Goal: Task Accomplishment & Management: Complete application form

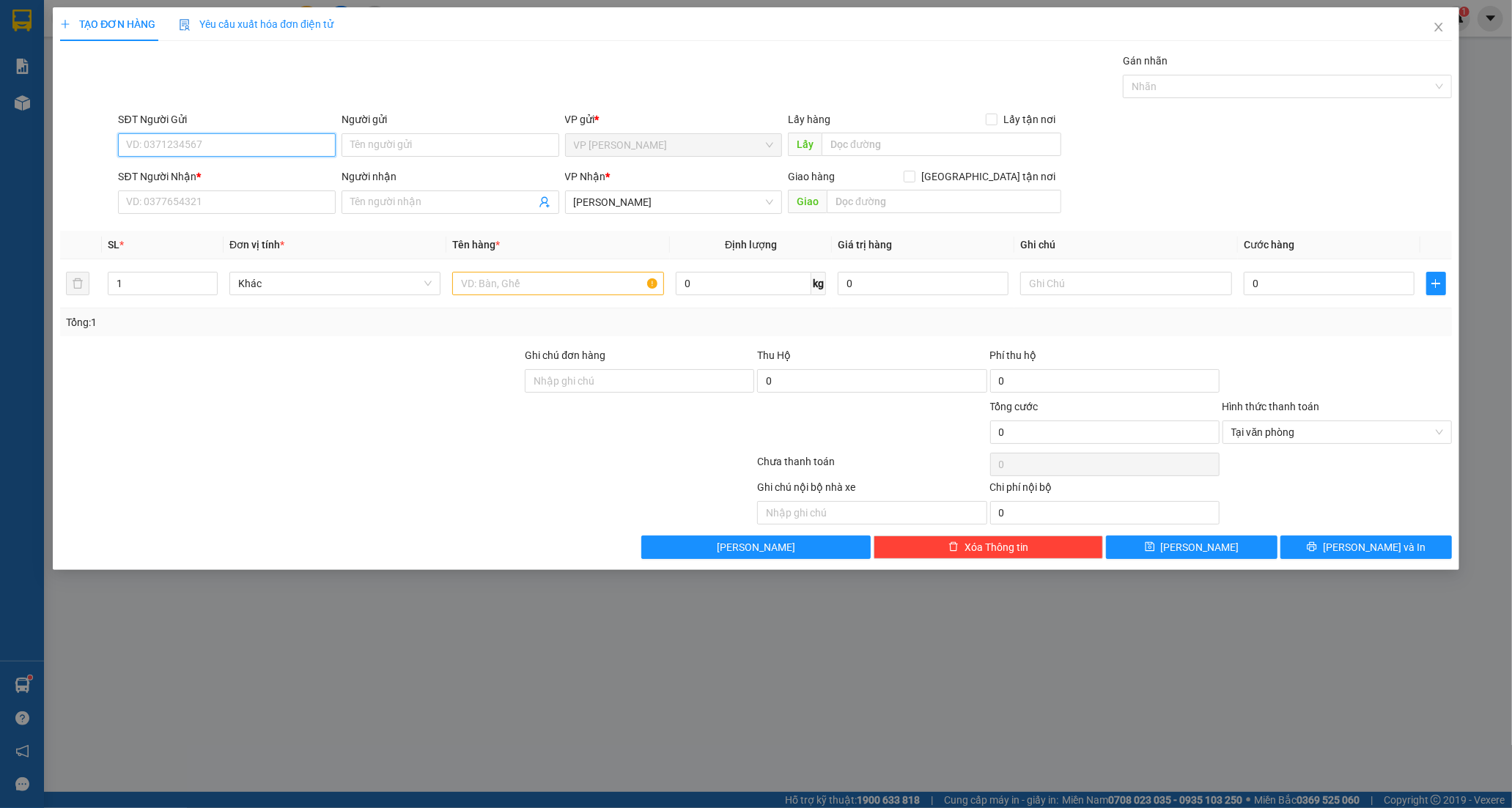
click at [171, 141] on input "SĐT Người Gửi" at bounding box center [227, 145] width 218 height 24
click at [167, 142] on input "SĐT Người Gửi" at bounding box center [227, 145] width 218 height 24
type input "0363992316"
click at [363, 143] on input "Người gửi" at bounding box center [450, 145] width 218 height 24
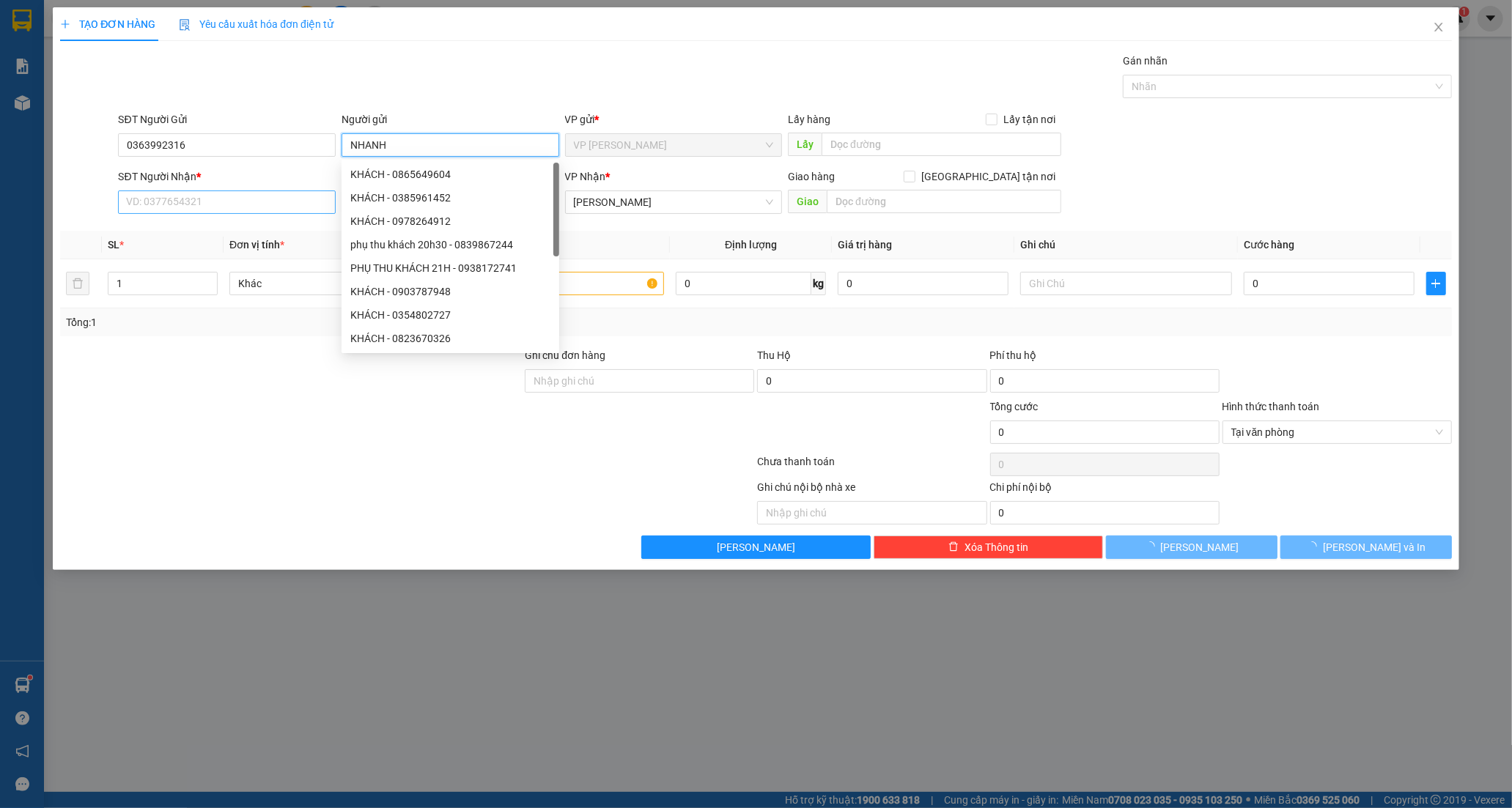
type input "NHANH"
click at [170, 200] on input "SĐT Người Nhận *" at bounding box center [227, 202] width 218 height 24
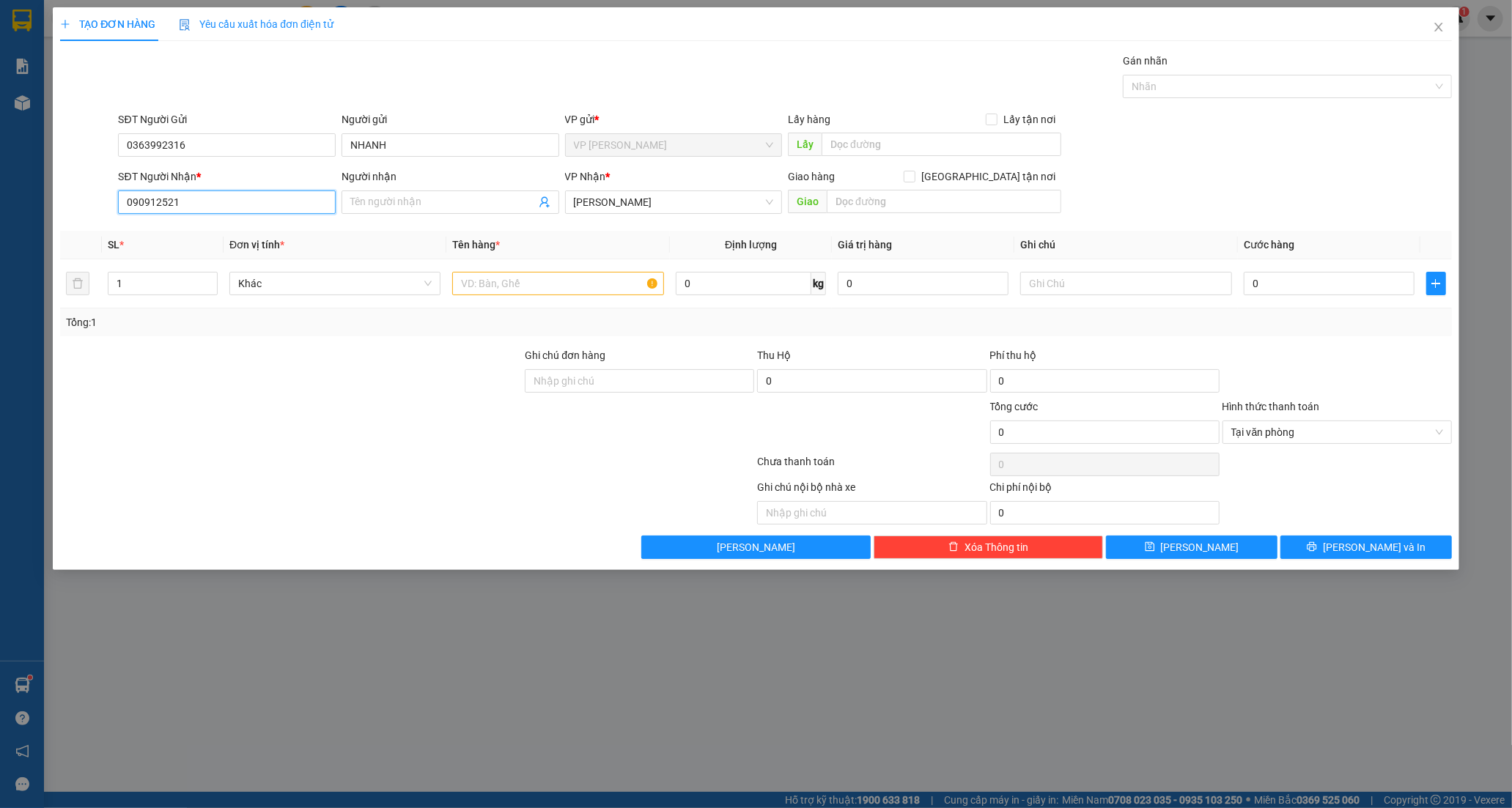
type input "0909125213"
click at [198, 234] on div "0909125213 - DUY" at bounding box center [227, 232] width 200 height 17
type input "DUY"
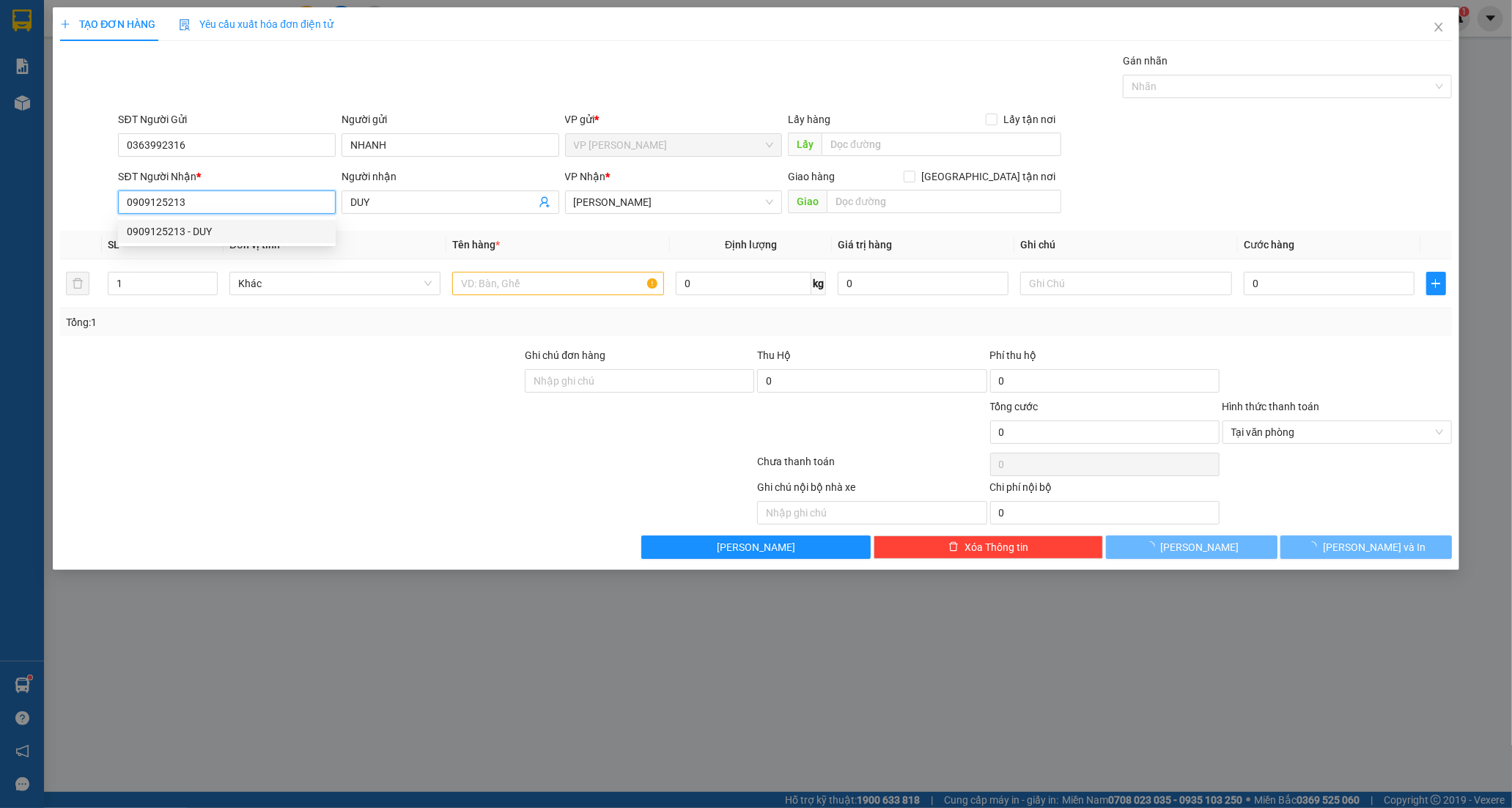
type input "50.000"
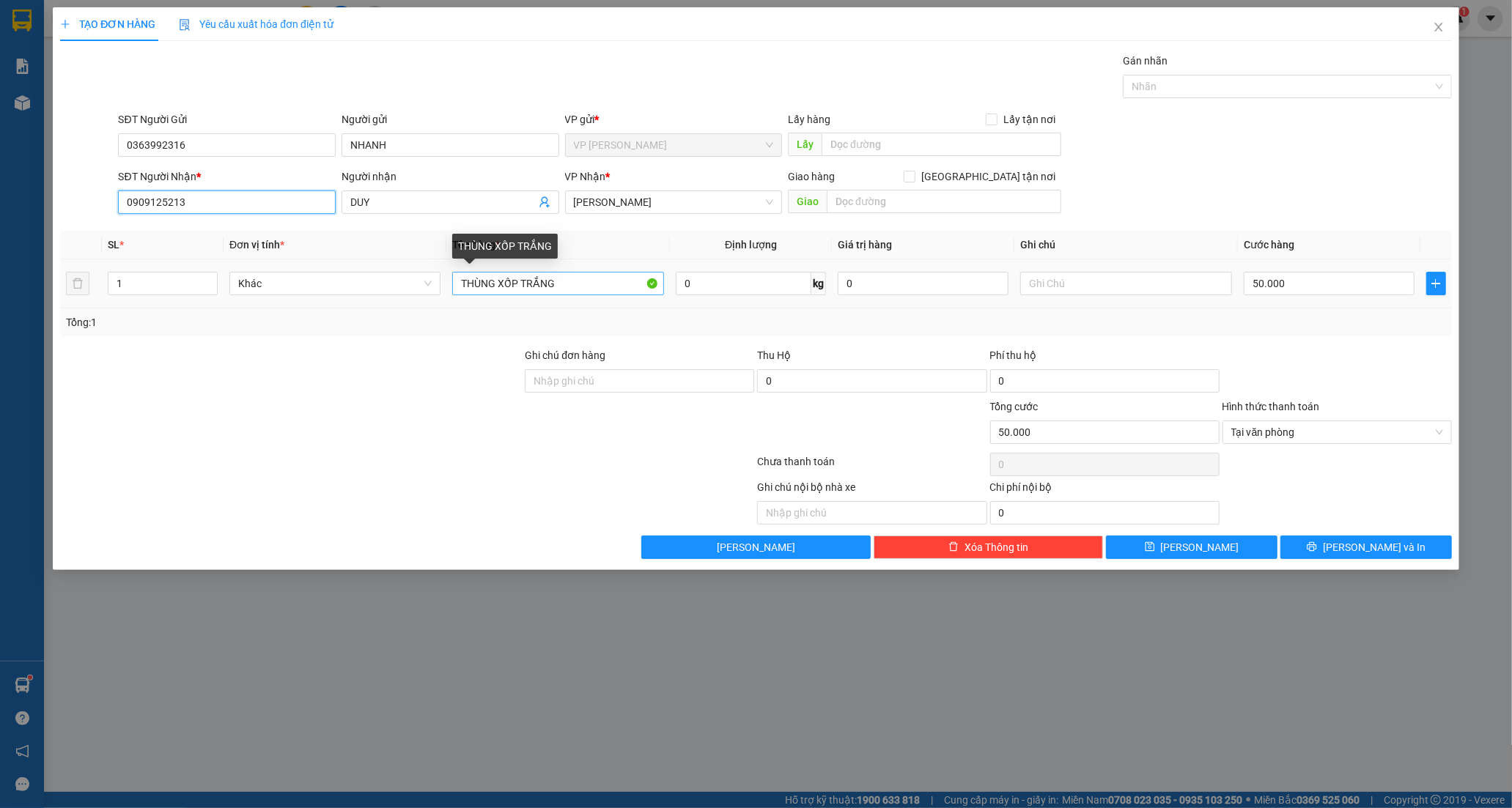
type input "0909125213"
click at [594, 292] on input "THÙNG XỐP TRẮNG" at bounding box center [557, 283] width 211 height 24
type input "THÙNG XỐP TRẮNG+ THÙNG CATON DC HỘP NHỰA"
drag, startPoint x: 1306, startPoint y: 297, endPoint x: 1311, endPoint y: 279, distance: 18.7
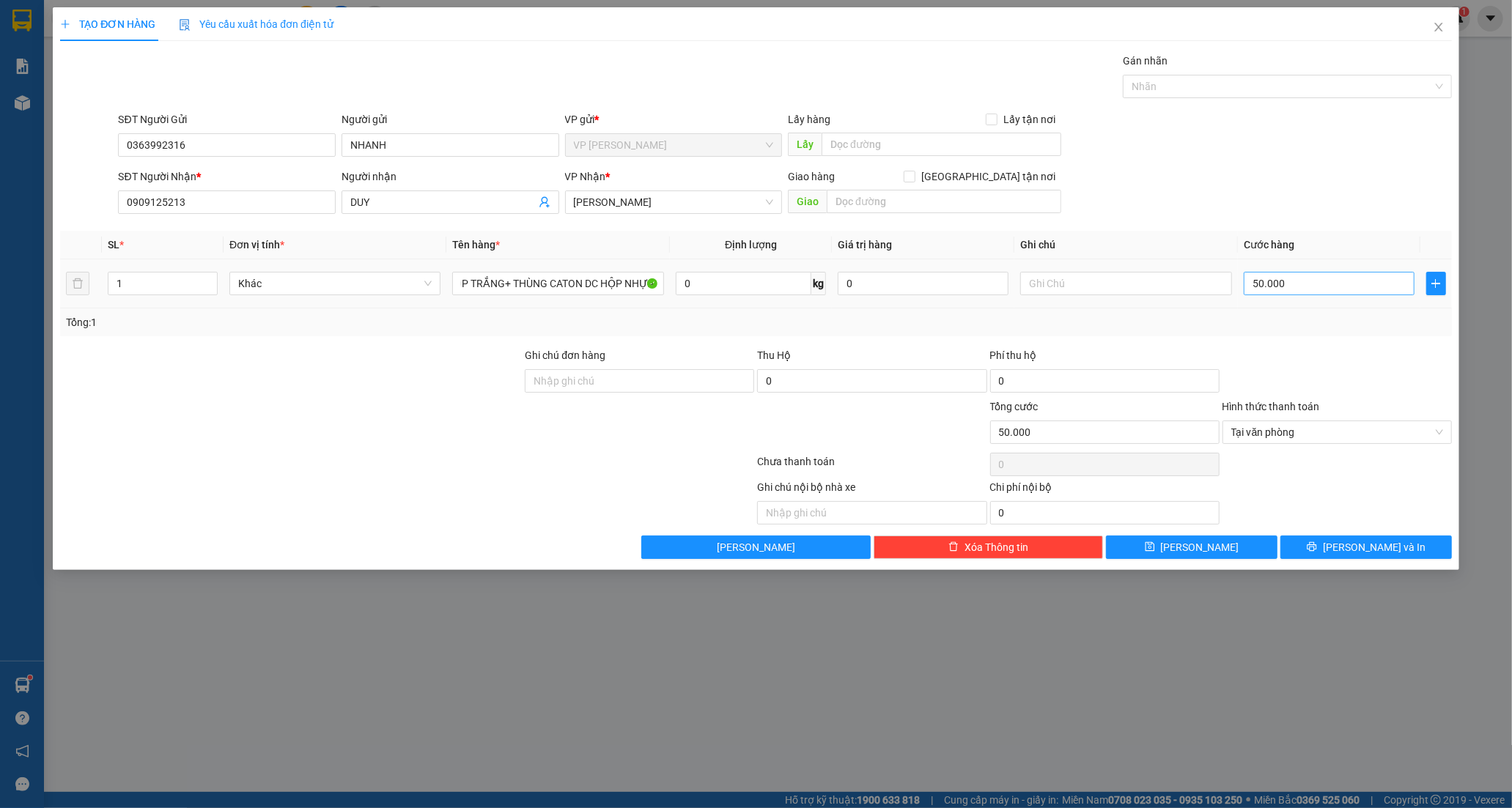
click at [1309, 289] on div "50.000" at bounding box center [1329, 284] width 171 height 30
click at [1311, 279] on input "50.000" at bounding box center [1329, 283] width 171 height 24
type input "0"
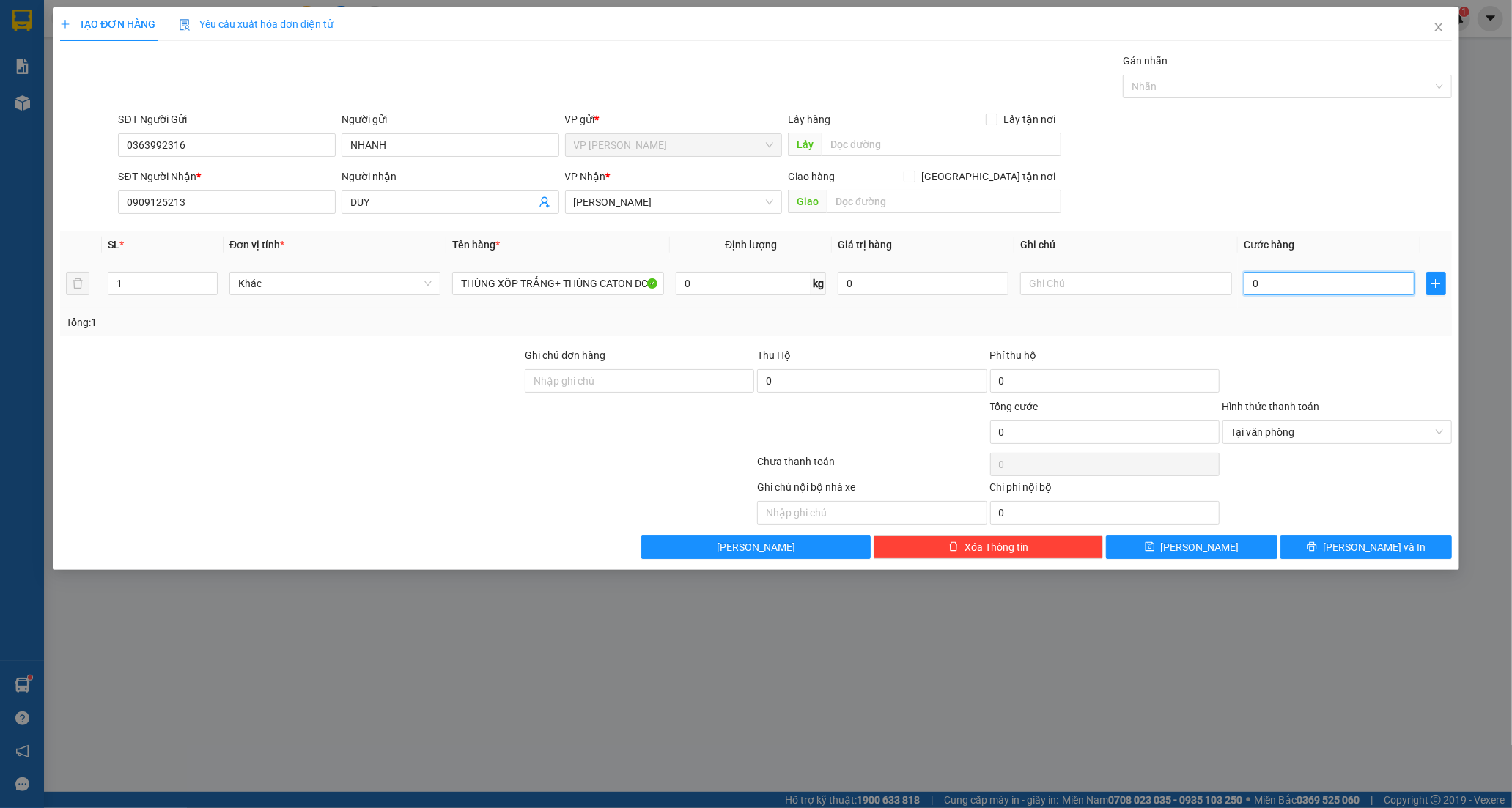
click at [1250, 288] on input "0" at bounding box center [1329, 283] width 171 height 24
type input "70"
type input "70.000"
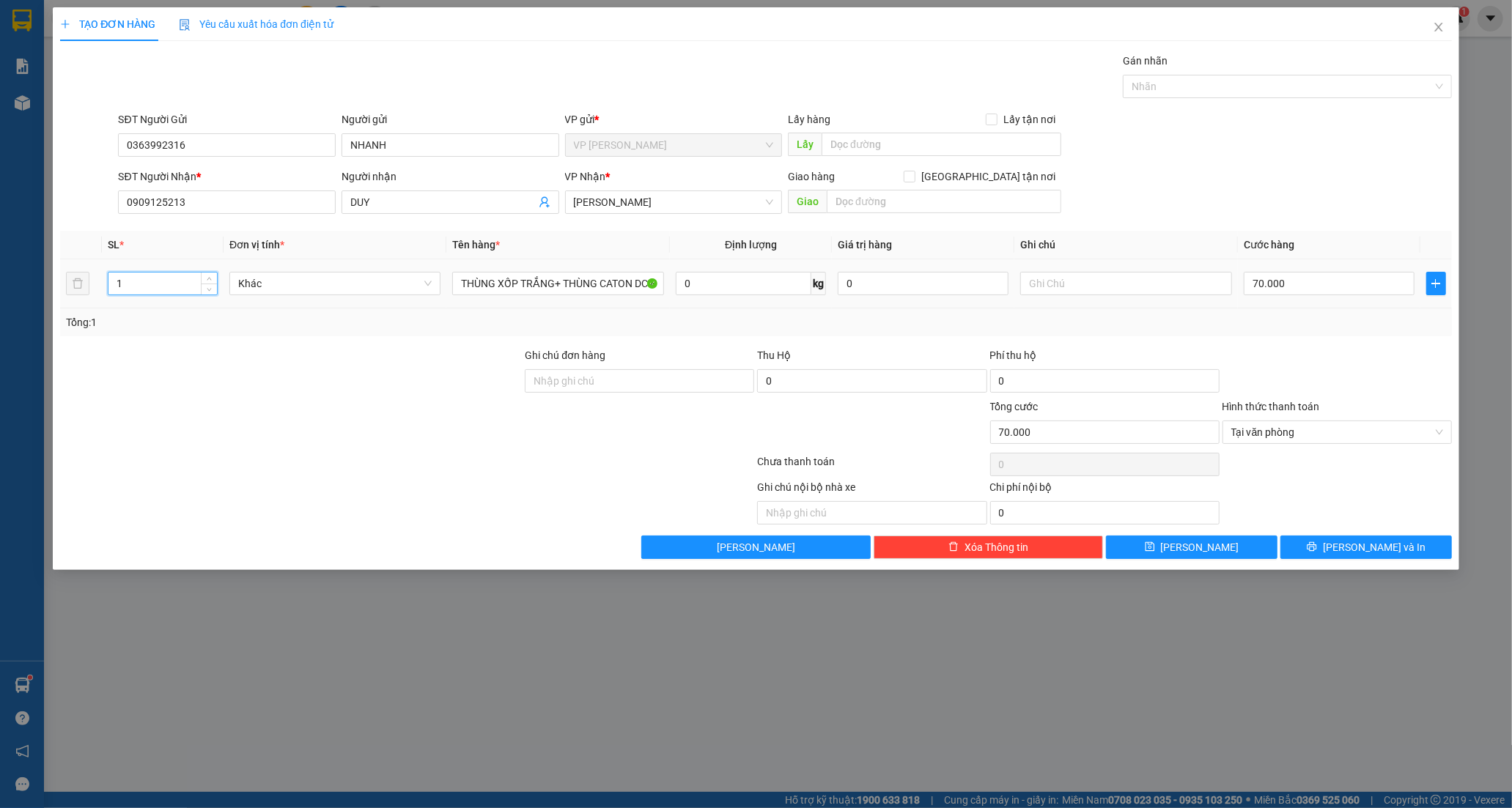
click at [140, 286] on input "1" at bounding box center [163, 283] width 109 height 22
type input "2"
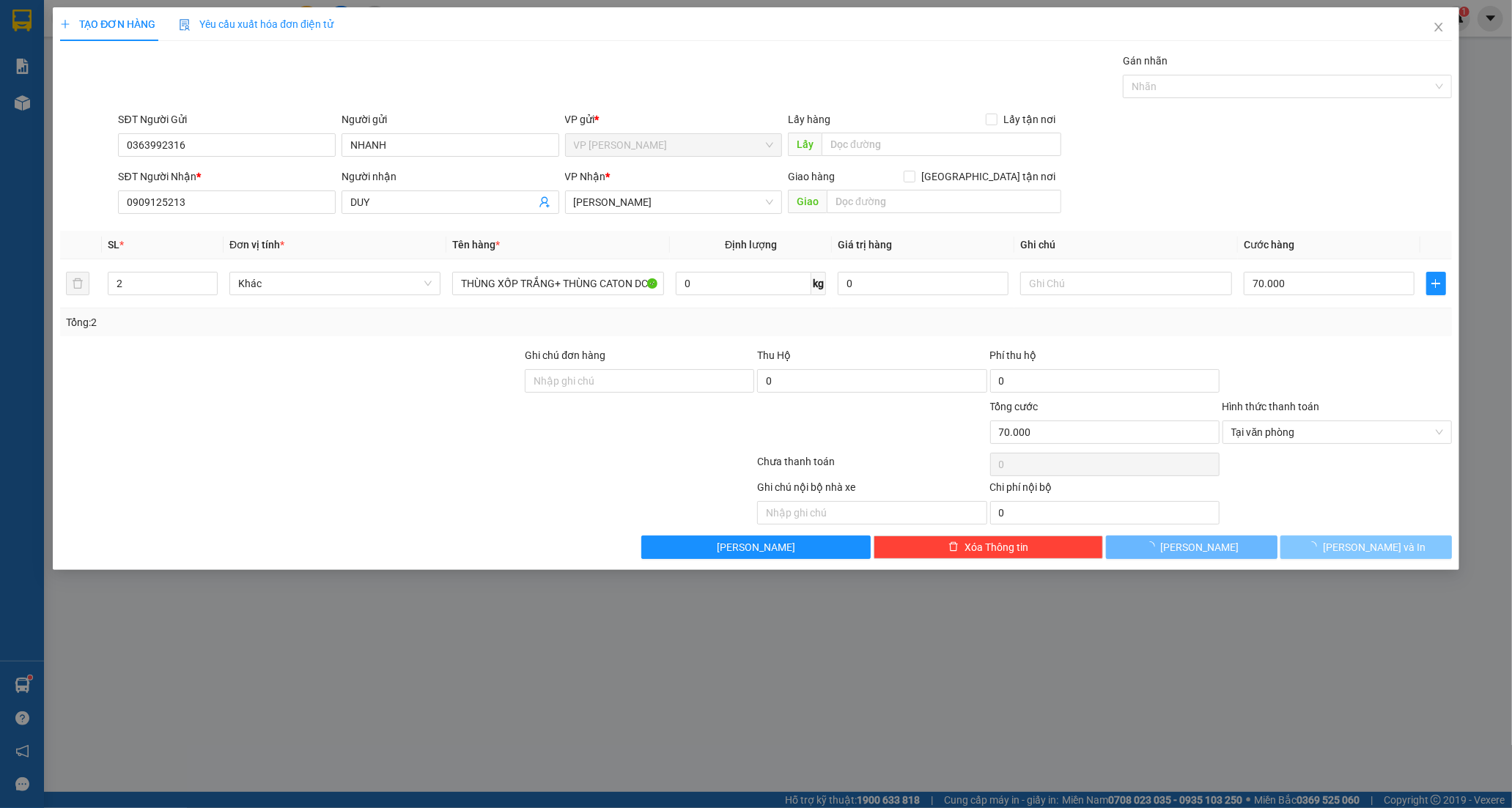
click at [1358, 548] on span "[PERSON_NAME] và In" at bounding box center [1374, 547] width 103 height 17
type input "0"
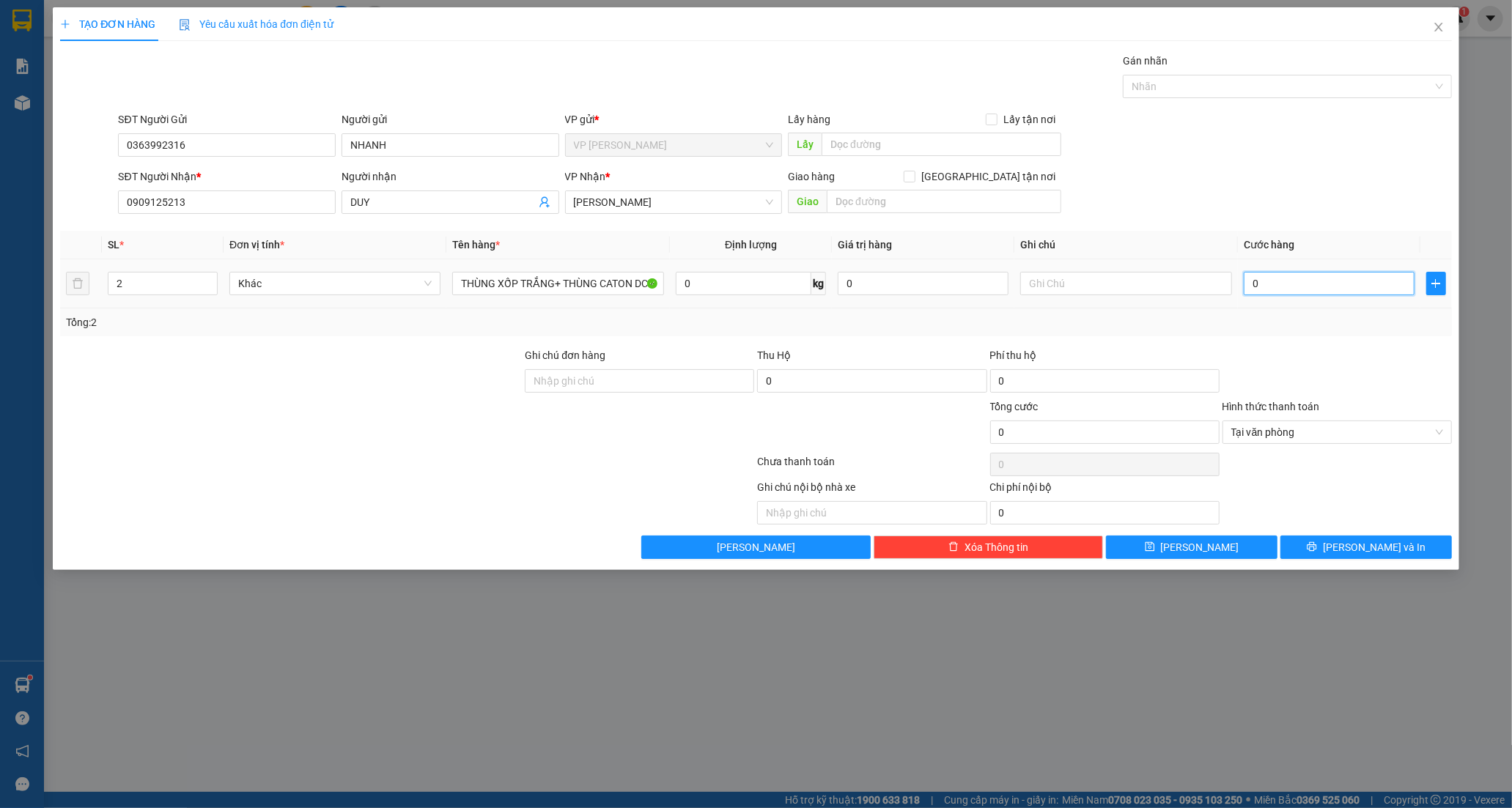
click at [1262, 282] on input "0" at bounding box center [1329, 283] width 171 height 24
type input "7"
type input "70"
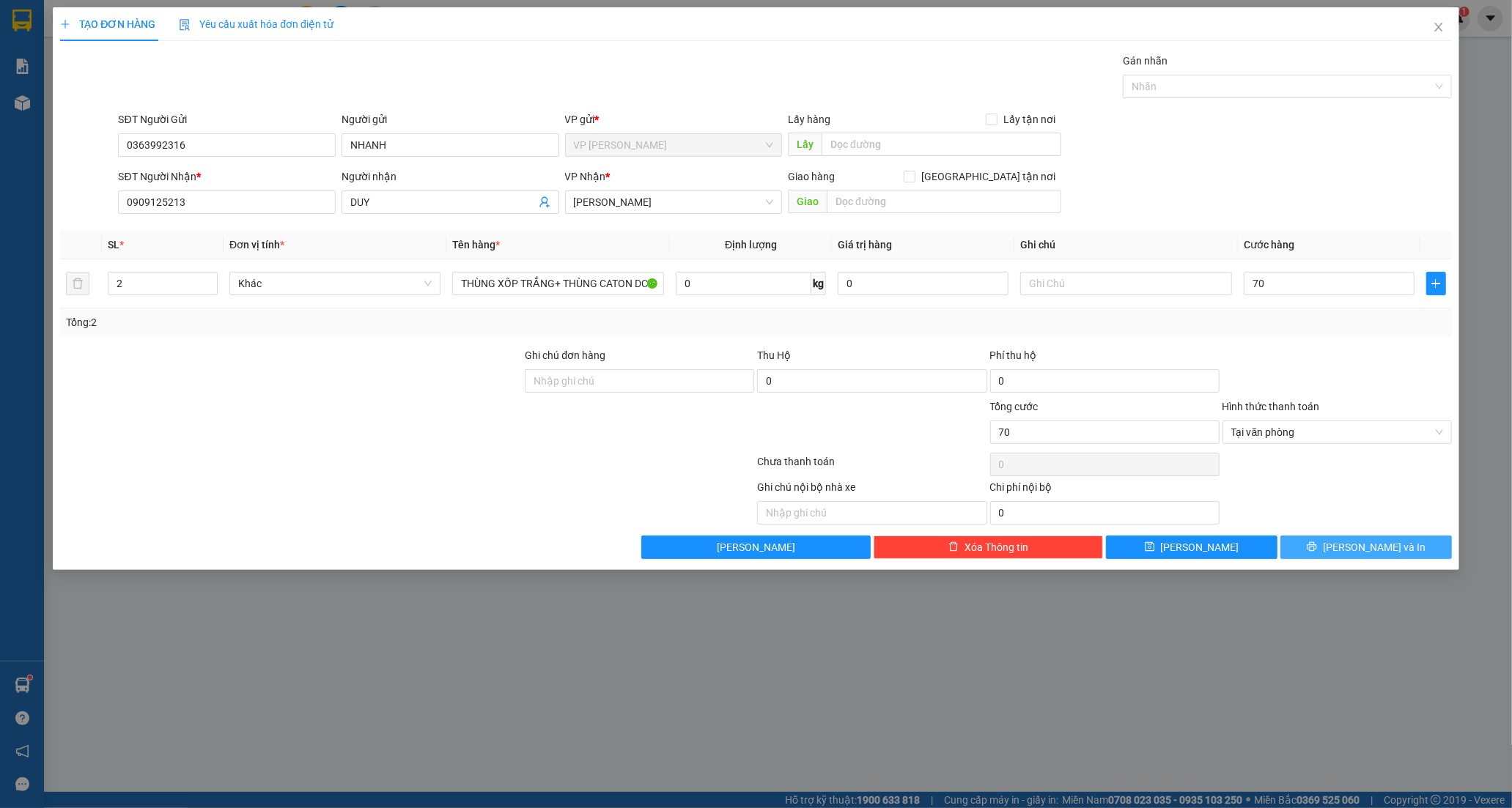
type input "70.000"
click at [1369, 550] on span "[PERSON_NAME] và In" at bounding box center [1374, 547] width 103 height 17
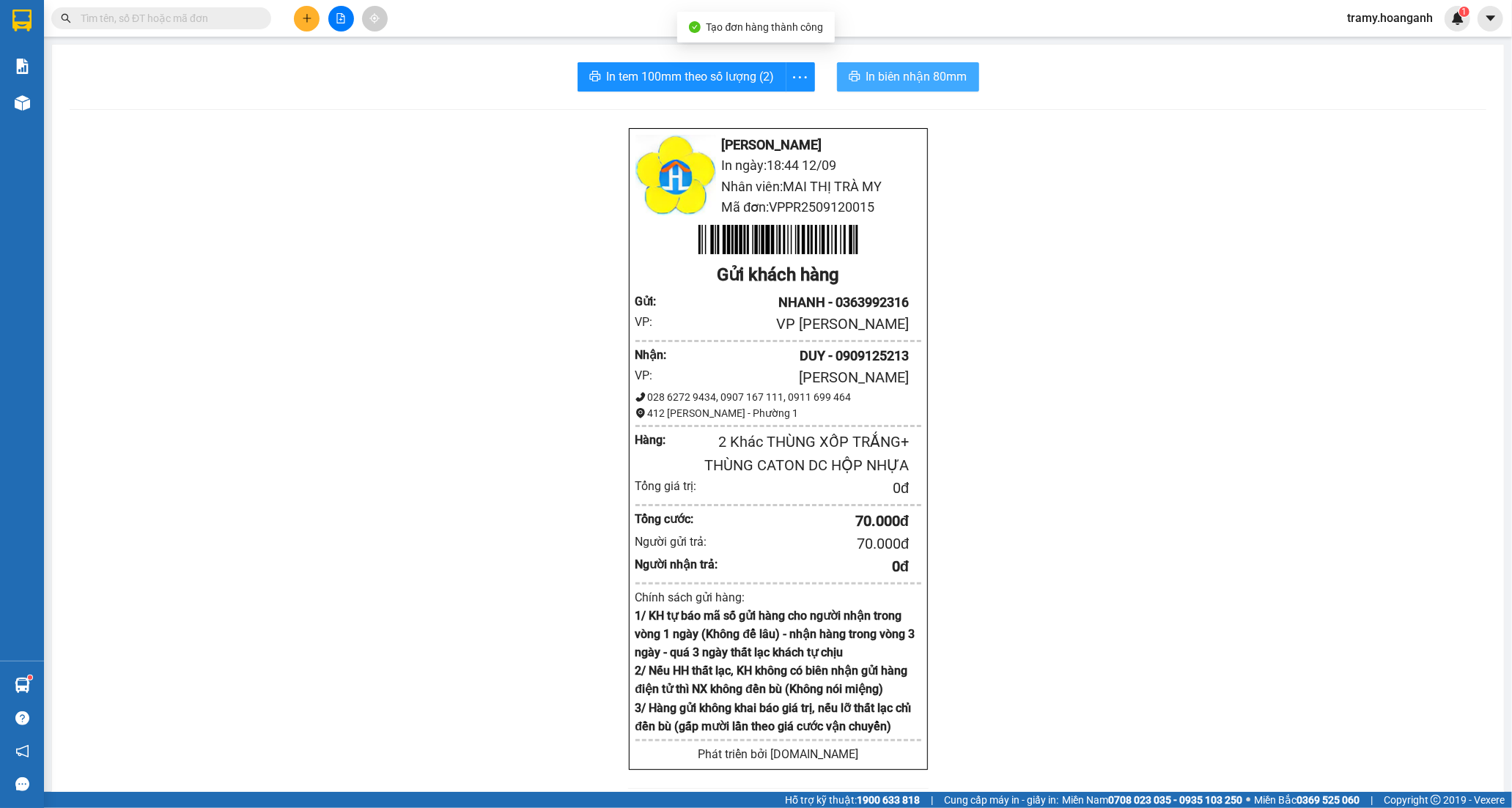
click at [887, 73] on span "In biên nhận 80mm" at bounding box center [917, 76] width 101 height 18
drag, startPoint x: 799, startPoint y: 77, endPoint x: 789, endPoint y: 86, distance: 13.5
click at [799, 77] on icon "more" at bounding box center [800, 77] width 18 height 18
click at [778, 107] on div "In tem 100mm" at bounding box center [767, 109] width 66 height 17
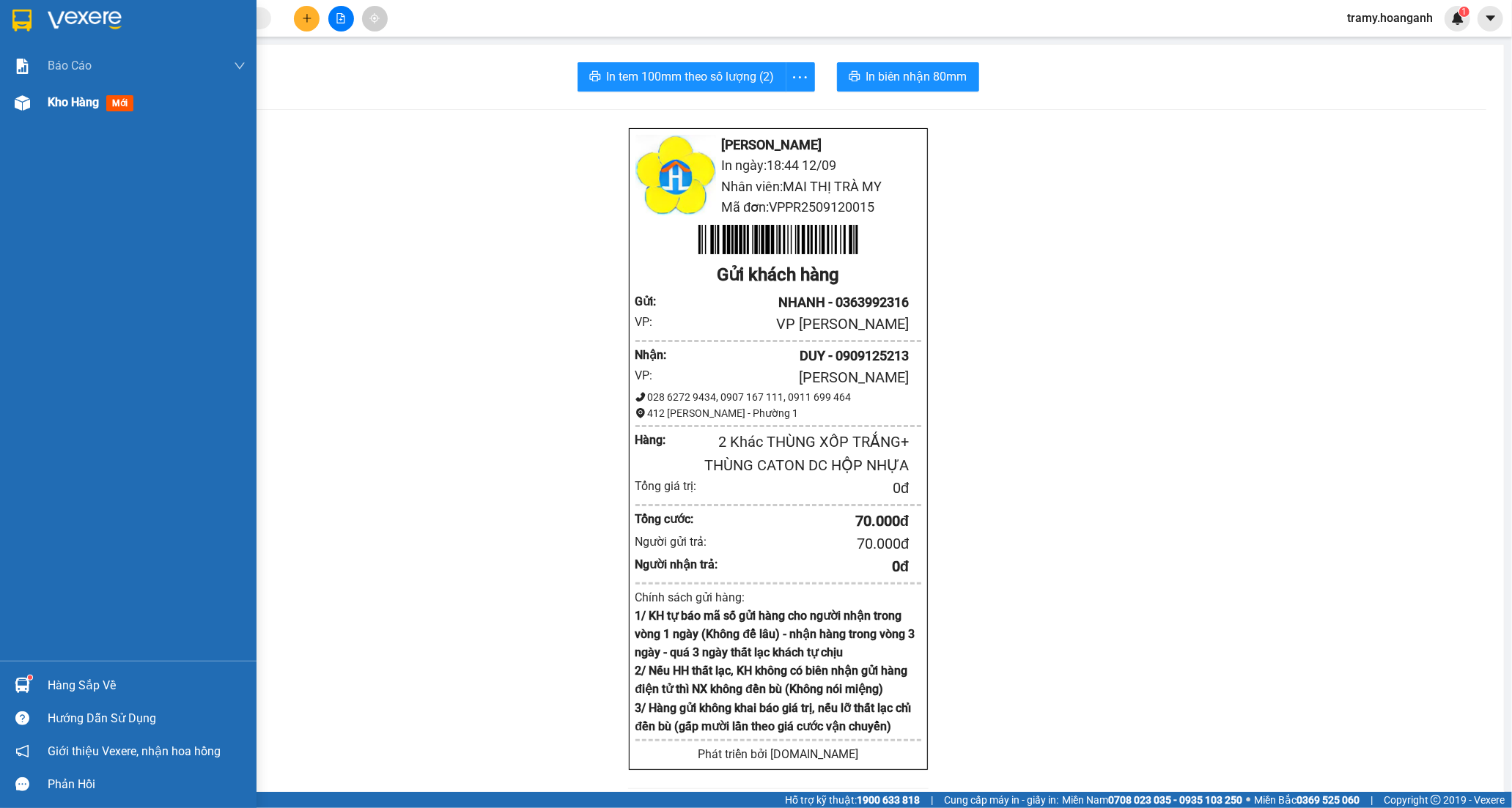
click at [64, 99] on span "Kho hàng" at bounding box center [73, 102] width 51 height 14
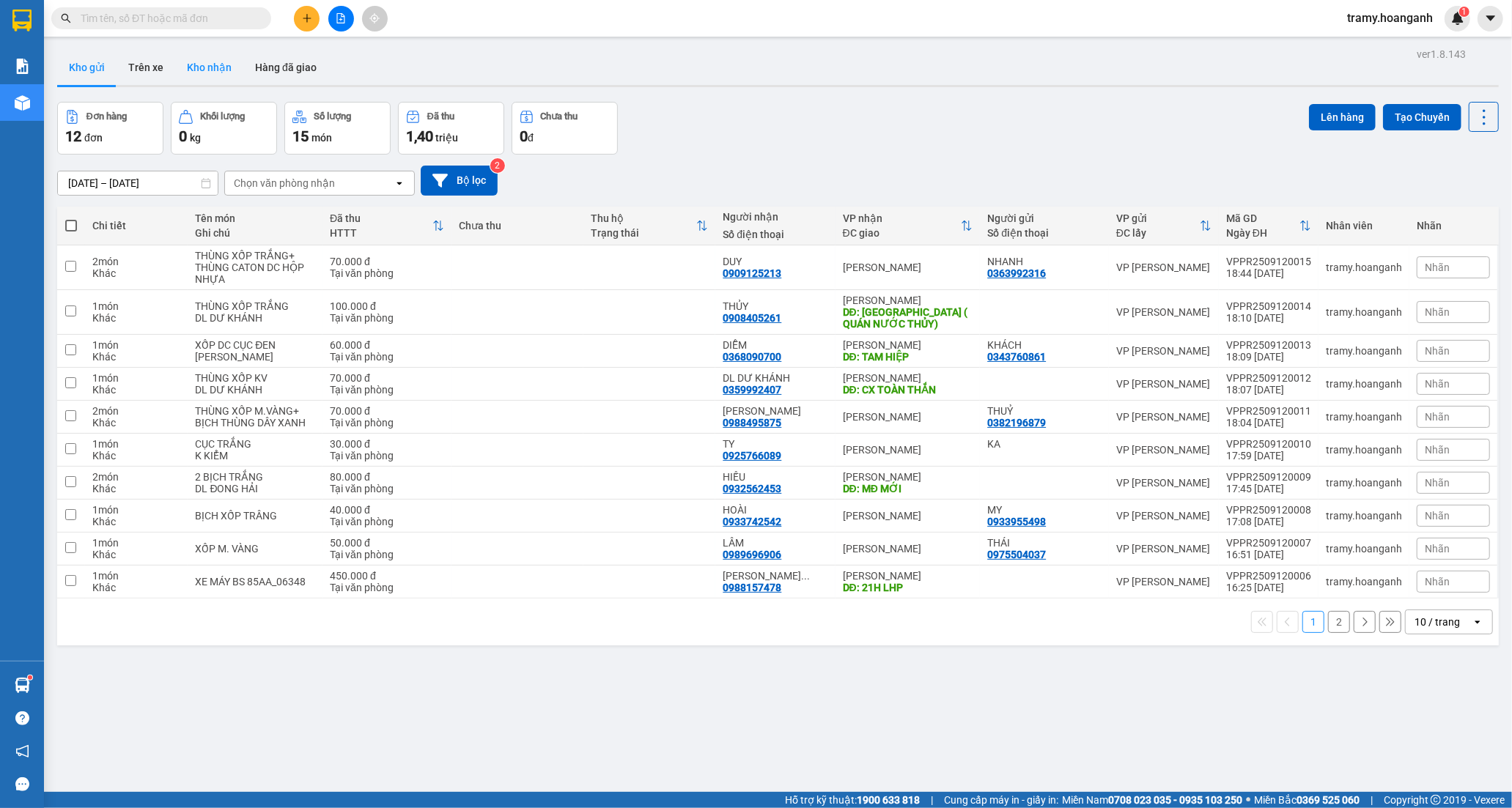
click at [227, 71] on button "Kho nhận" at bounding box center [209, 67] width 68 height 35
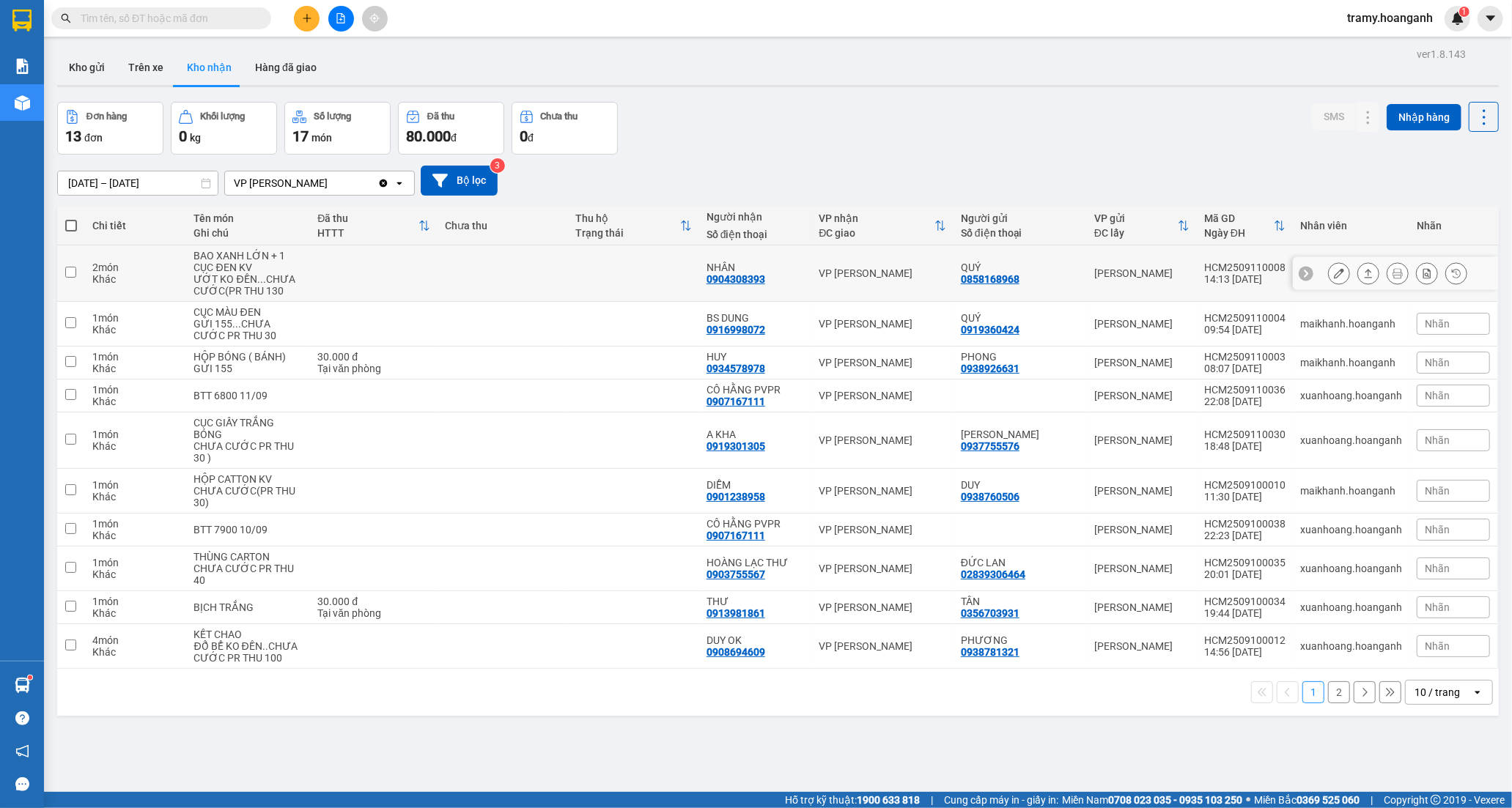
click at [555, 261] on td at bounding box center [503, 273] width 132 height 57
checkbox input "true"
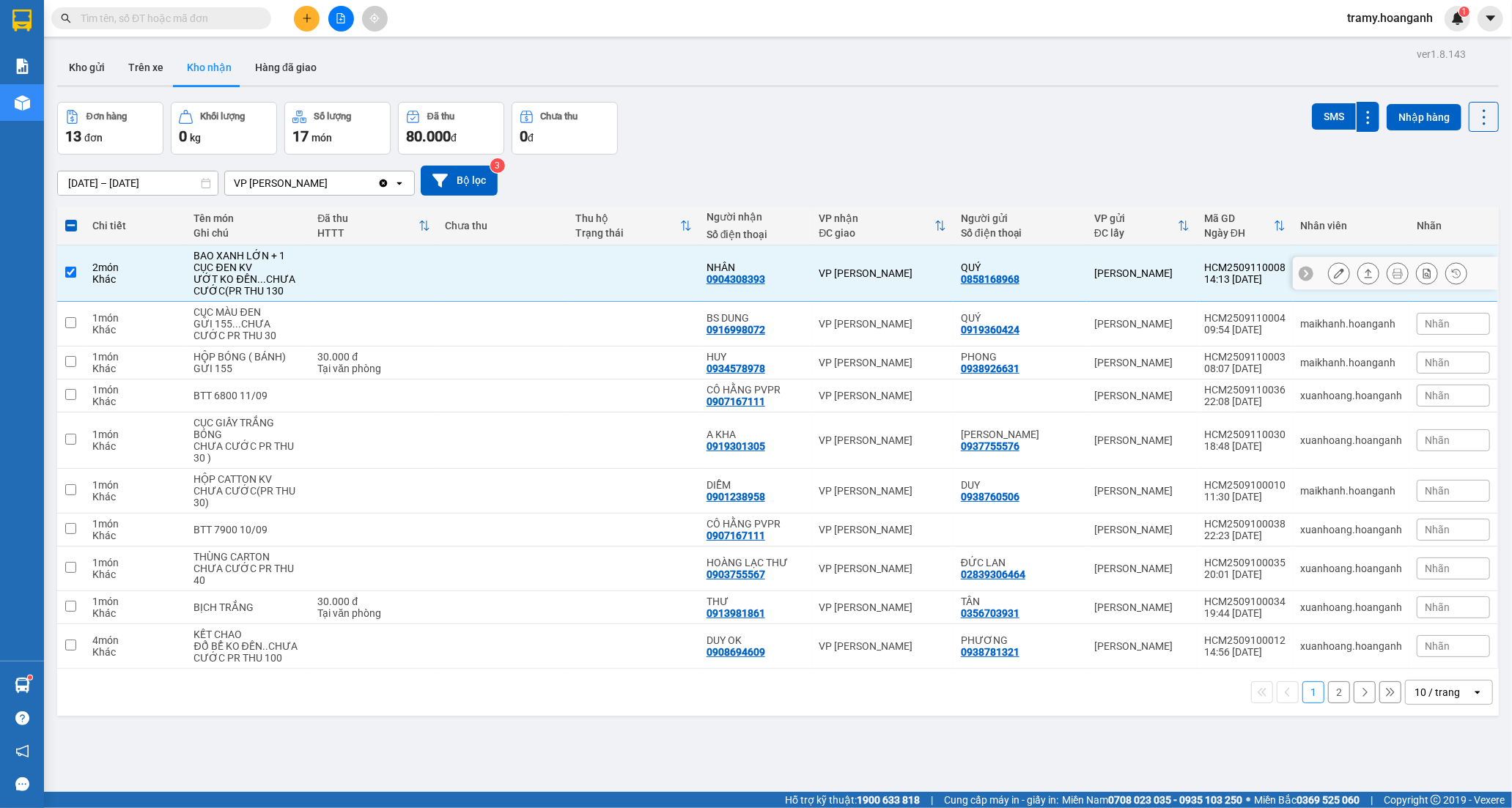
click at [1314, 258] on div at bounding box center [1396, 273] width 206 height 33
click at [1334, 272] on icon at bounding box center [1340, 273] width 10 height 10
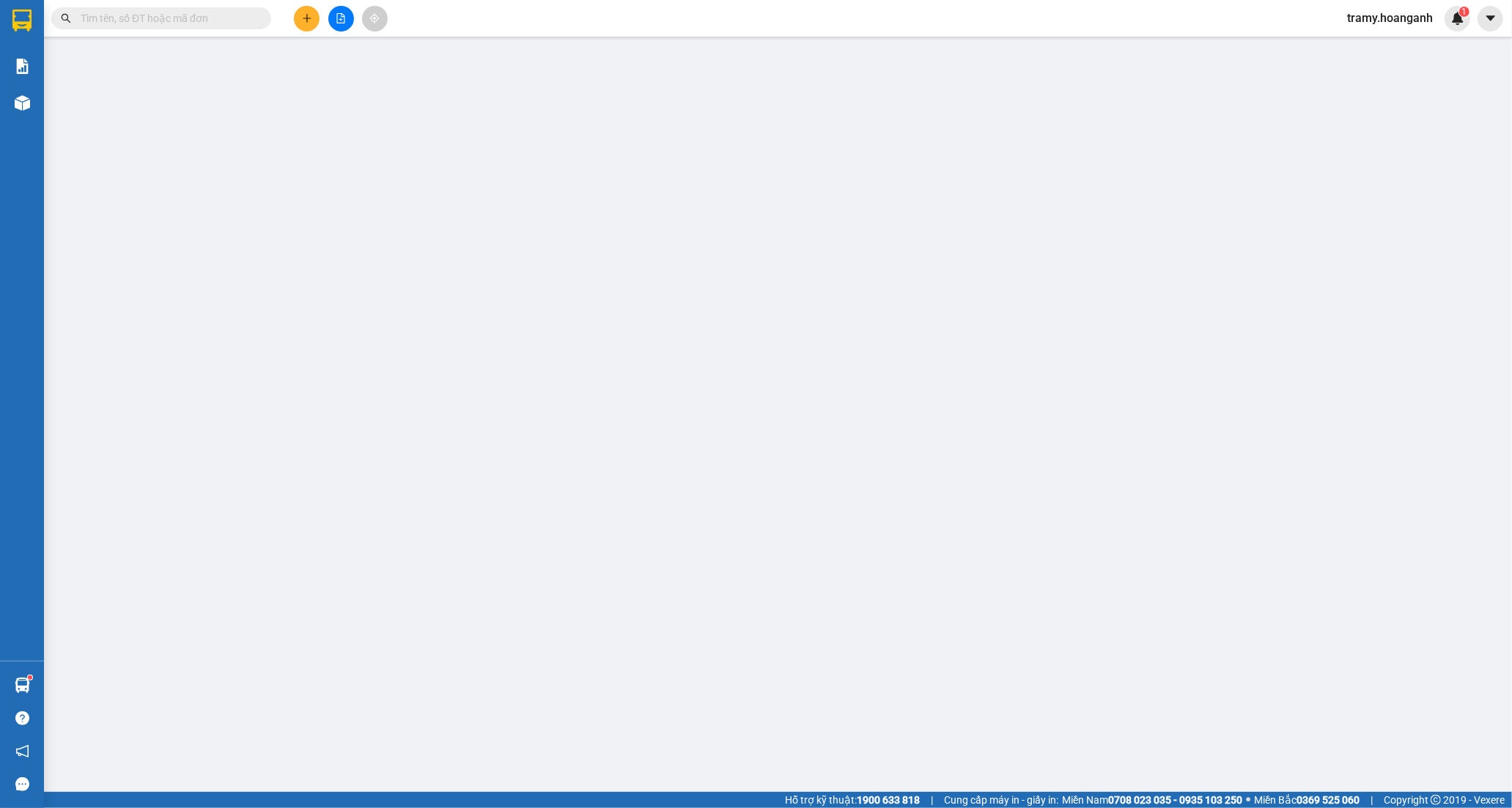
type input "0858168968"
type input "QUÝ"
type input "0904308393"
type input "NHÂN"
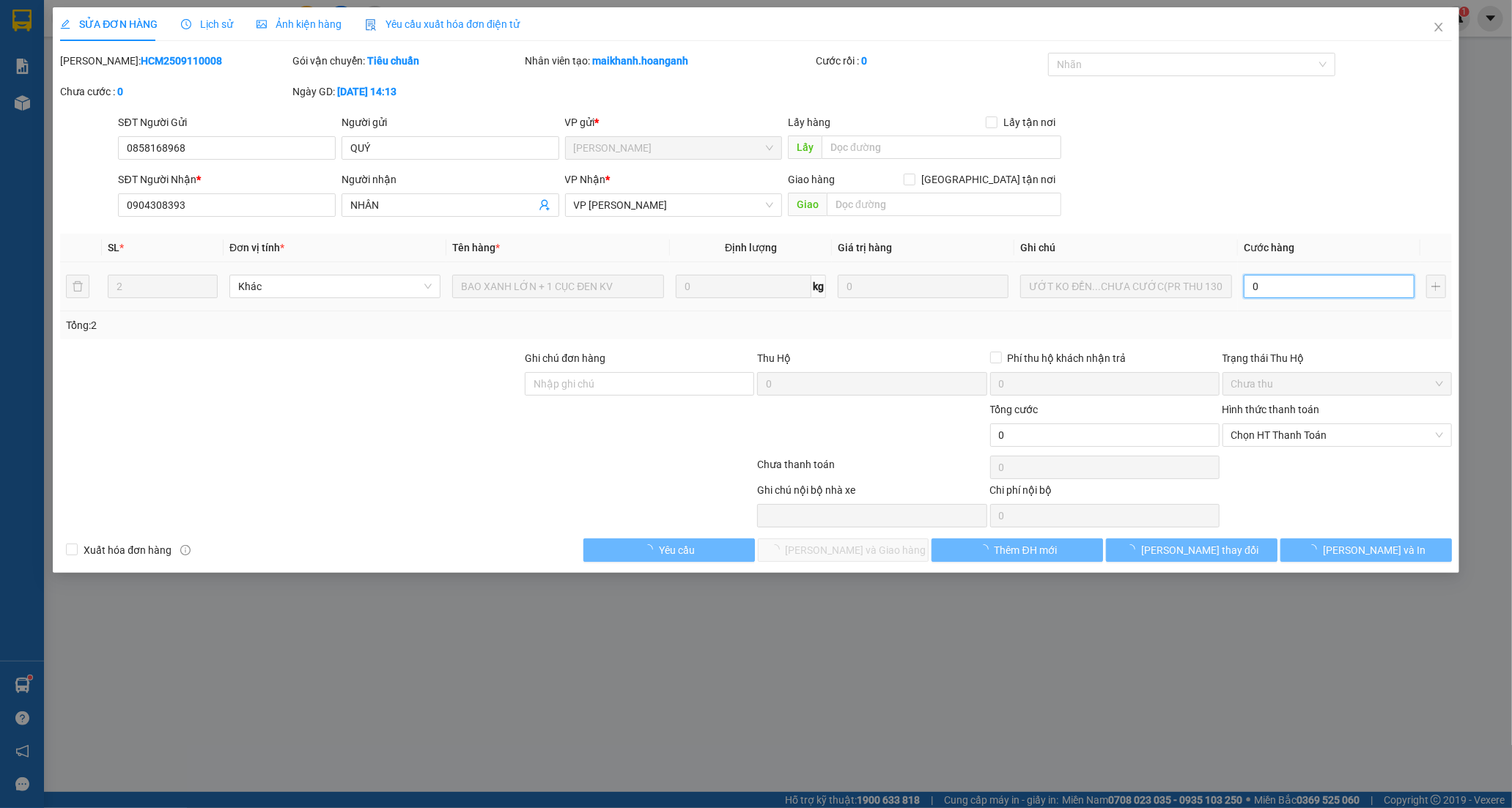
click at [1279, 279] on input "0" at bounding box center [1329, 286] width 171 height 24
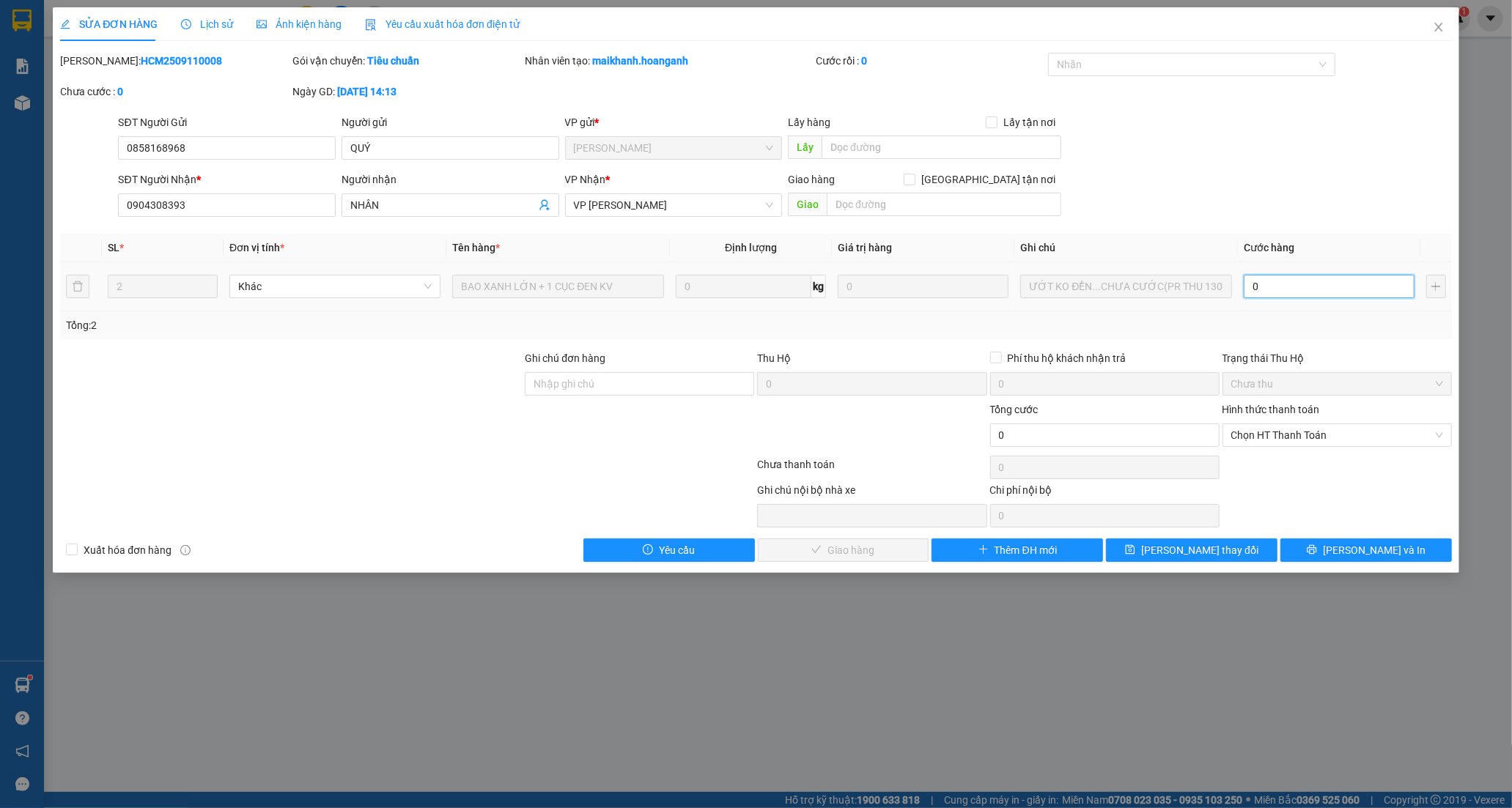
type input "1"
type input "18"
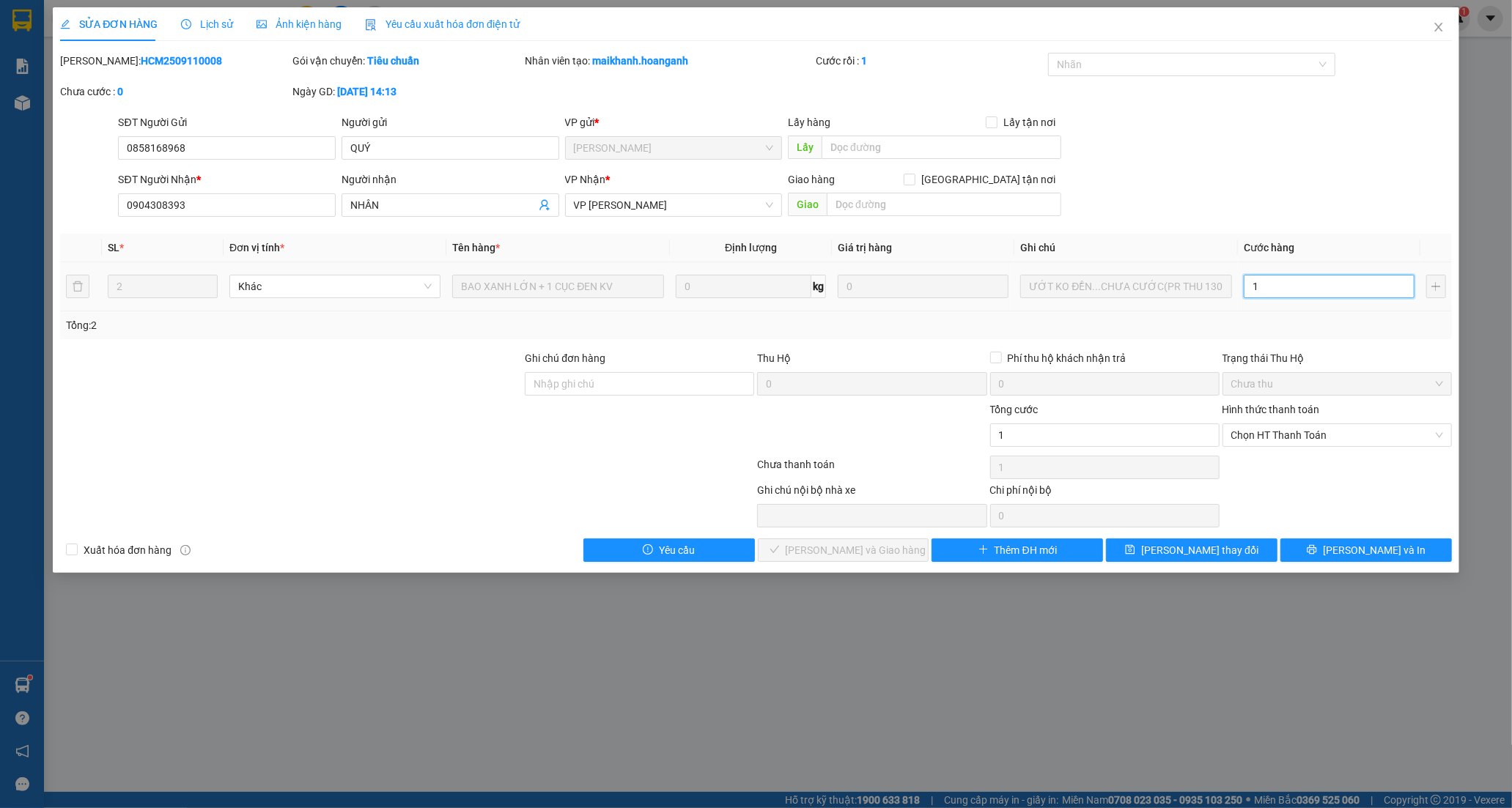
type input "18"
type input "1"
type input "13"
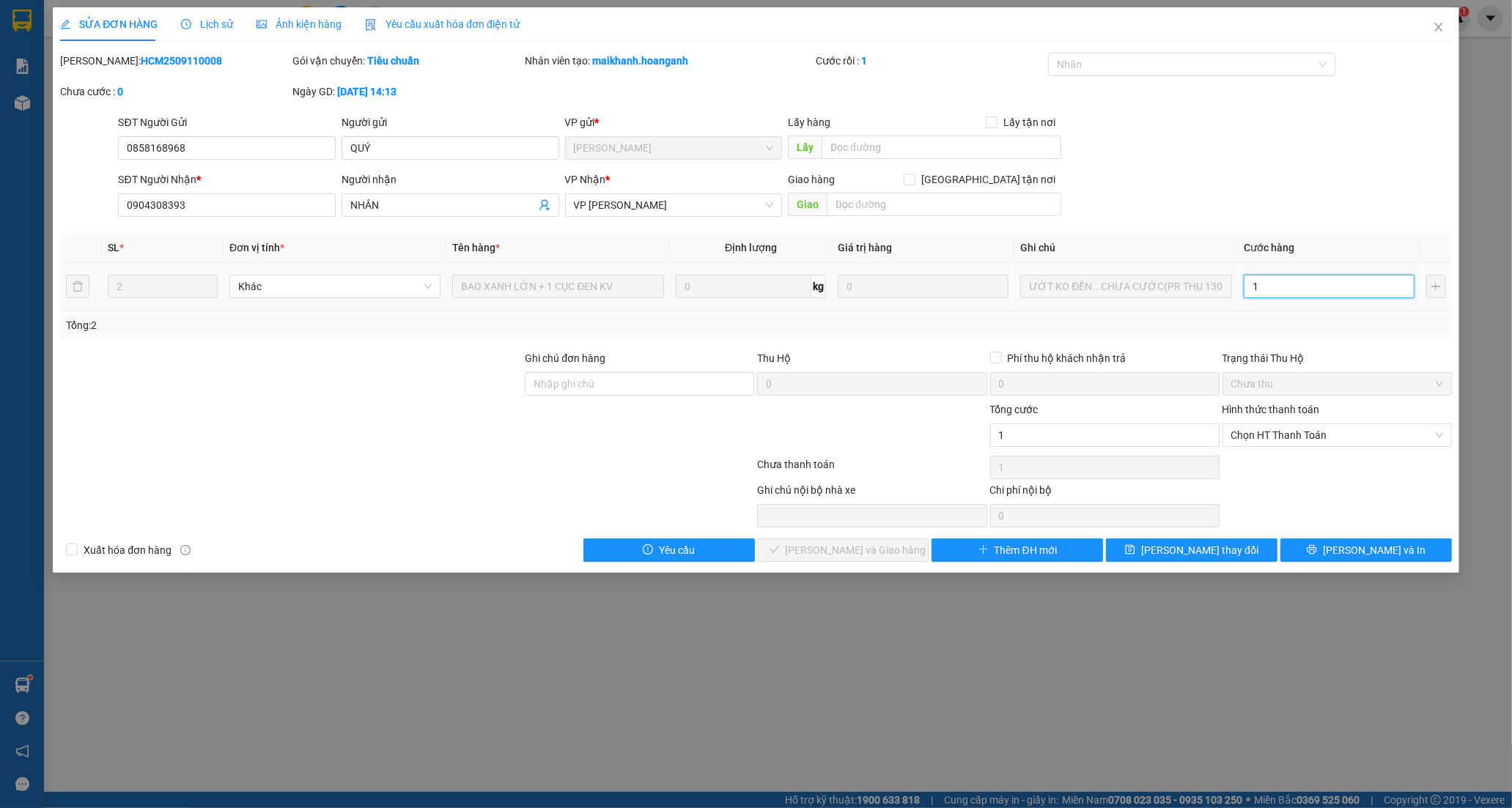
type input "13"
type input "130"
click at [1266, 441] on span "Chọn HT Thanh Toán" at bounding box center [1337, 434] width 212 height 22
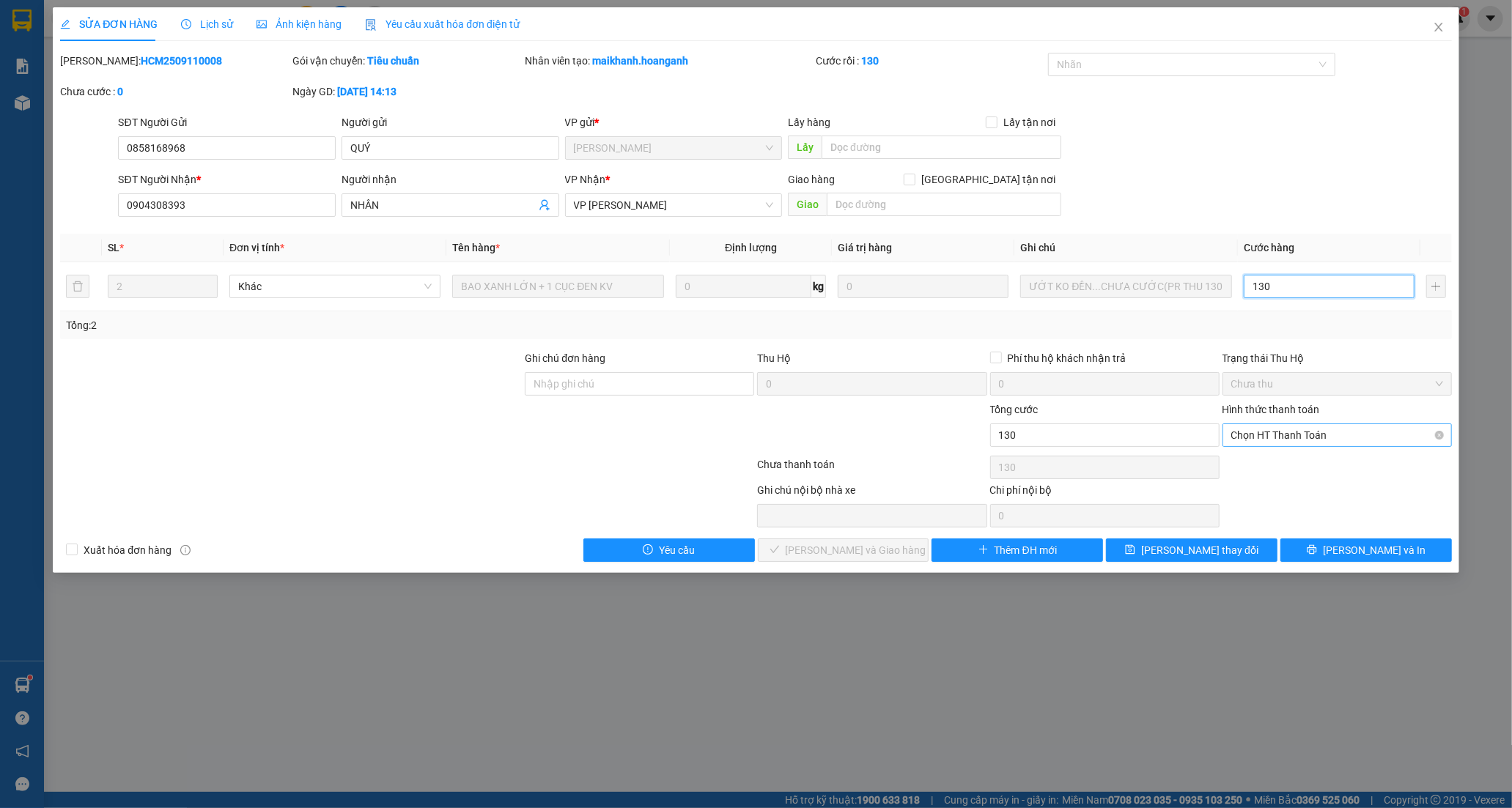
type input "130"
type input "130.000"
click at [1264, 462] on div "Tại văn phòng" at bounding box center [1337, 464] width 212 height 17
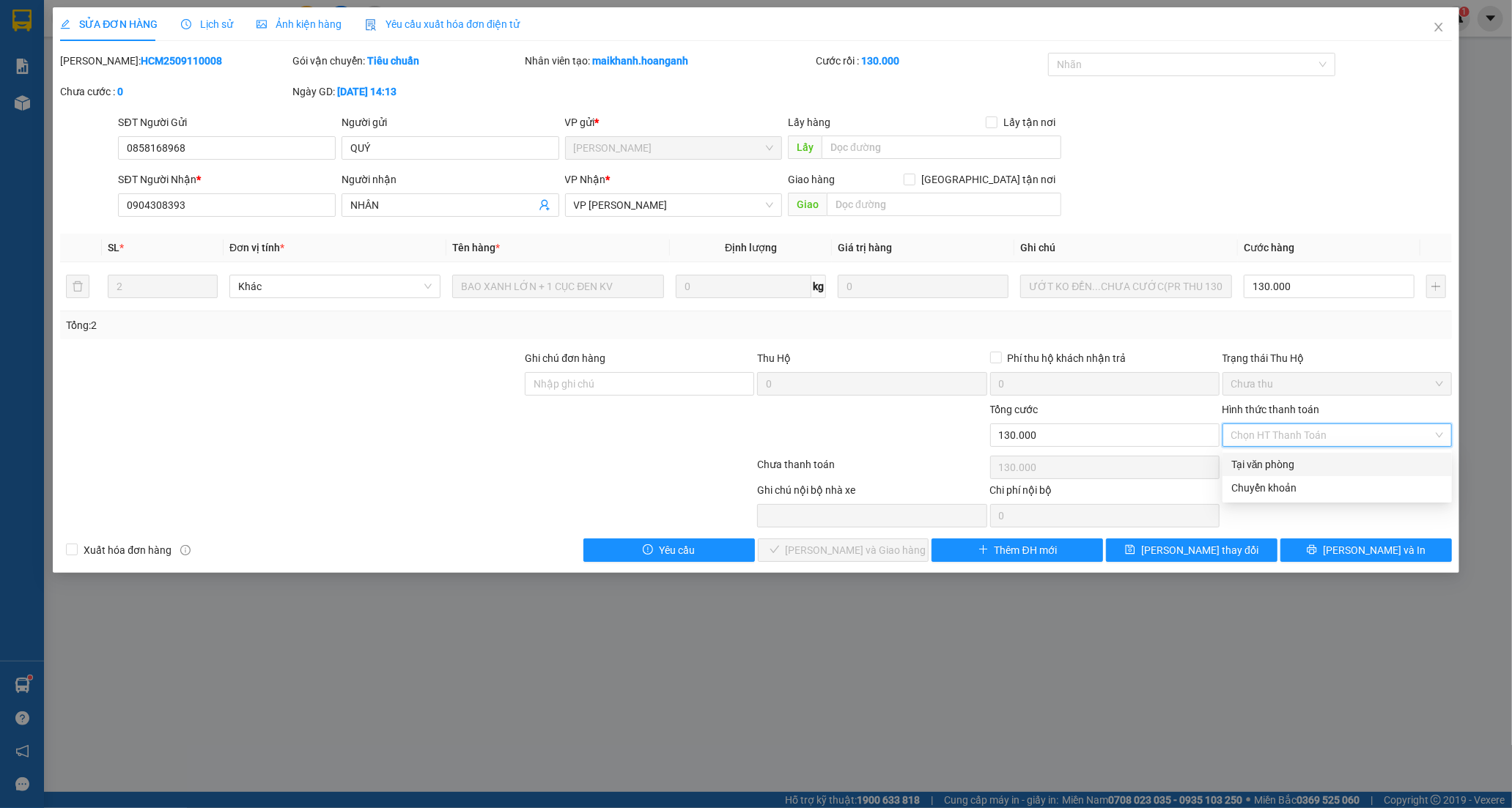
type input "0"
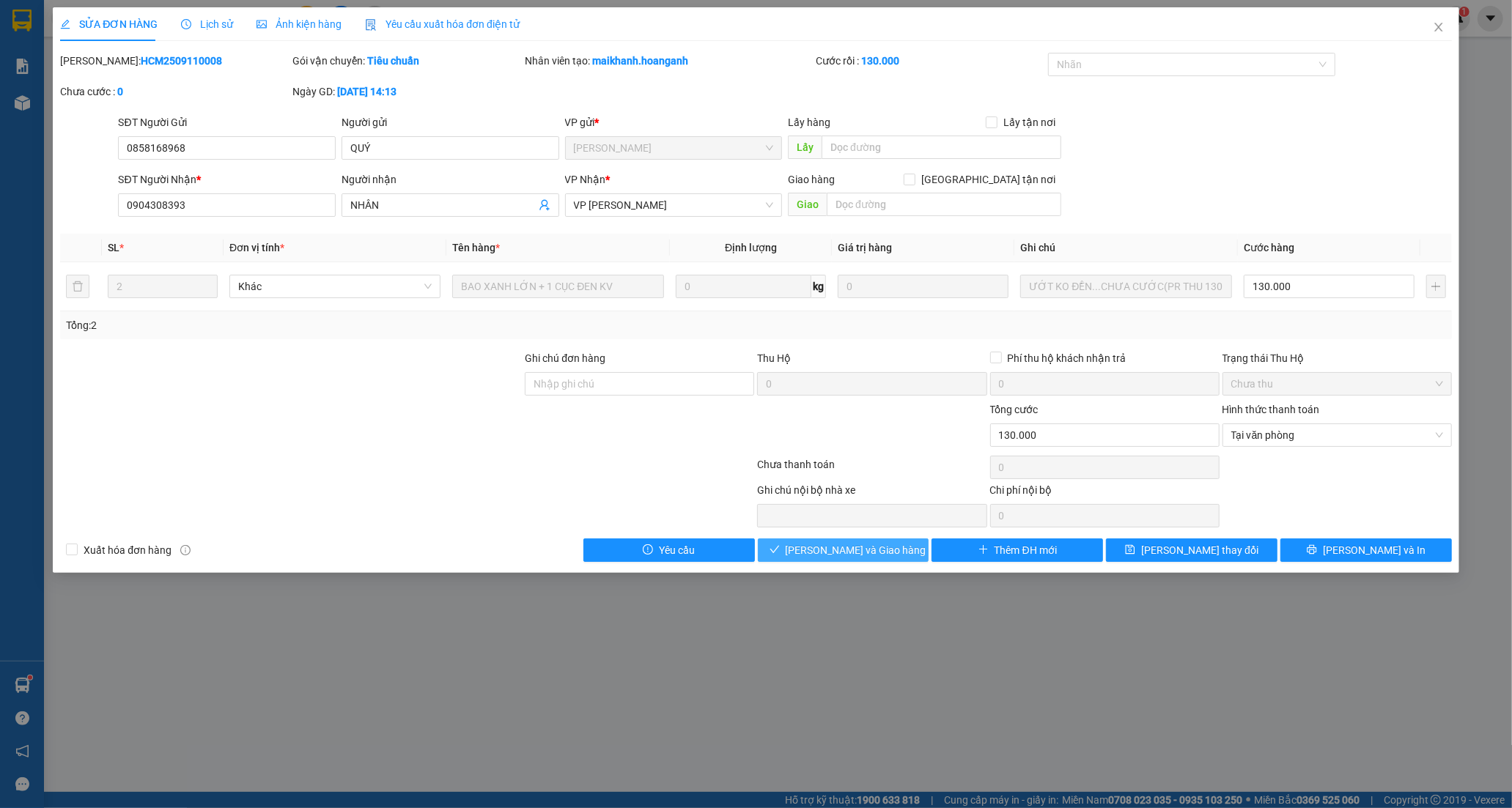
drag, startPoint x: 831, startPoint y: 552, endPoint x: 566, endPoint y: 229, distance: 417.8
click at [830, 552] on span "[PERSON_NAME] và Giao hàng" at bounding box center [856, 550] width 141 height 17
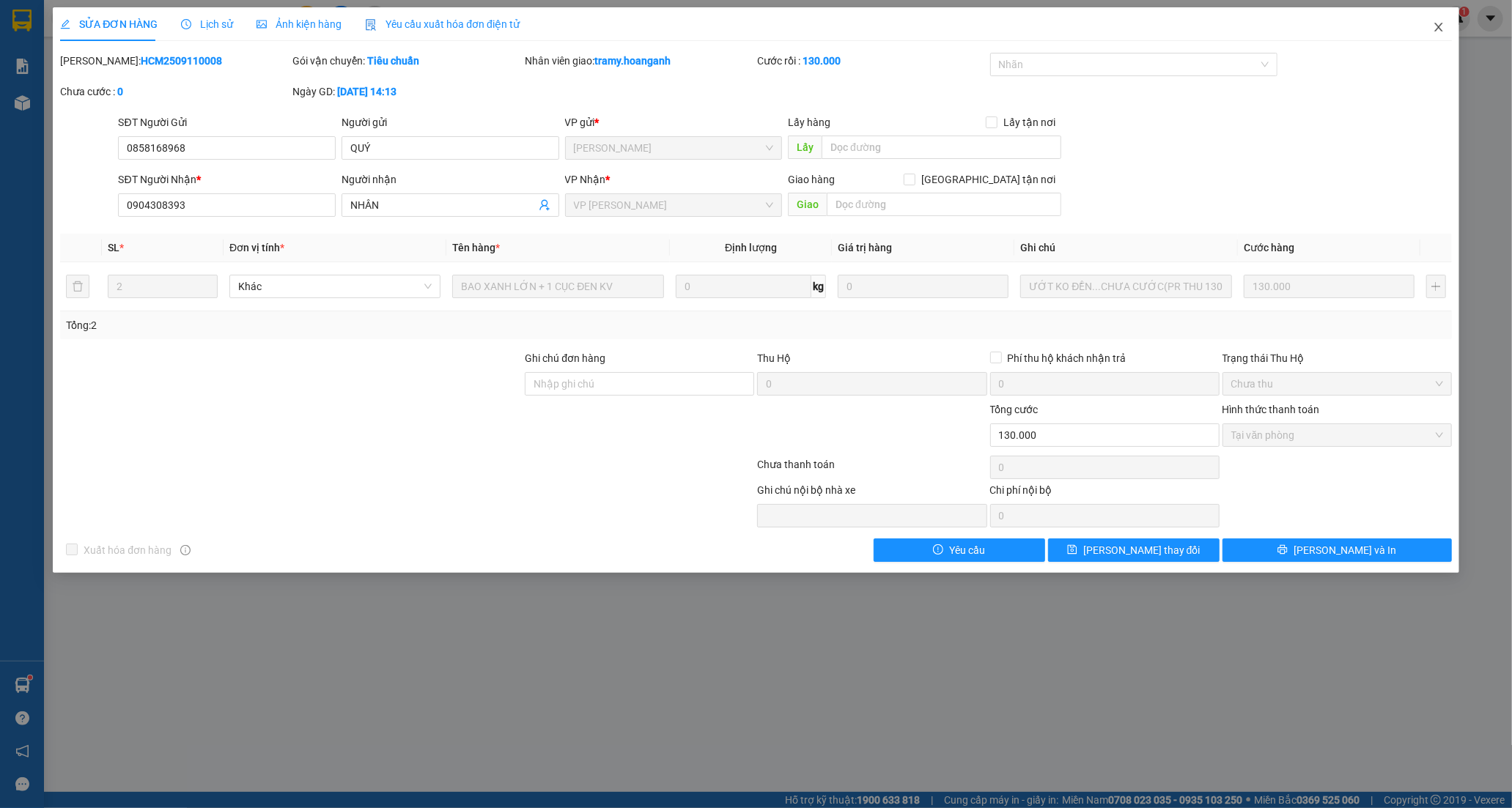
click at [1438, 30] on icon "close" at bounding box center [1438, 27] width 8 height 9
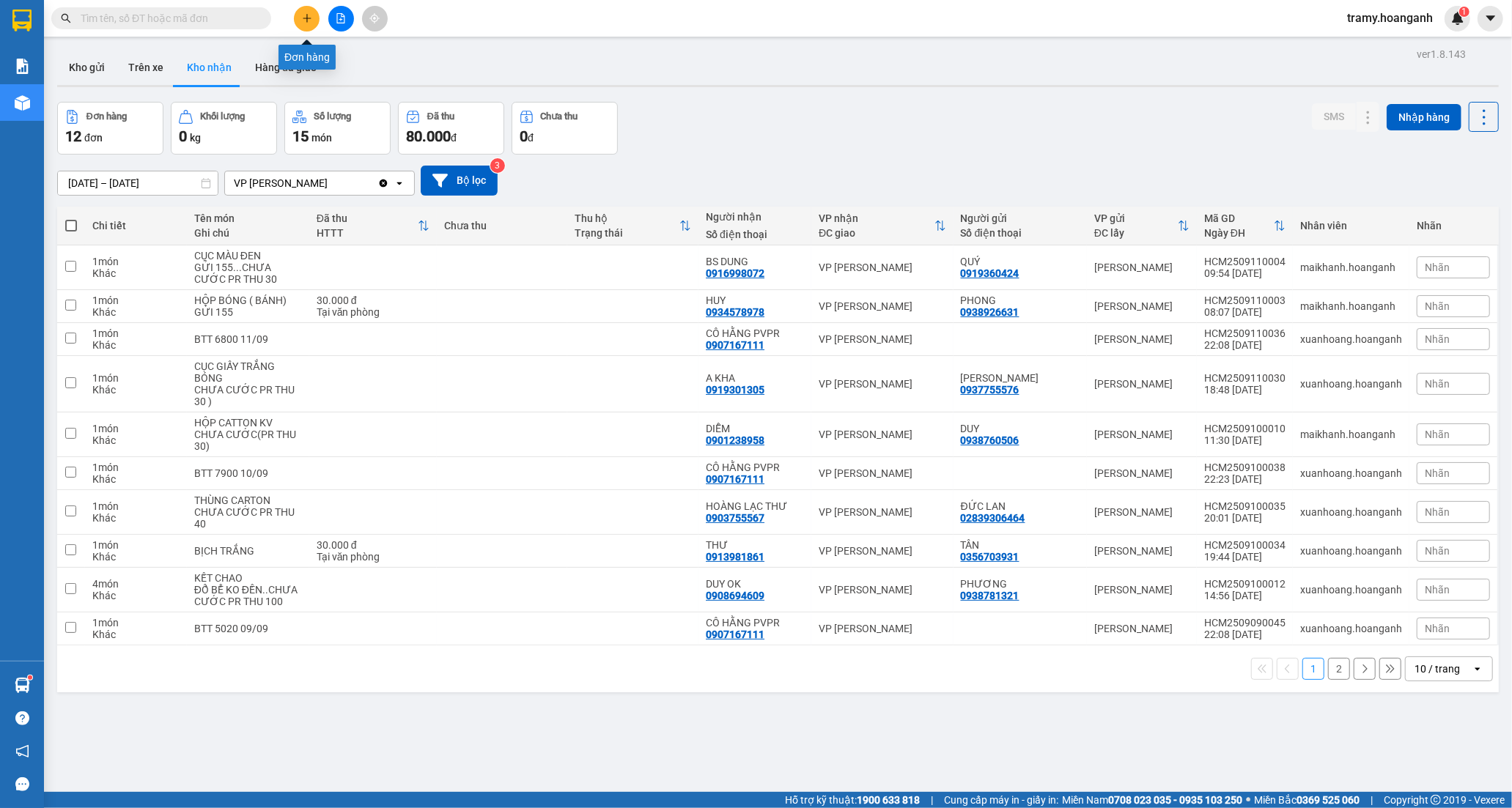
click at [309, 25] on button at bounding box center [307, 18] width 25 height 25
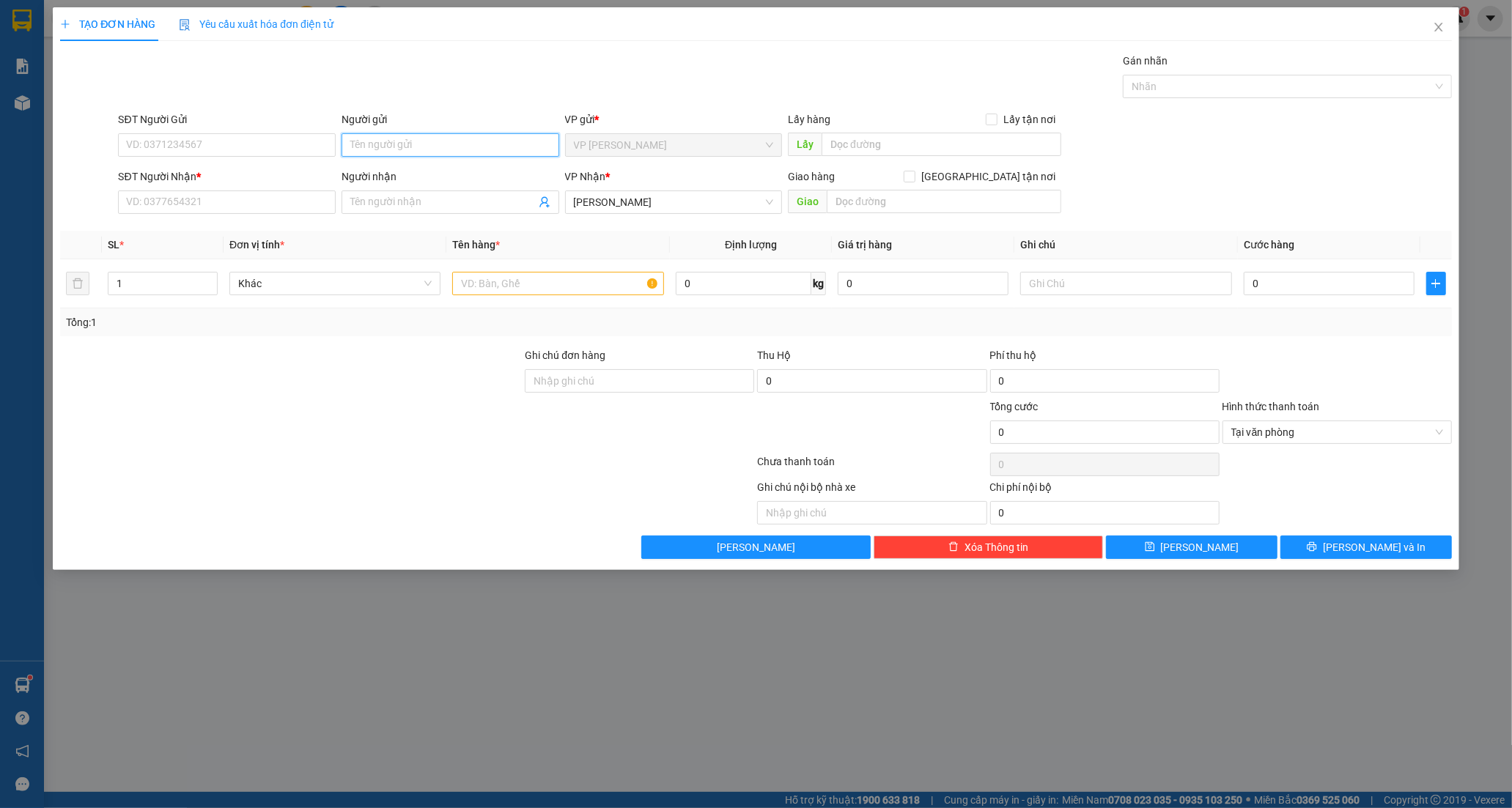
click at [398, 144] on input "Người gửi" at bounding box center [450, 145] width 218 height 24
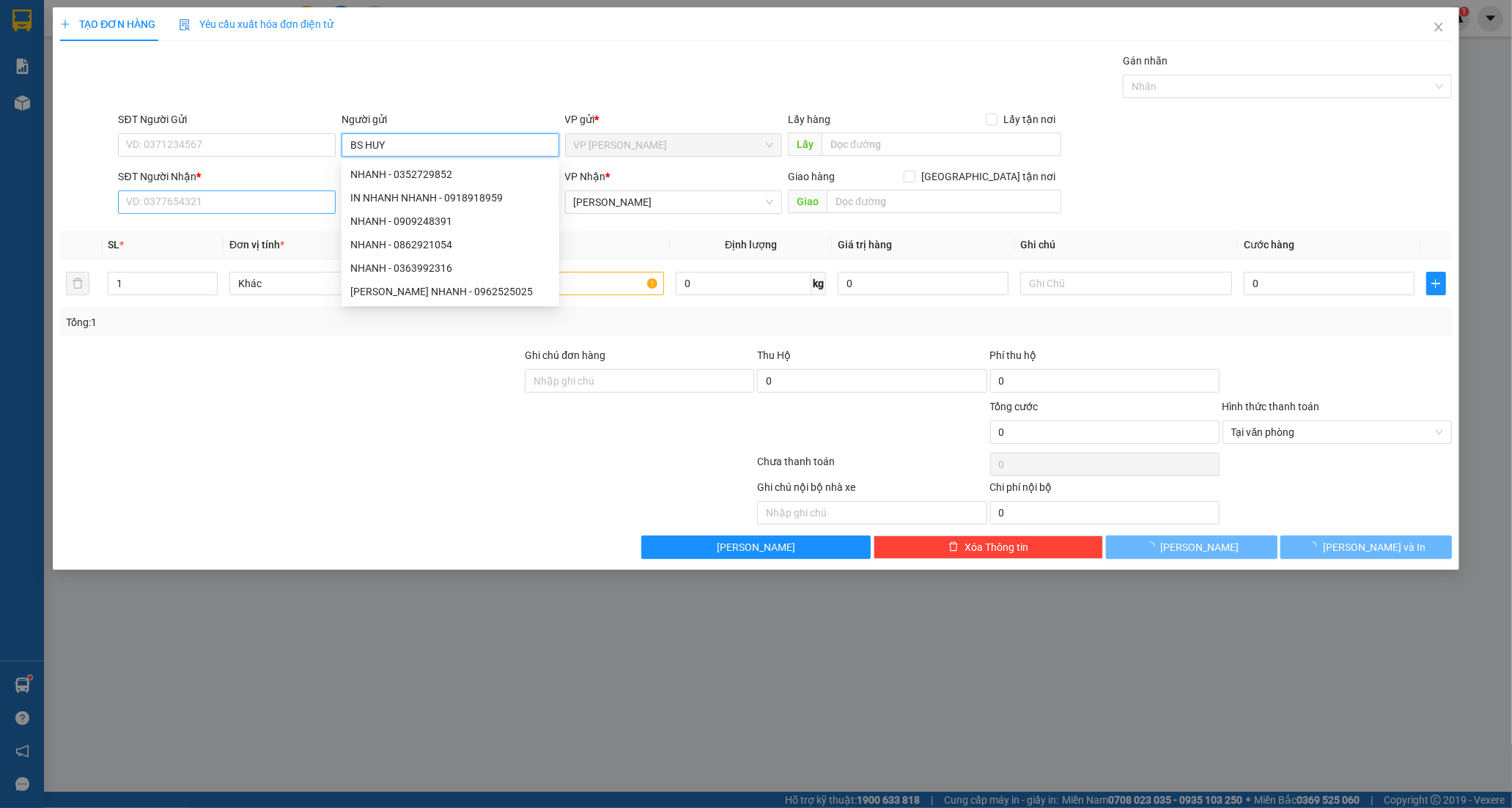
type input "BS HUY"
click at [231, 202] on input "SĐT Người Nhận *" at bounding box center [227, 202] width 218 height 24
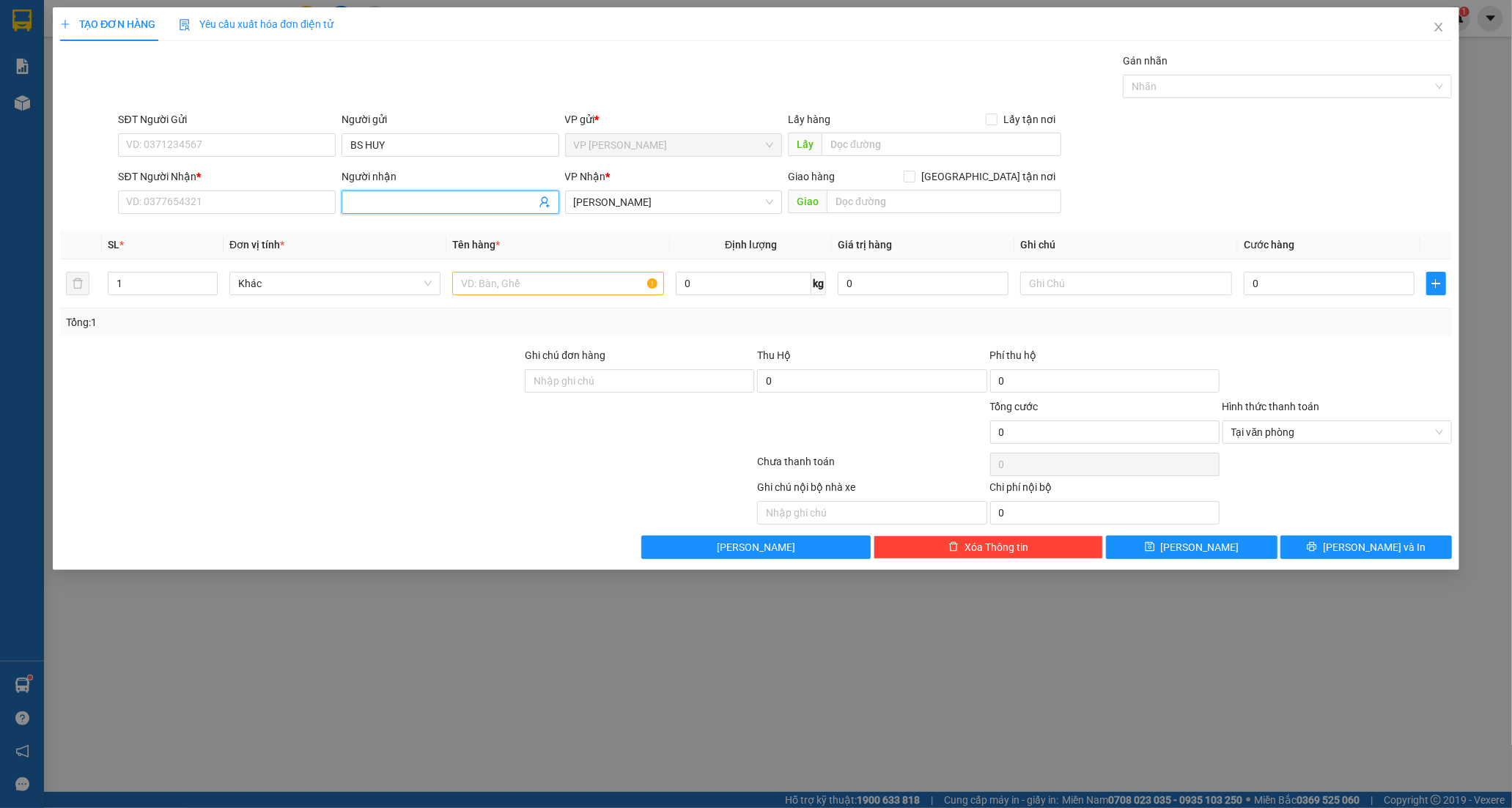
click at [406, 199] on input "Người nhận" at bounding box center [442, 202] width 186 height 17
type input "LAB MINH"
click at [430, 255] on div "LAB [PERSON_NAME] - 0949664800" at bounding box center [450, 255] width 200 height 17
type input "0949664800"
type input "LAB [PERSON_NAME]"
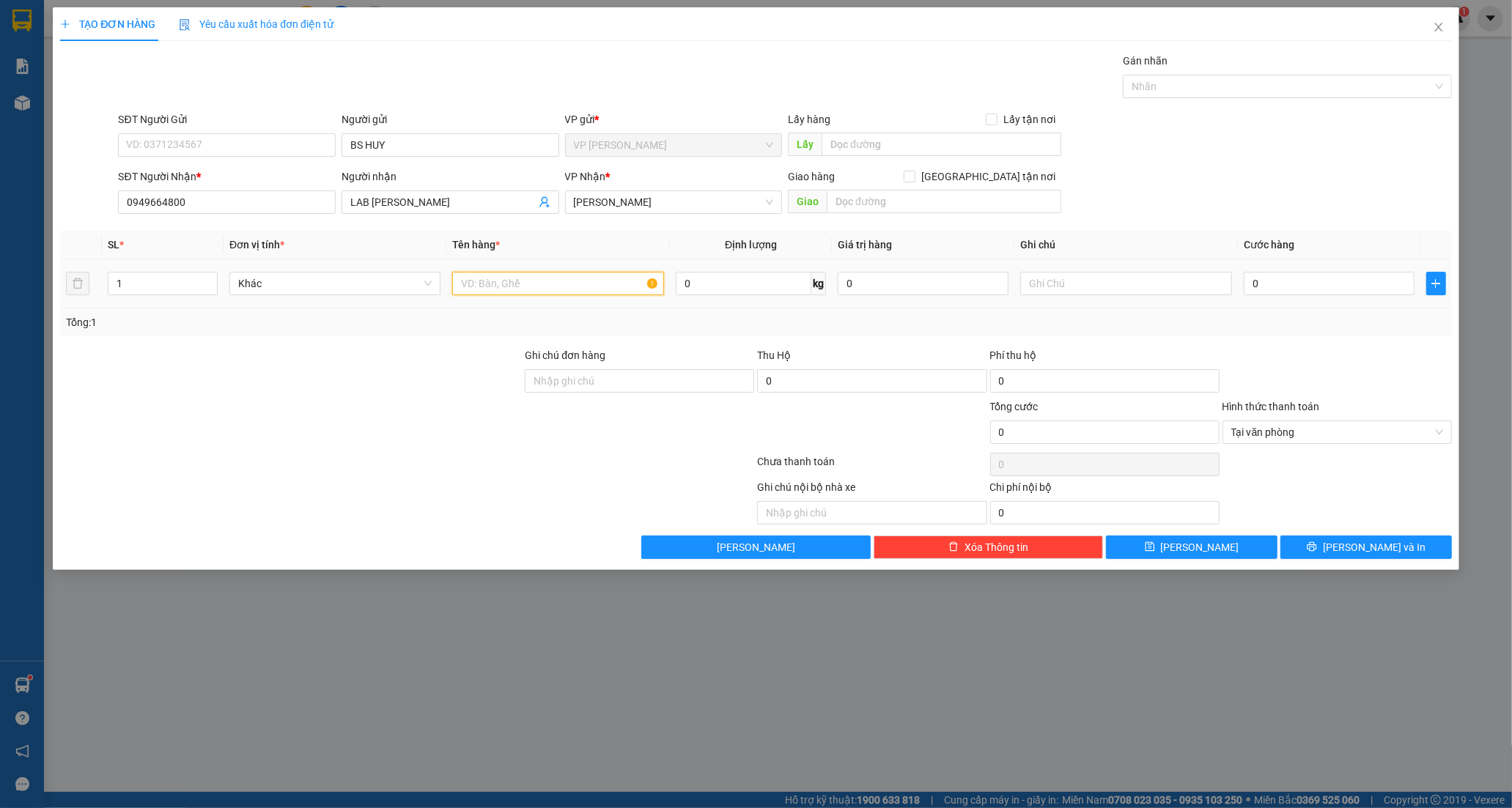
click at [584, 282] on input "text" at bounding box center [557, 283] width 211 height 24
type input "HỘP CATON"
click at [1272, 286] on input "0" at bounding box center [1329, 283] width 171 height 24
type input "2"
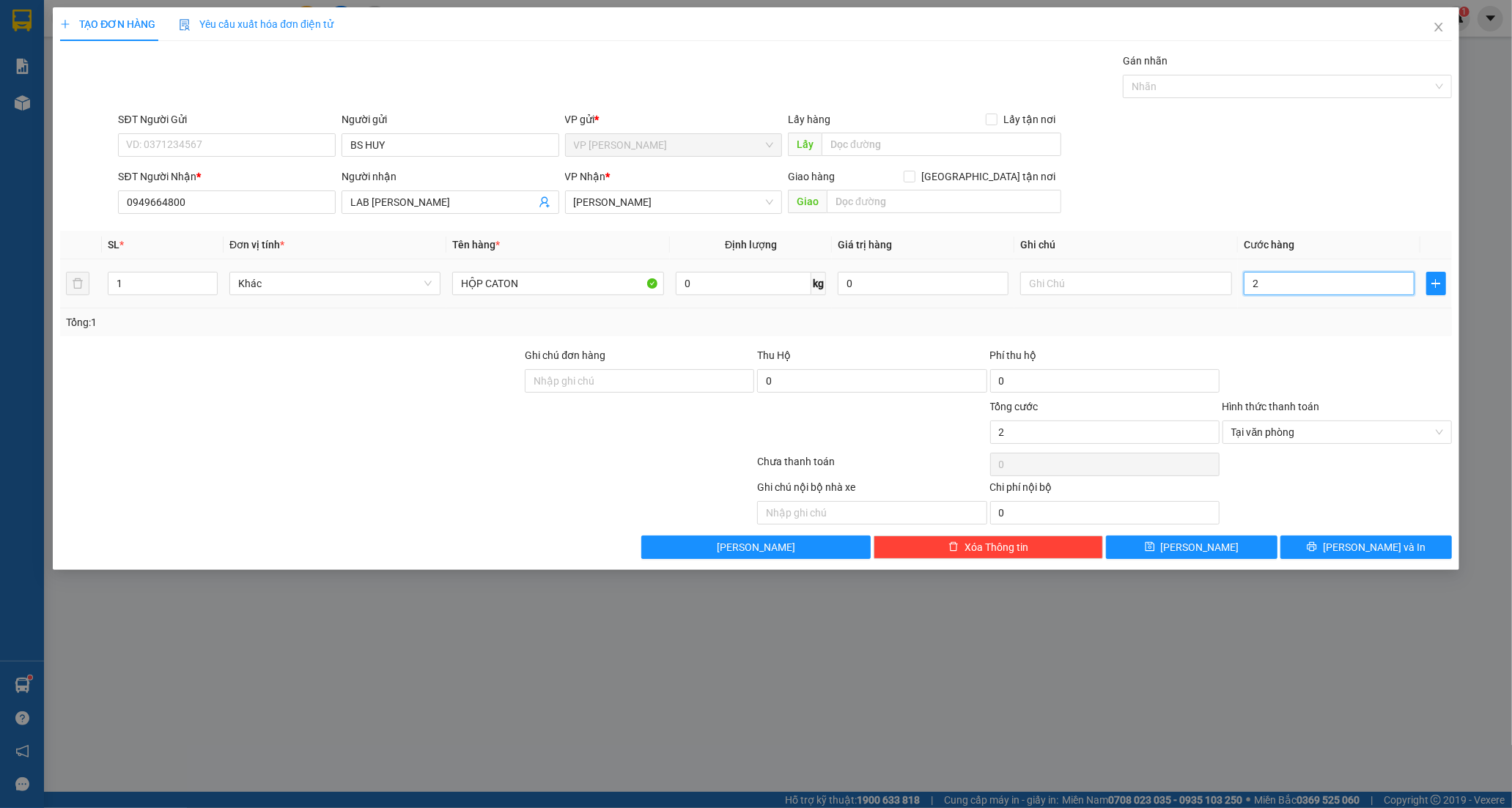
type input "20"
type input "20.000"
click at [1361, 538] on button "[PERSON_NAME] và In" at bounding box center [1366, 547] width 172 height 24
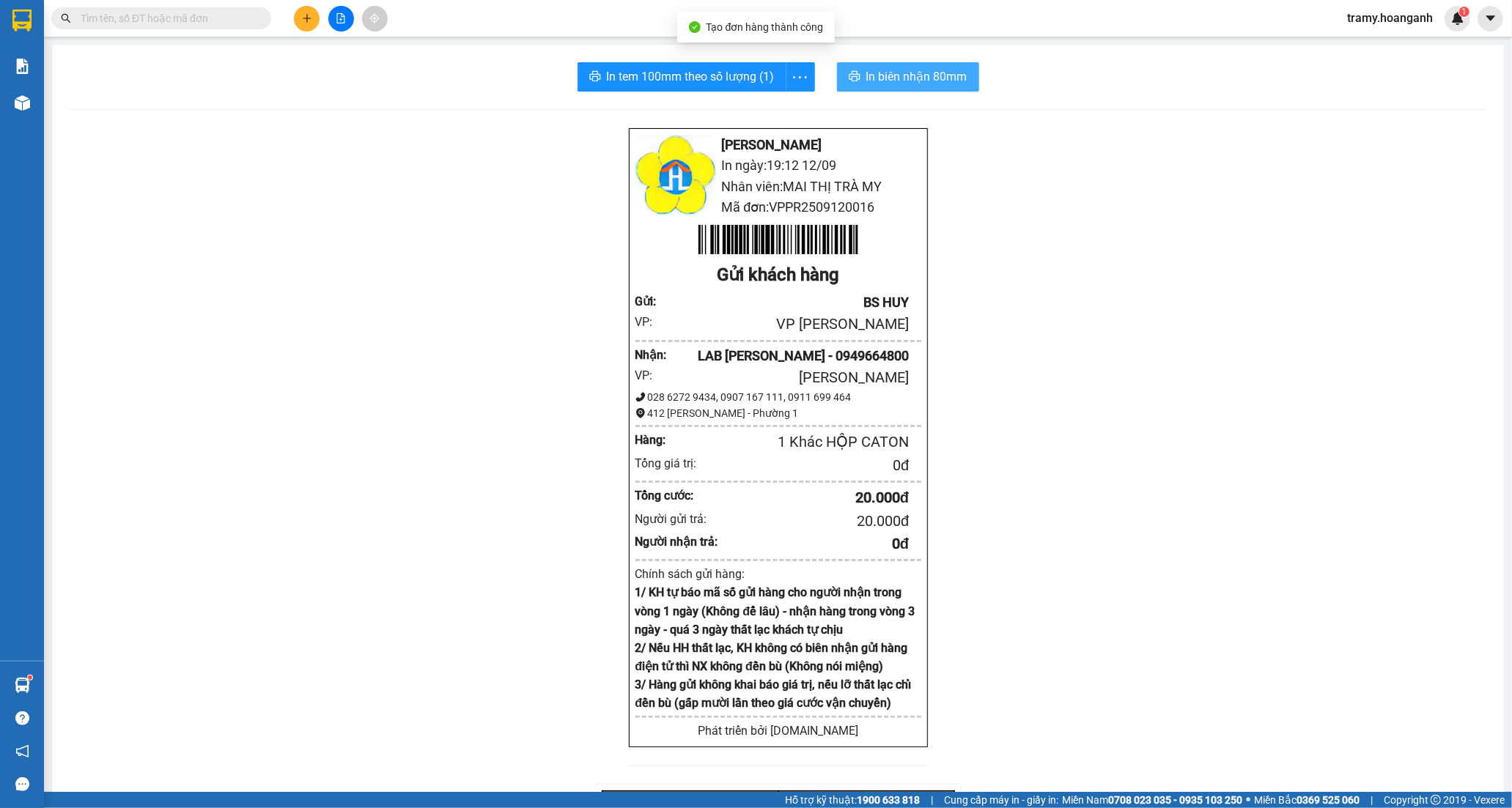
click at [902, 84] on span "In biên nhận 80mm" at bounding box center [917, 76] width 101 height 18
click at [791, 81] on icon "more" at bounding box center [800, 77] width 18 height 18
click at [785, 113] on div "In tem 100mm" at bounding box center [767, 109] width 66 height 17
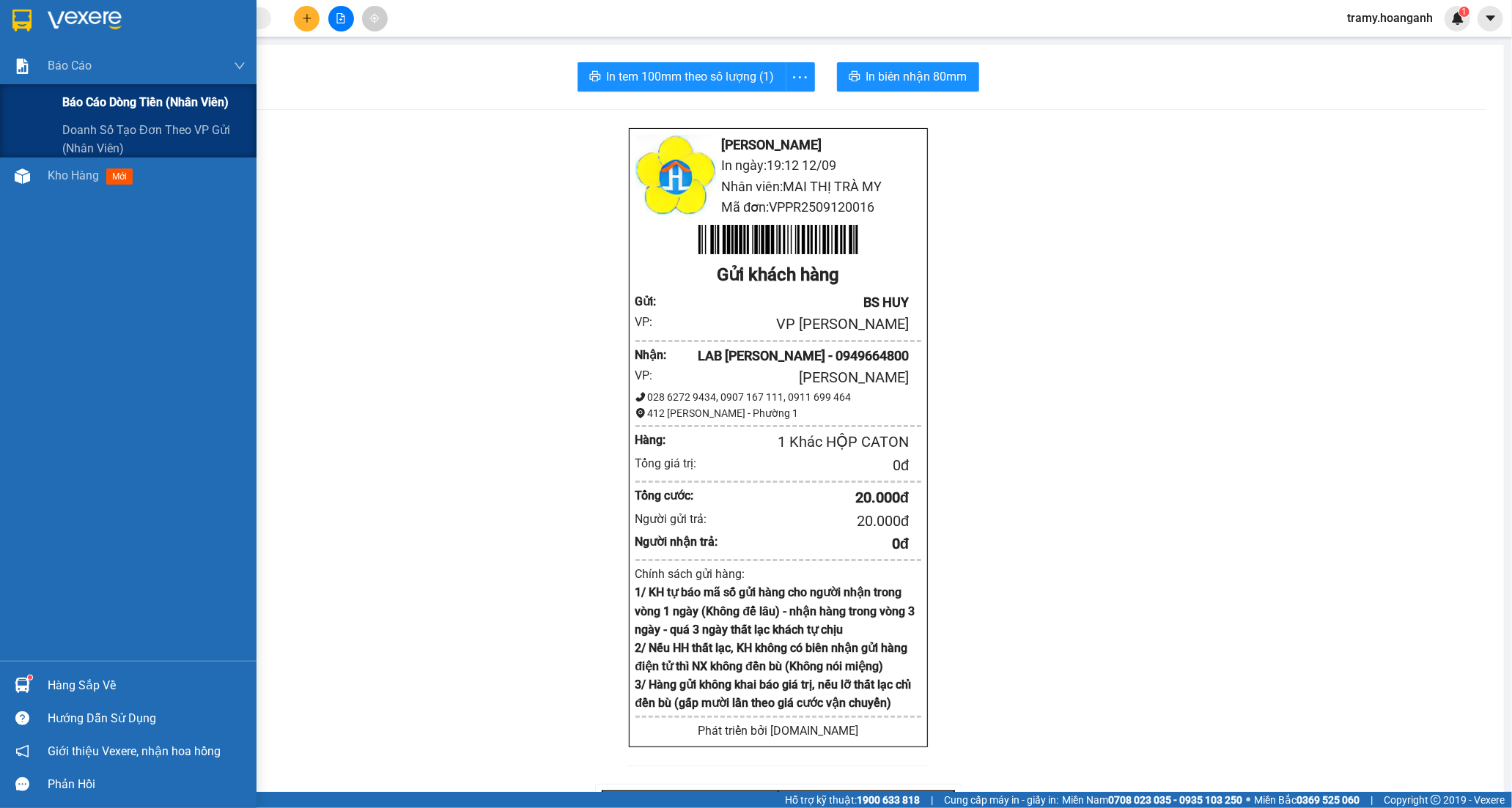
click at [98, 97] on span "Báo cáo dòng tiền (nhân viên)" at bounding box center [145, 102] width 166 height 18
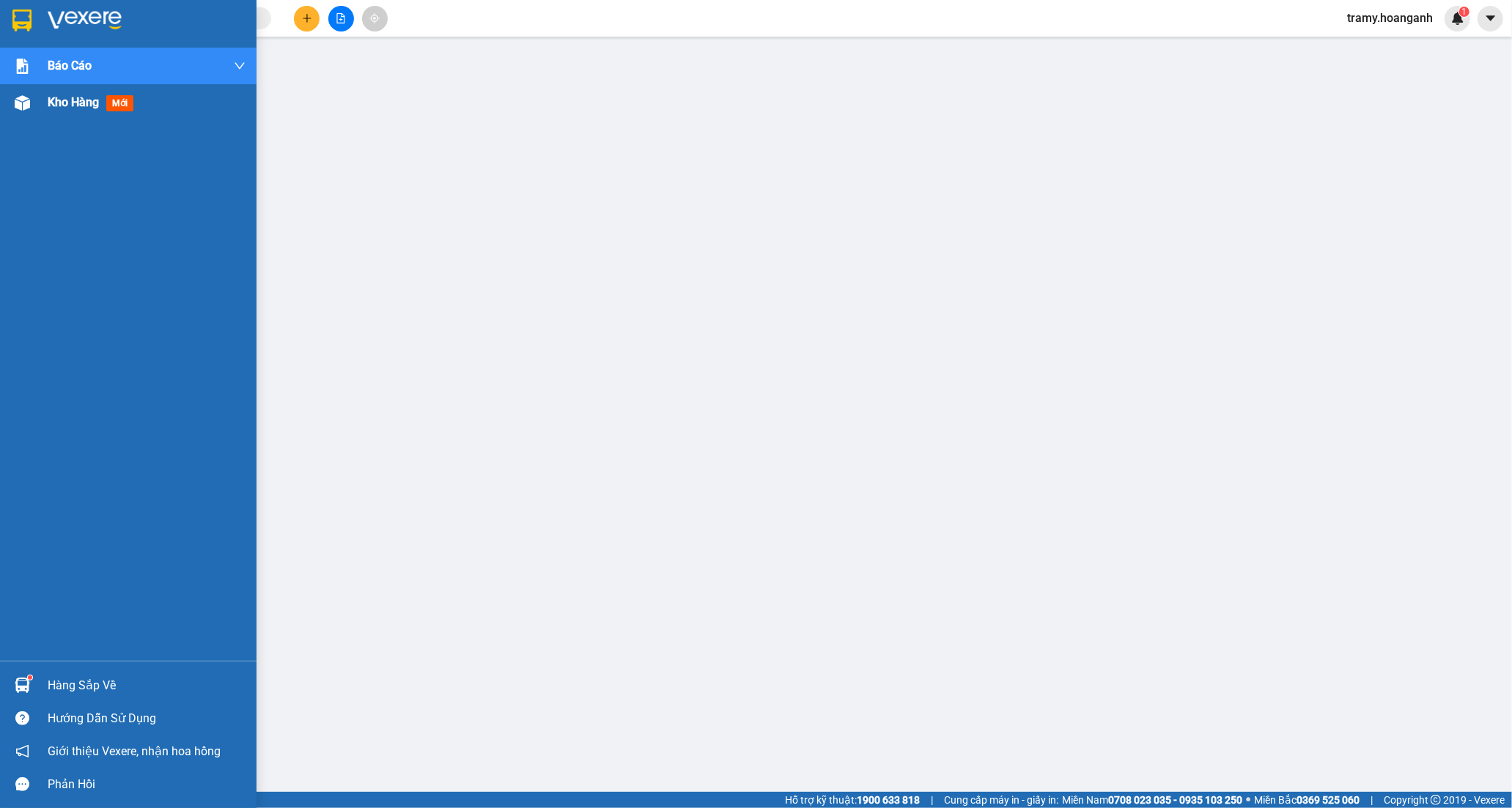
click at [79, 91] on div "Kho hàng mới" at bounding box center [146, 103] width 198 height 37
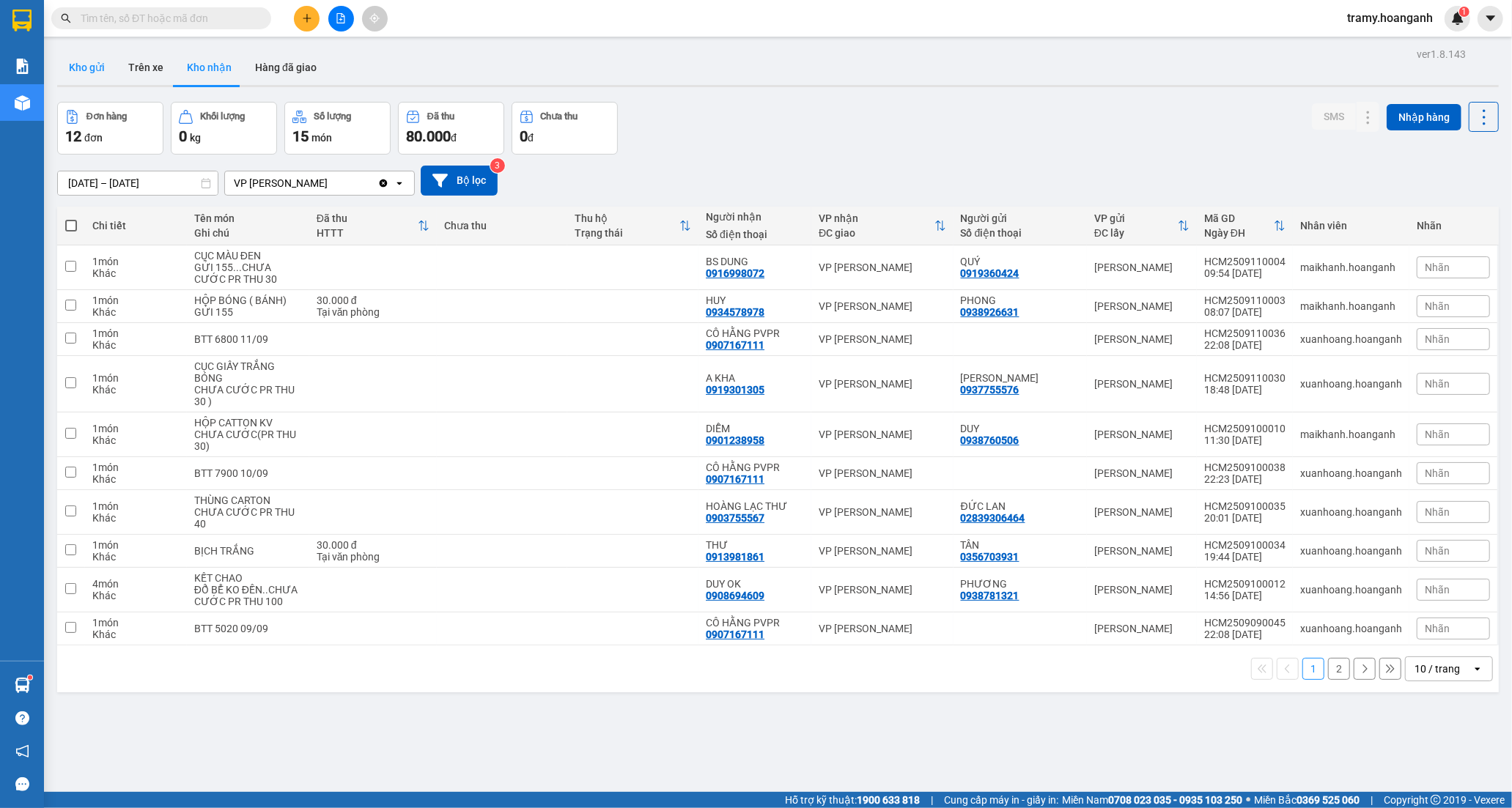
click at [77, 62] on button "Kho gửi" at bounding box center [87, 67] width 59 height 35
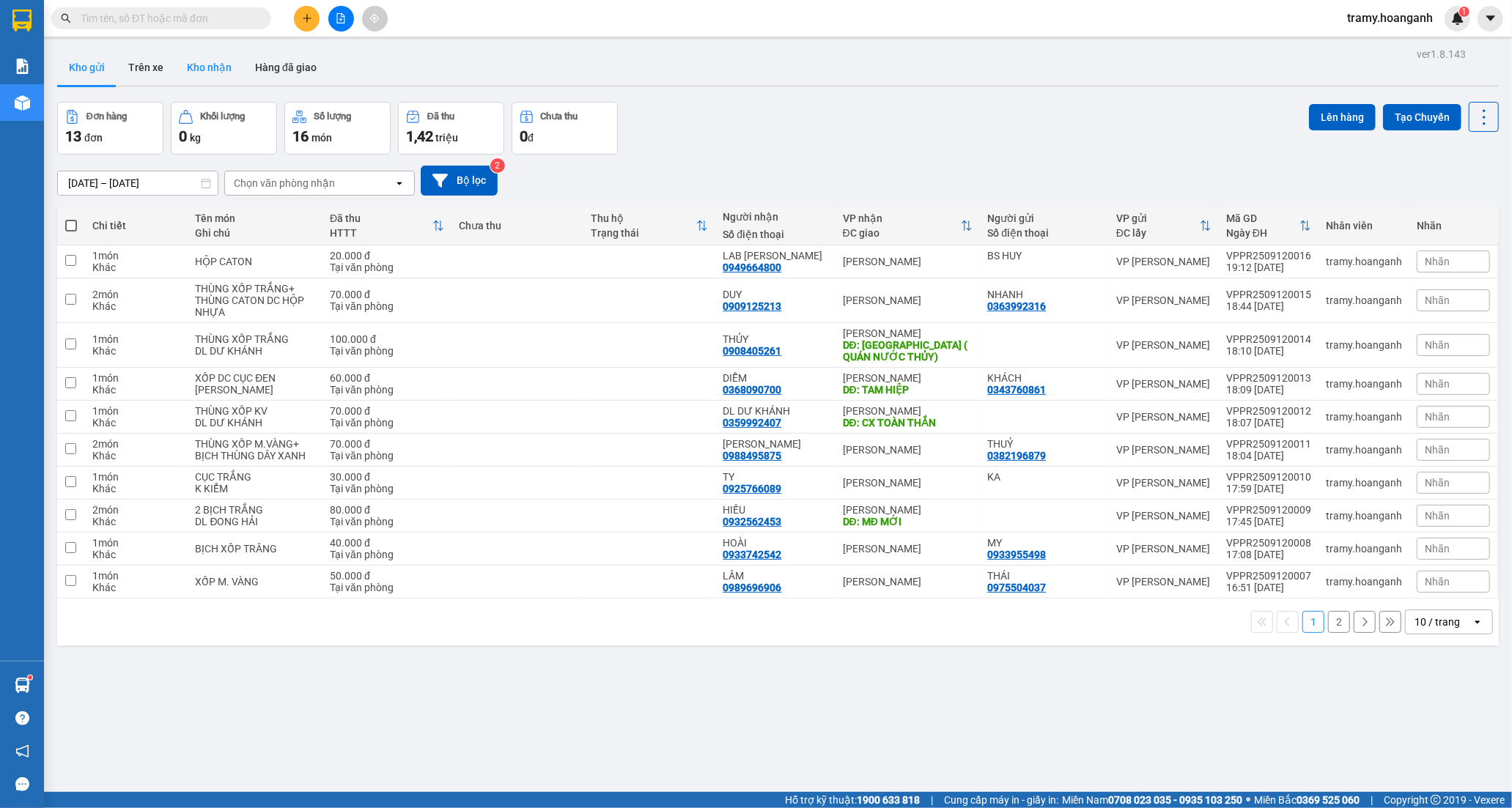
click at [183, 66] on button "Kho nhận" at bounding box center [209, 67] width 68 height 35
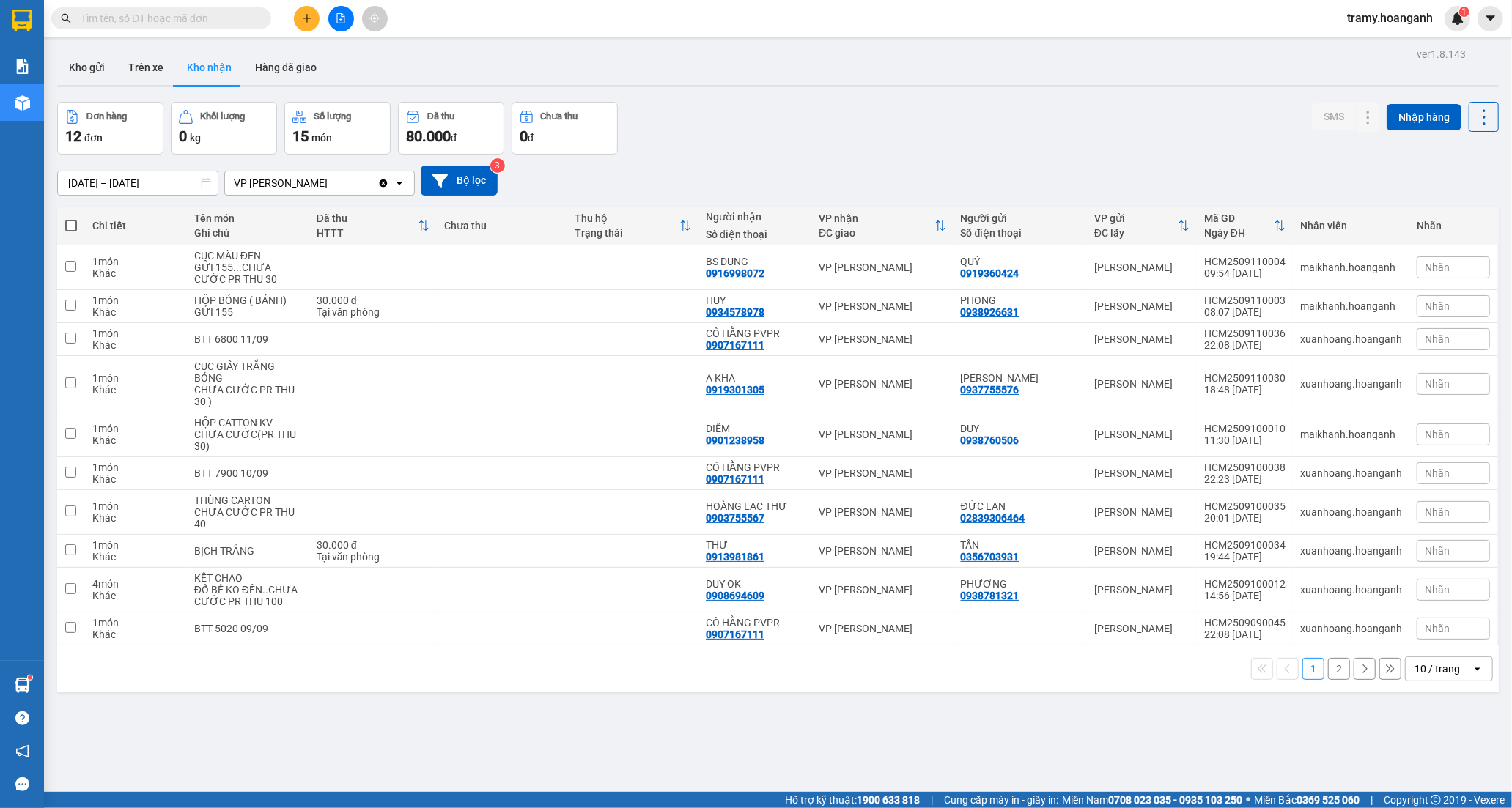
click at [335, 17] on icon "file-add" at bounding box center [341, 18] width 10 height 10
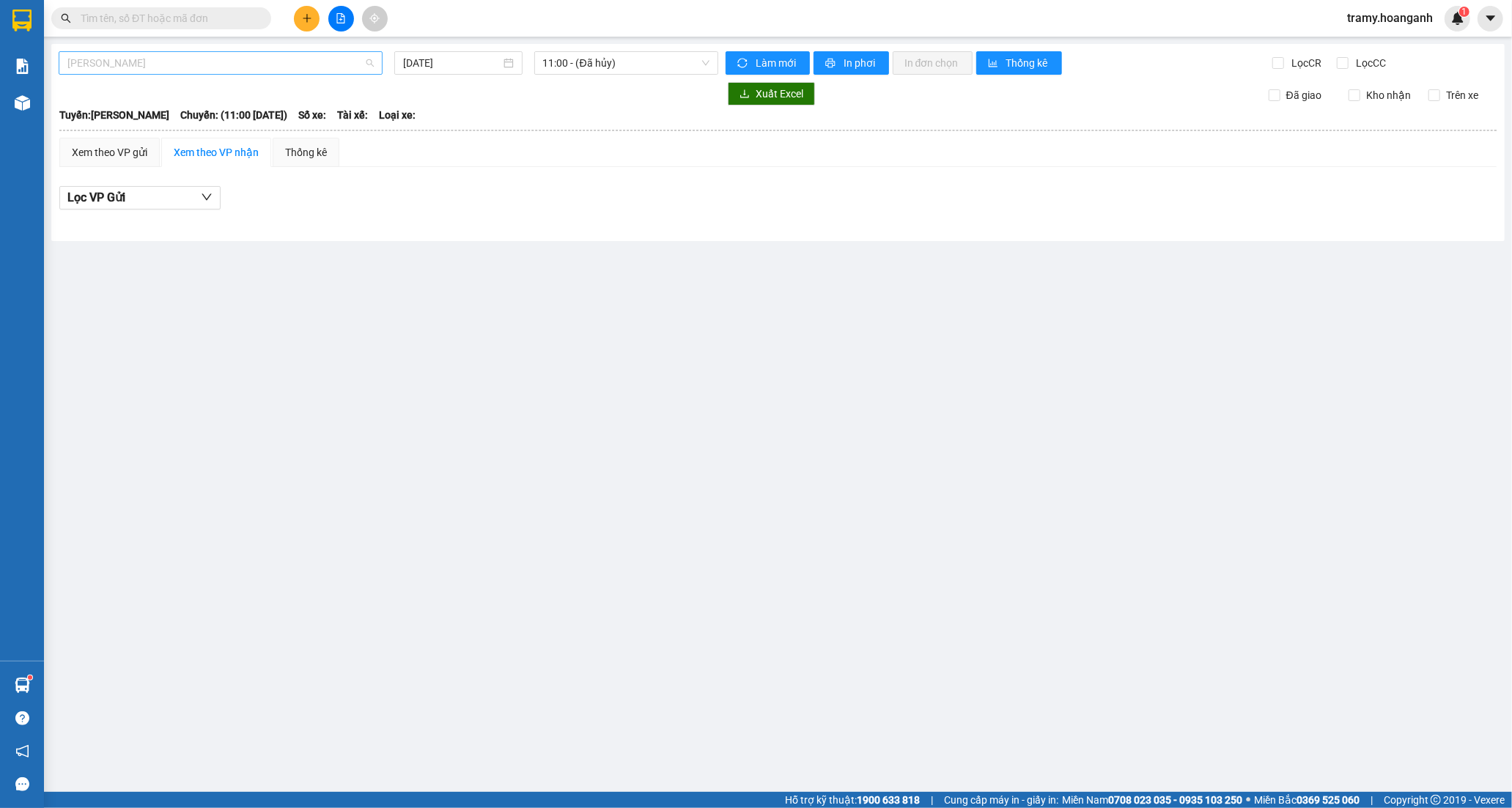
click at [170, 67] on span "[PERSON_NAME]" at bounding box center [220, 63] width 307 height 22
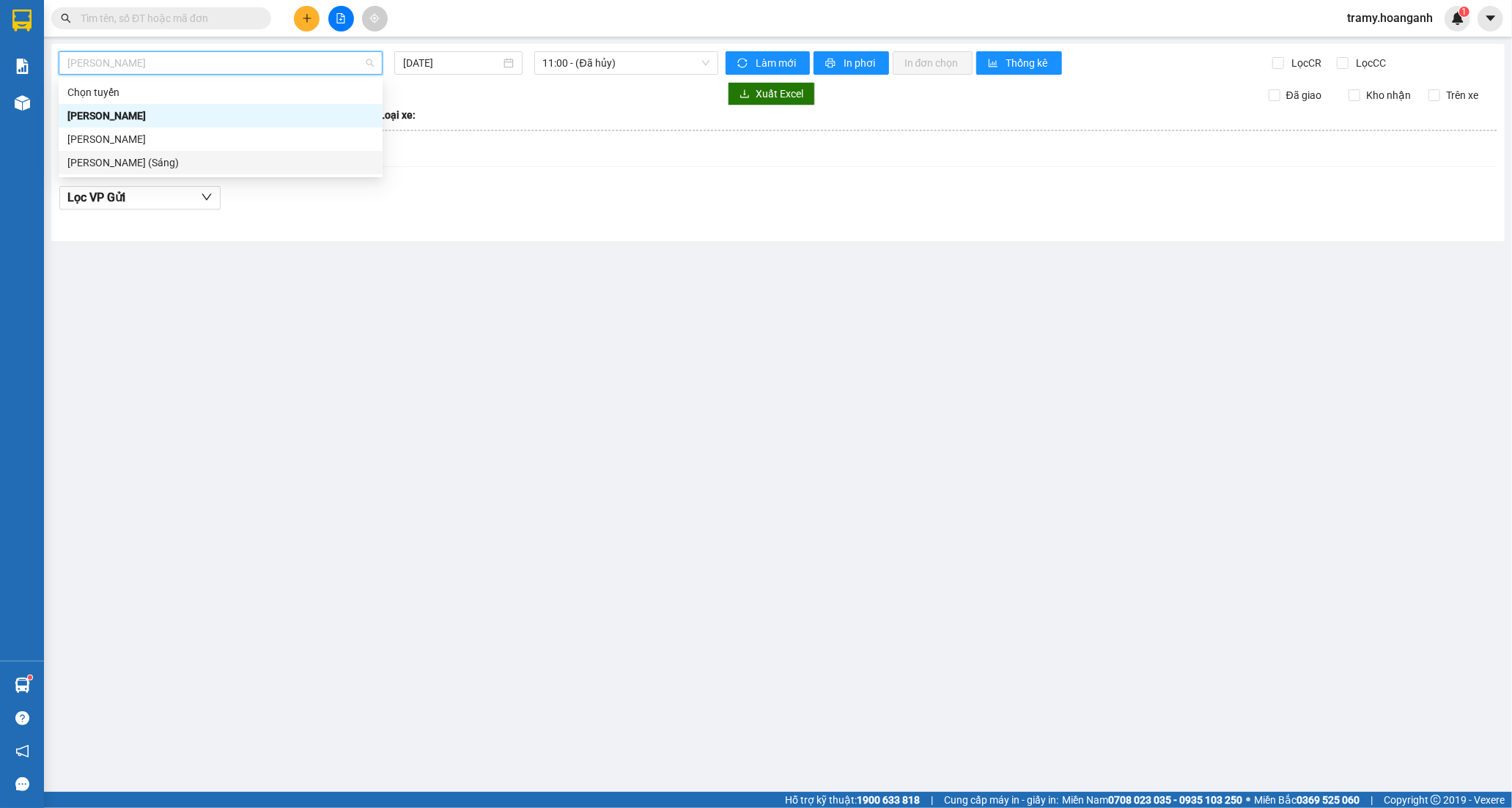
click at [195, 157] on div "[PERSON_NAME] (Sáng)" at bounding box center [220, 163] width 307 height 17
type input "[DATE]"
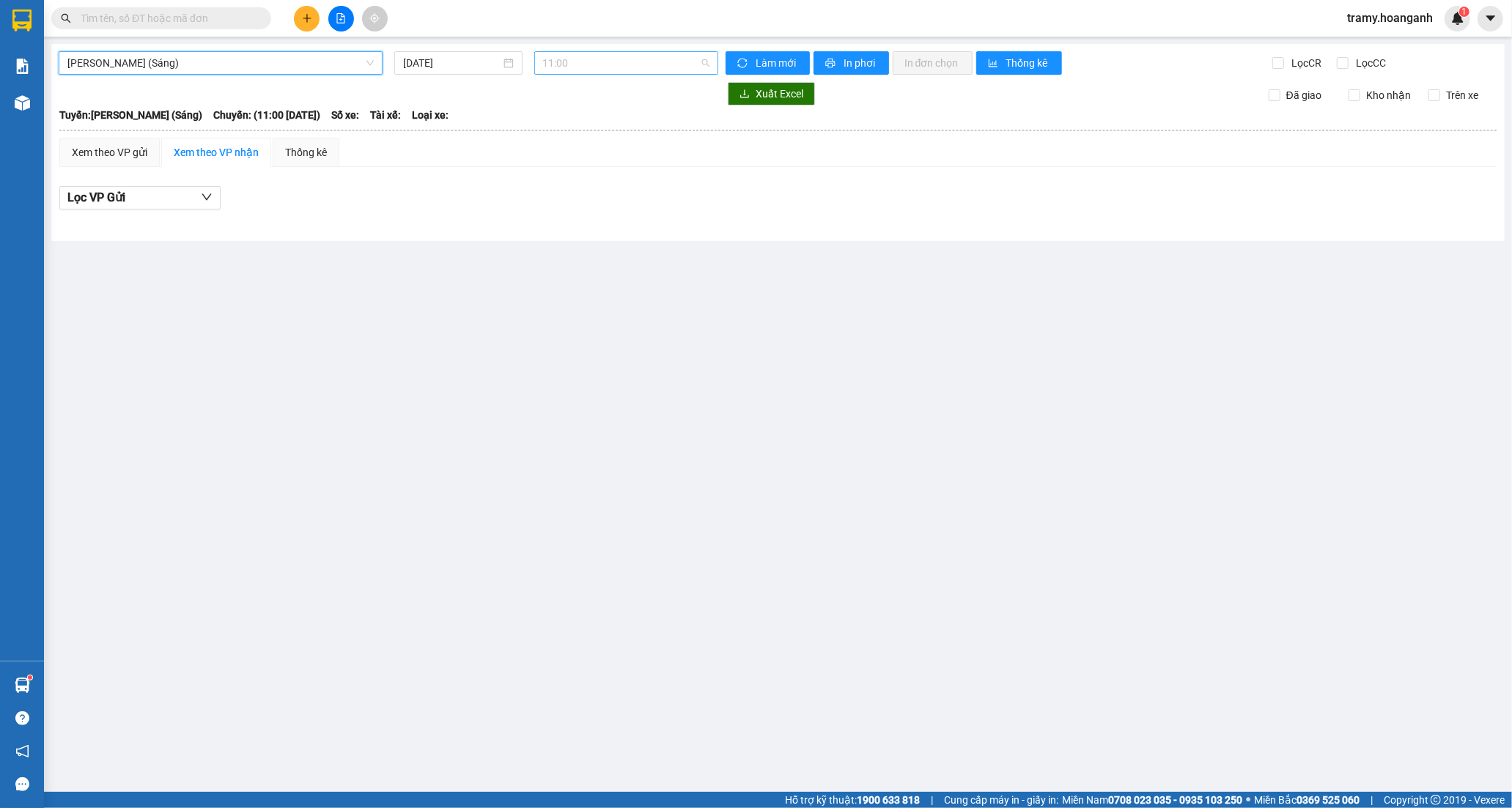
drag, startPoint x: 574, startPoint y: 59, endPoint x: 564, endPoint y: 125, distance: 66.8
click at [574, 61] on span "11:00" at bounding box center [626, 63] width 166 height 22
click at [566, 140] on div "12:00 (TC) - 85H-011.55" at bounding box center [600, 139] width 114 height 17
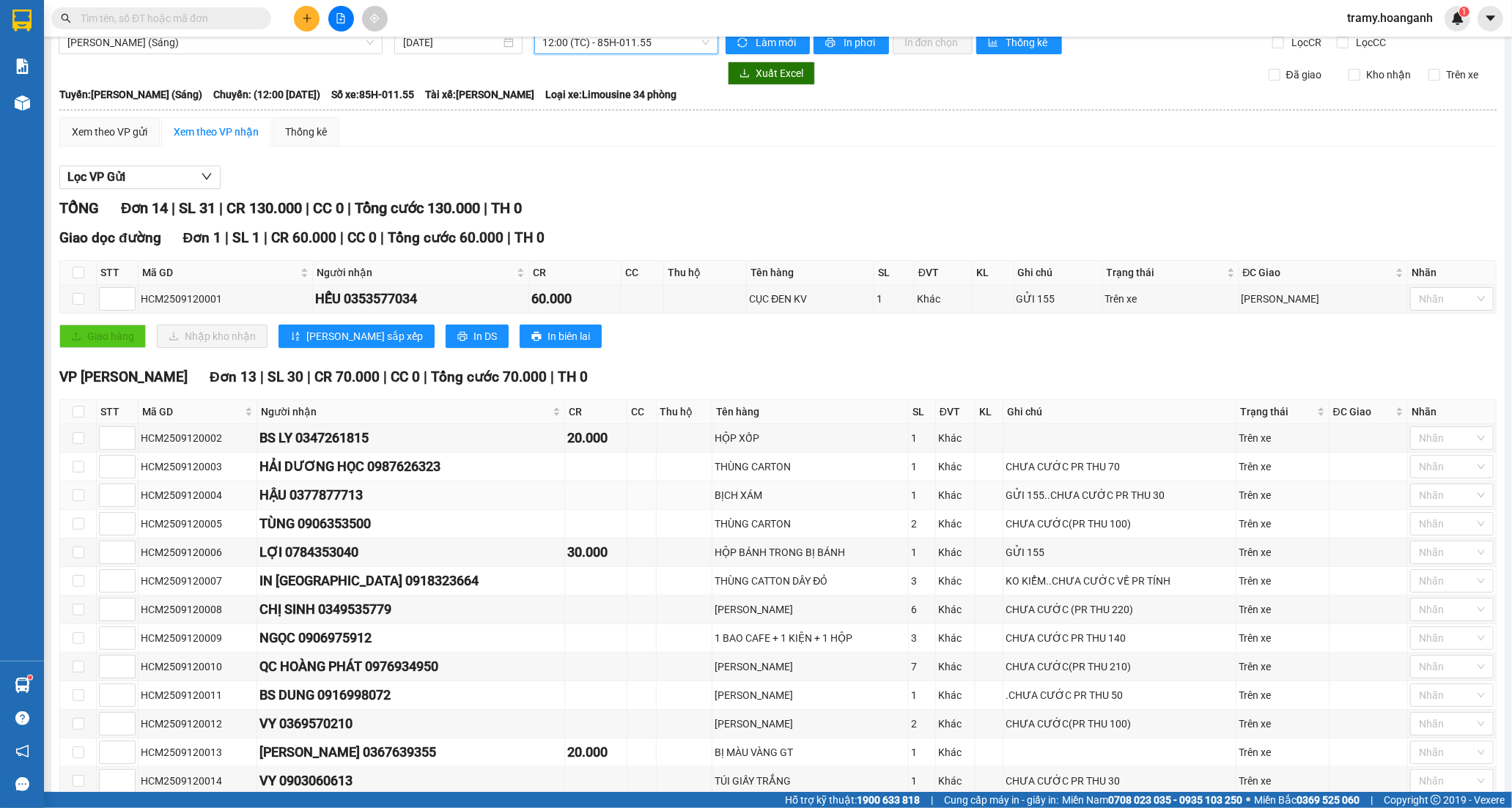
scroll to position [81, 0]
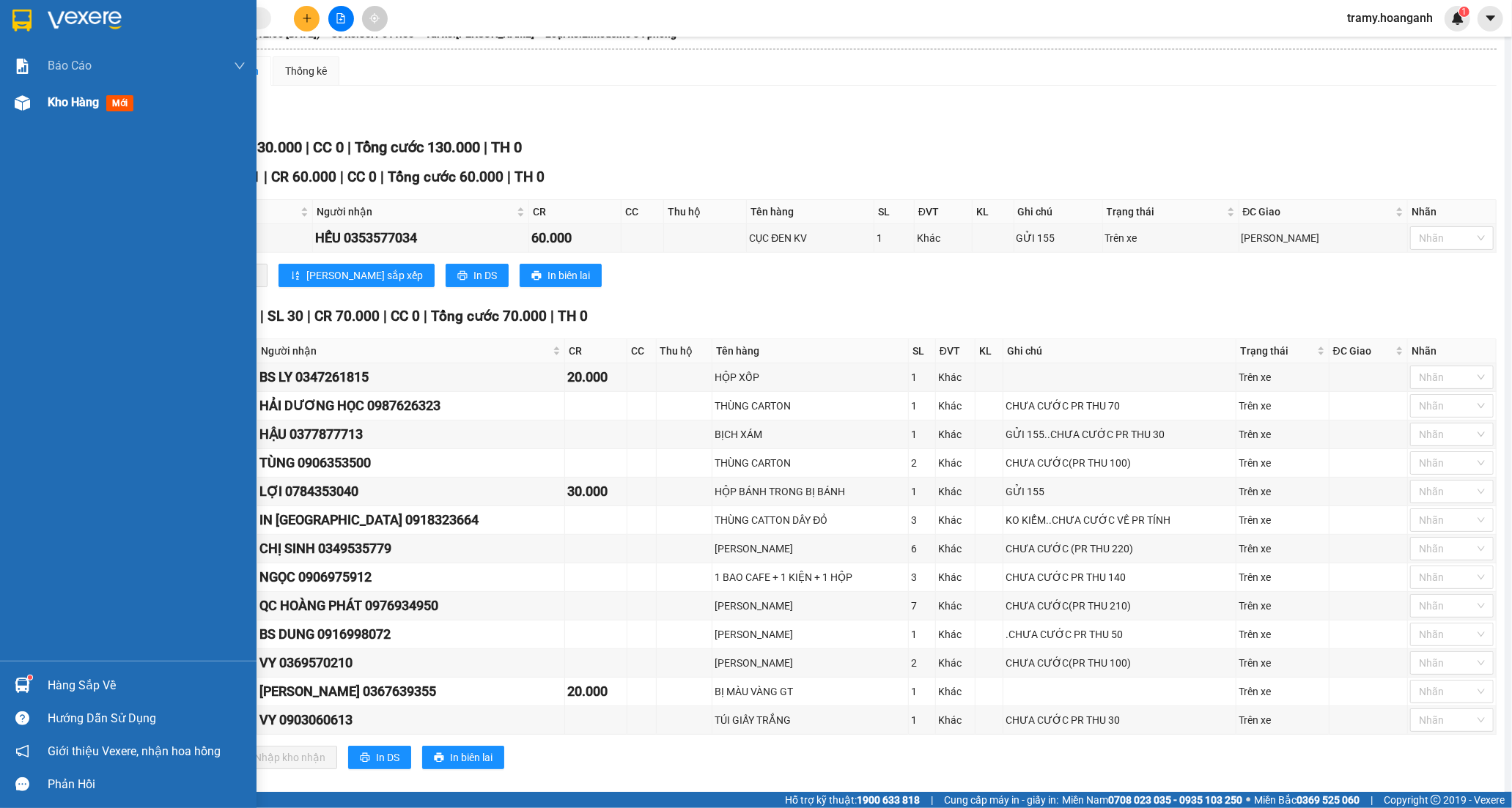
click at [71, 104] on span "Kho hàng" at bounding box center [73, 102] width 51 height 14
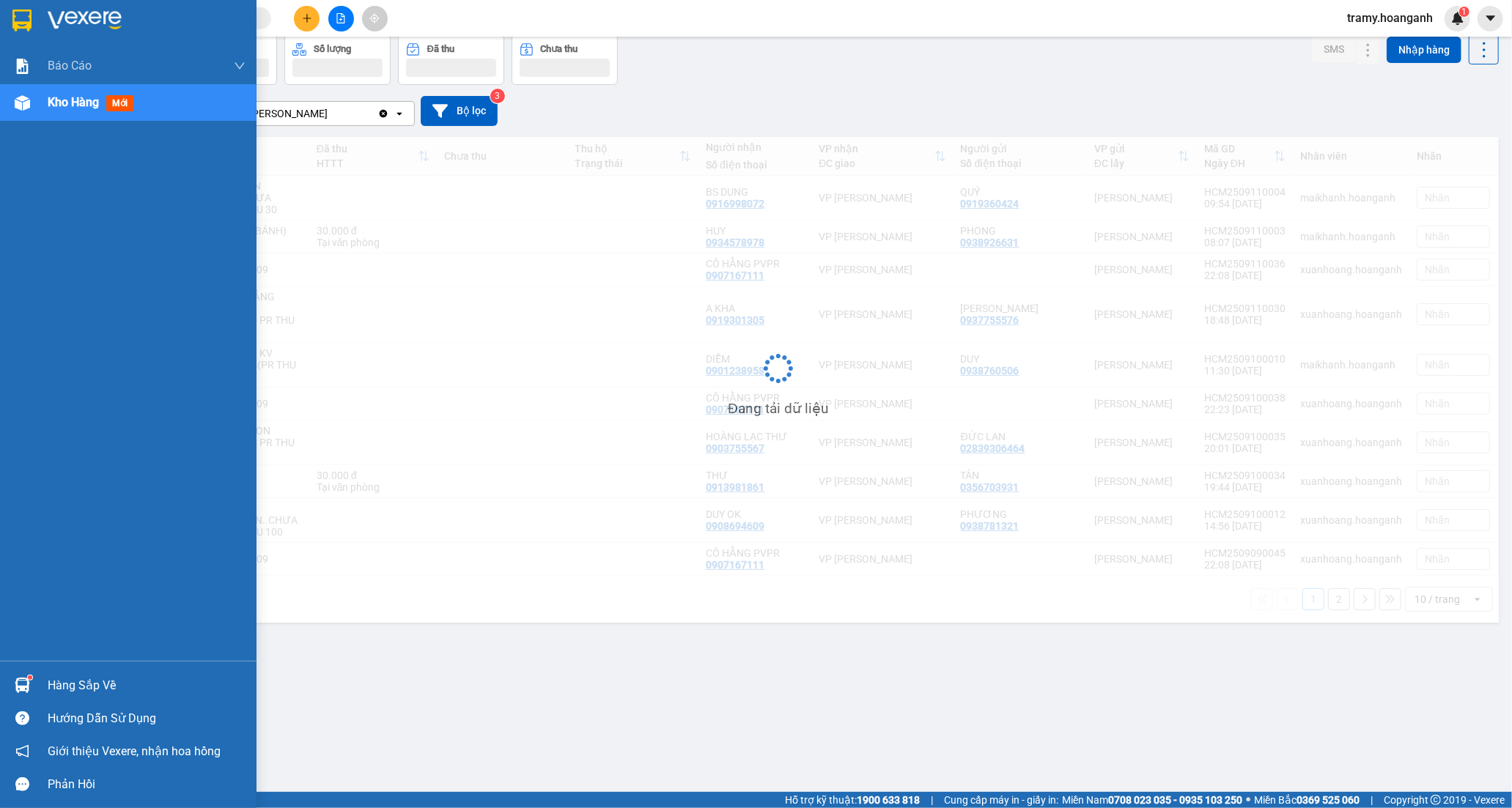
scroll to position [67, 0]
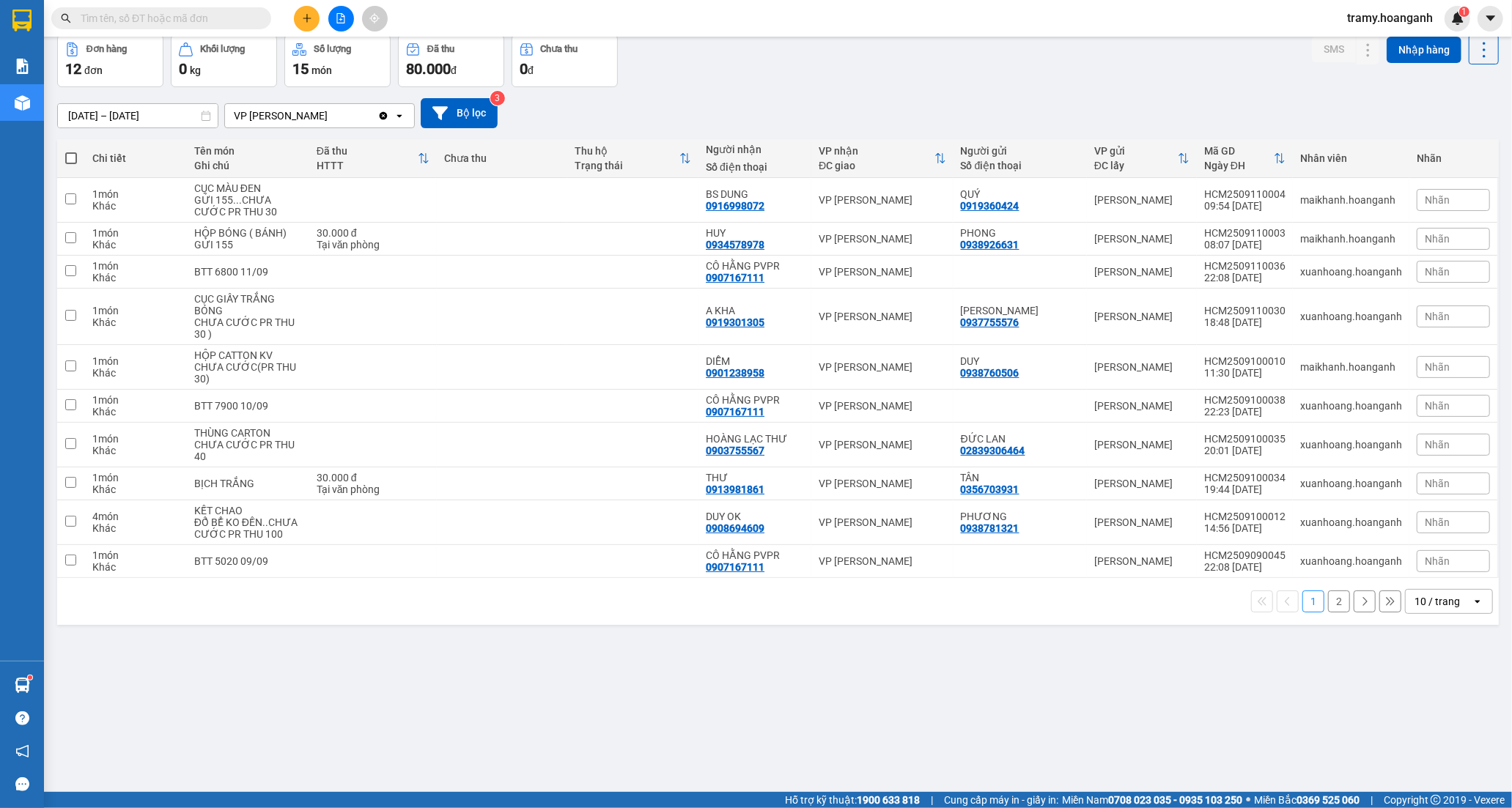
click at [243, 17] on input "text" at bounding box center [167, 18] width 173 height 17
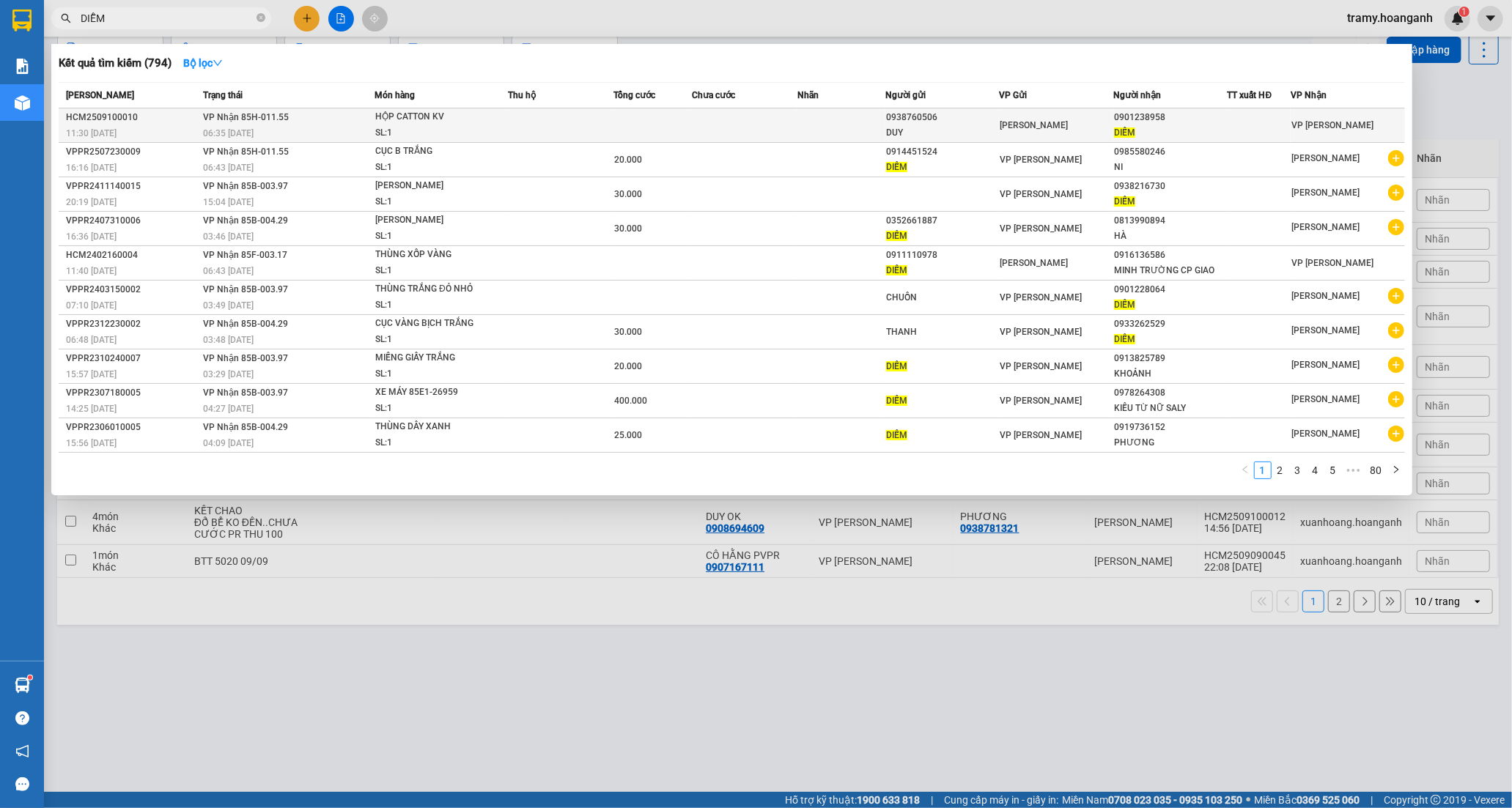
type input "DIỄM"
click at [500, 127] on span "HỘP CATTON KV SL: 1" at bounding box center [442, 125] width 132 height 31
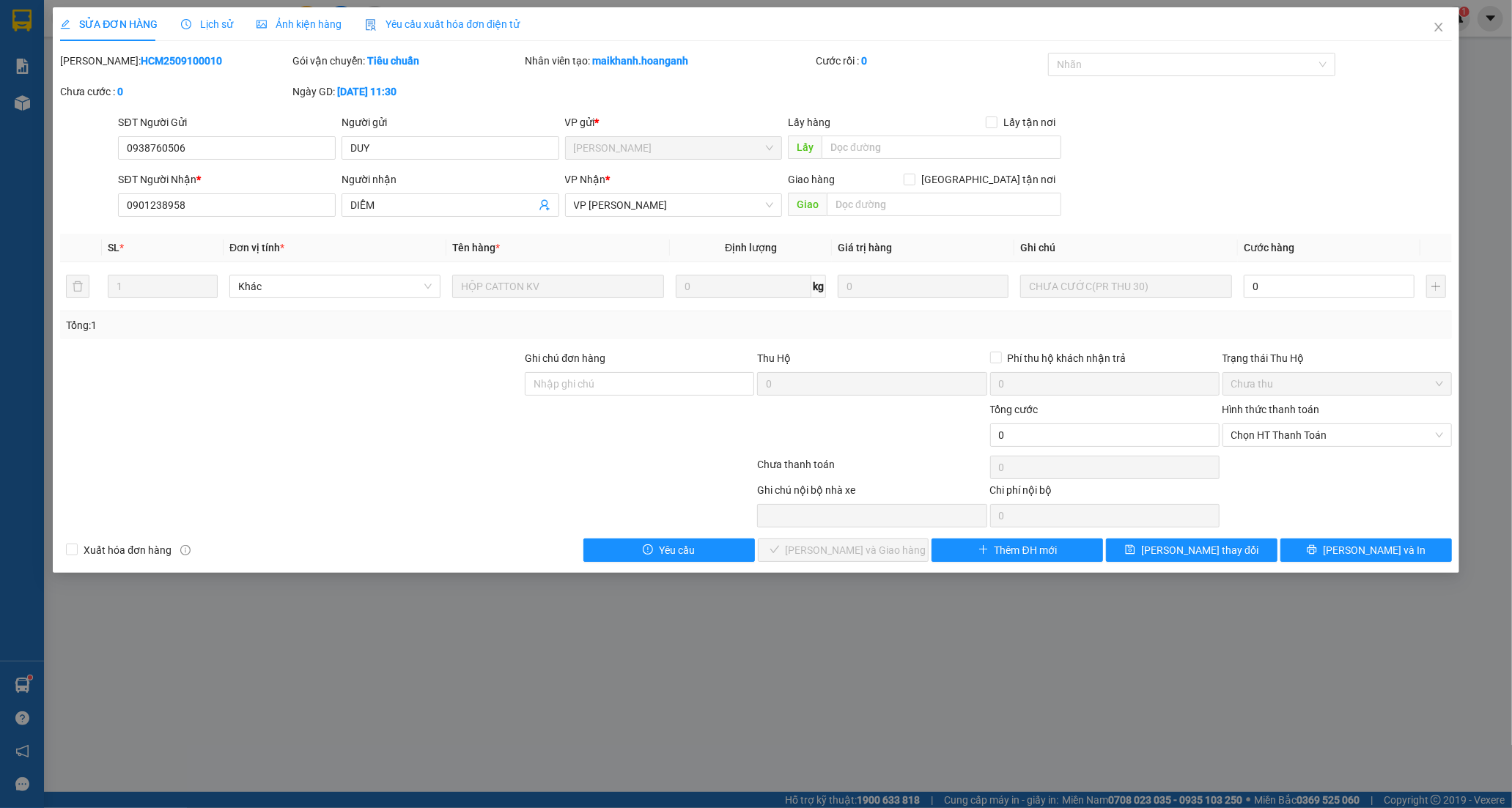
type input "0938760506"
type input "DUY"
type input "0901238958"
type input "DIỄM"
click at [1445, 27] on span "Close" at bounding box center [1439, 27] width 41 height 41
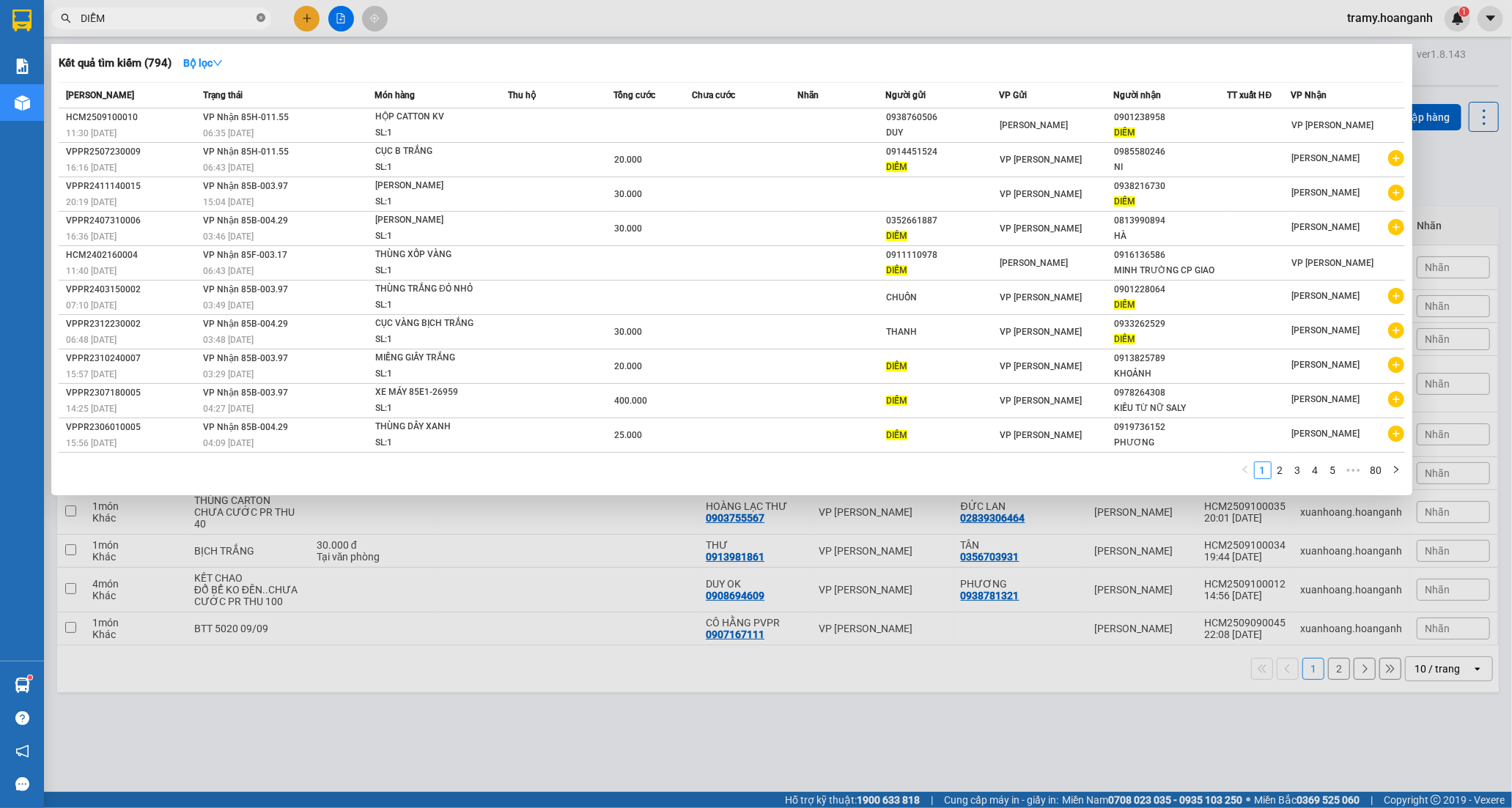
drag, startPoint x: 261, startPoint y: 18, endPoint x: 232, endPoint y: 3, distance: 32.6
click at [261, 17] on icon "close-circle" at bounding box center [261, 17] width 9 height 9
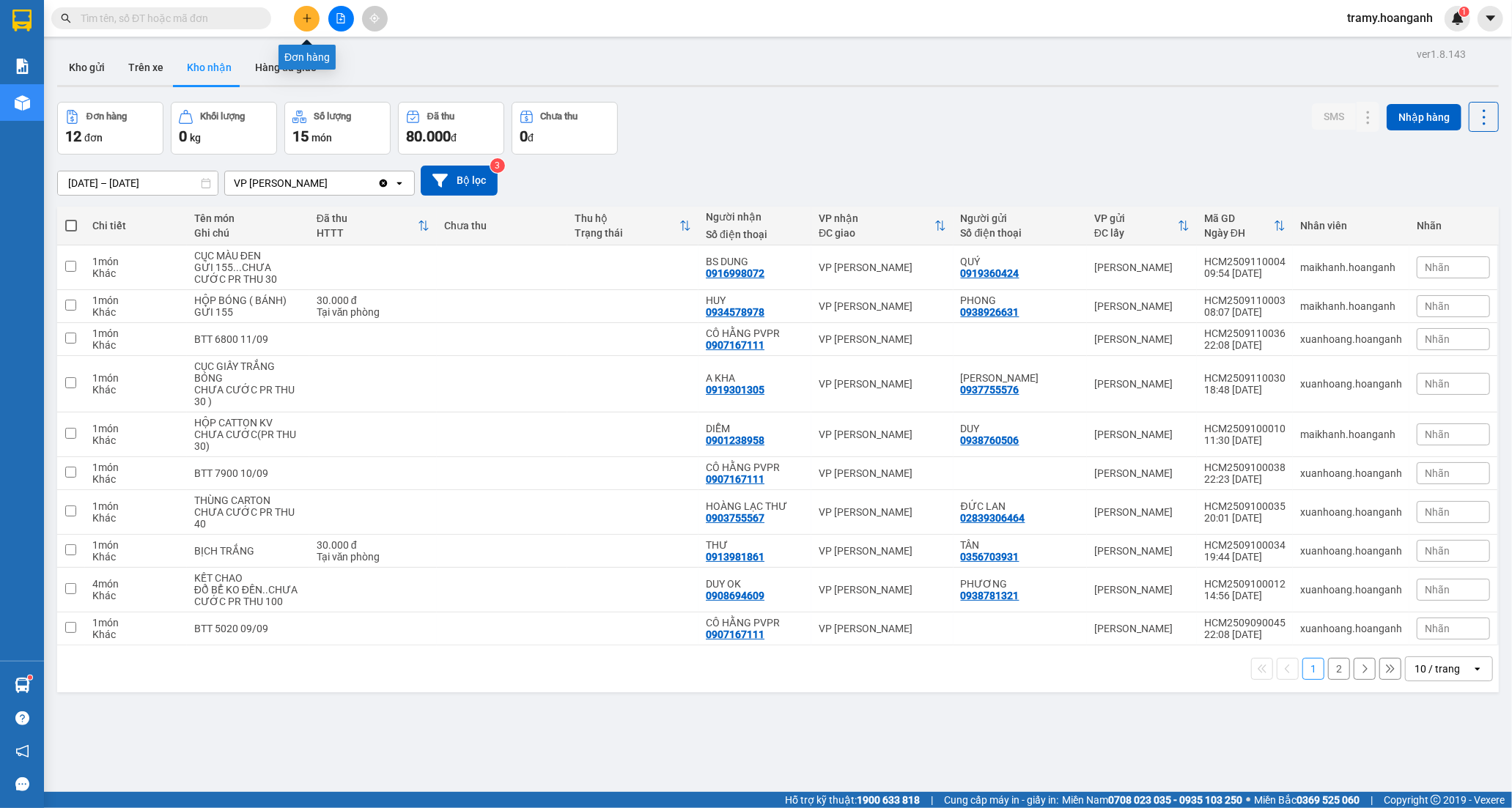
click at [306, 11] on button at bounding box center [307, 18] width 25 height 25
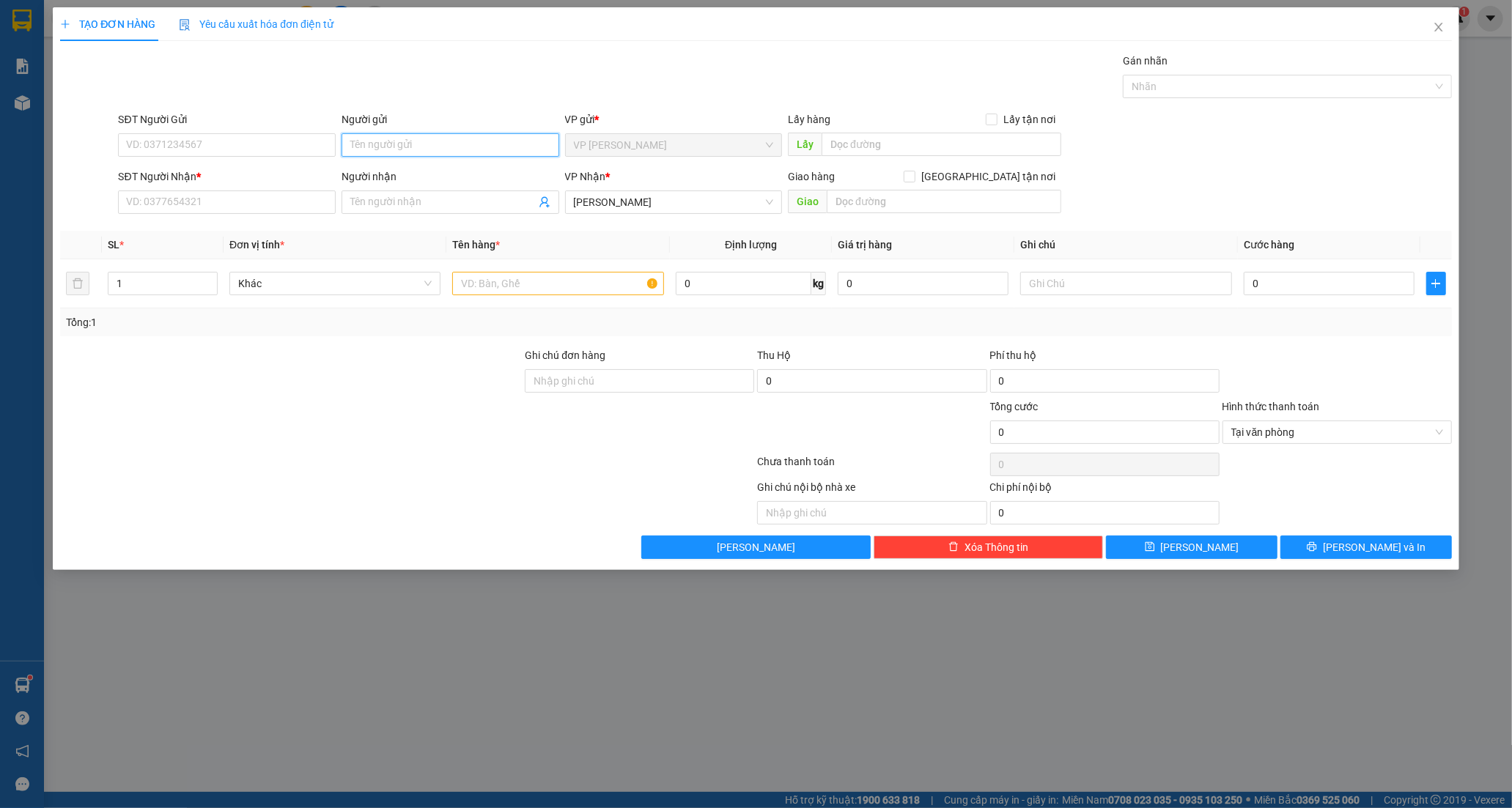
click at [395, 139] on input "Người gửi" at bounding box center [450, 145] width 218 height 24
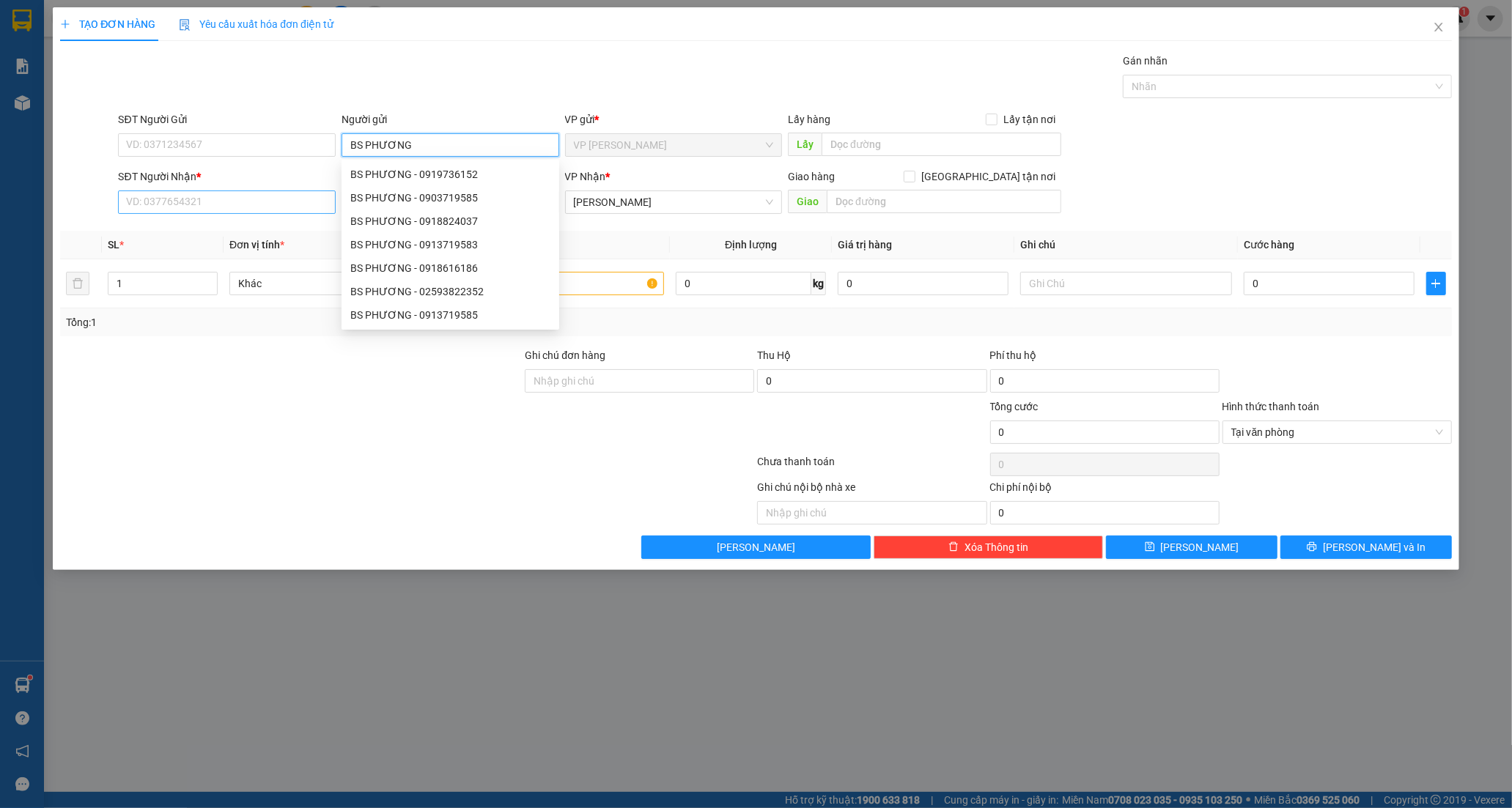
type input "BS PHƯƠNG"
click at [169, 208] on input "SĐT Người Nhận *" at bounding box center [227, 202] width 218 height 24
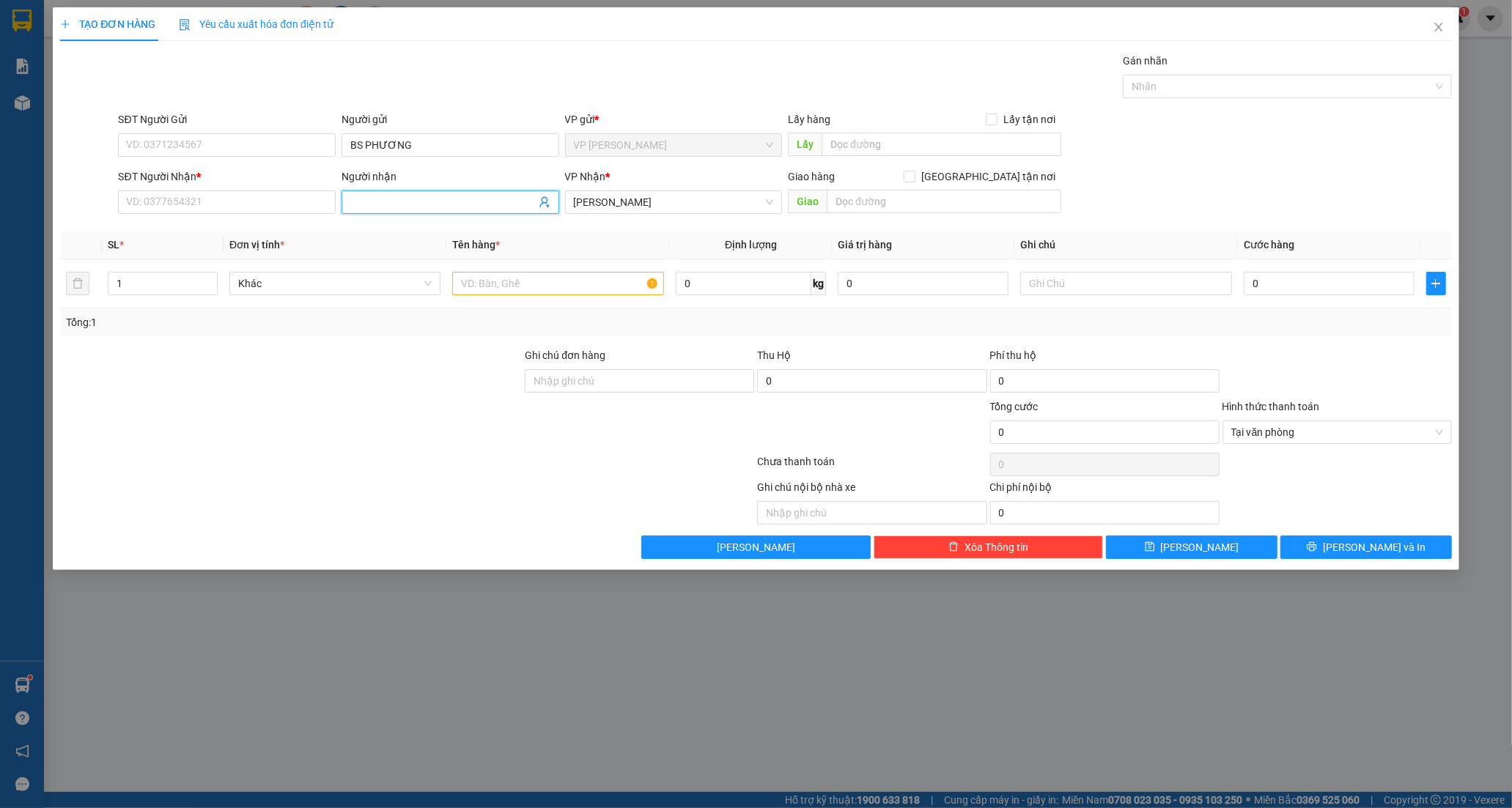
click at [406, 206] on input "Người nhận" at bounding box center [442, 202] width 186 height 17
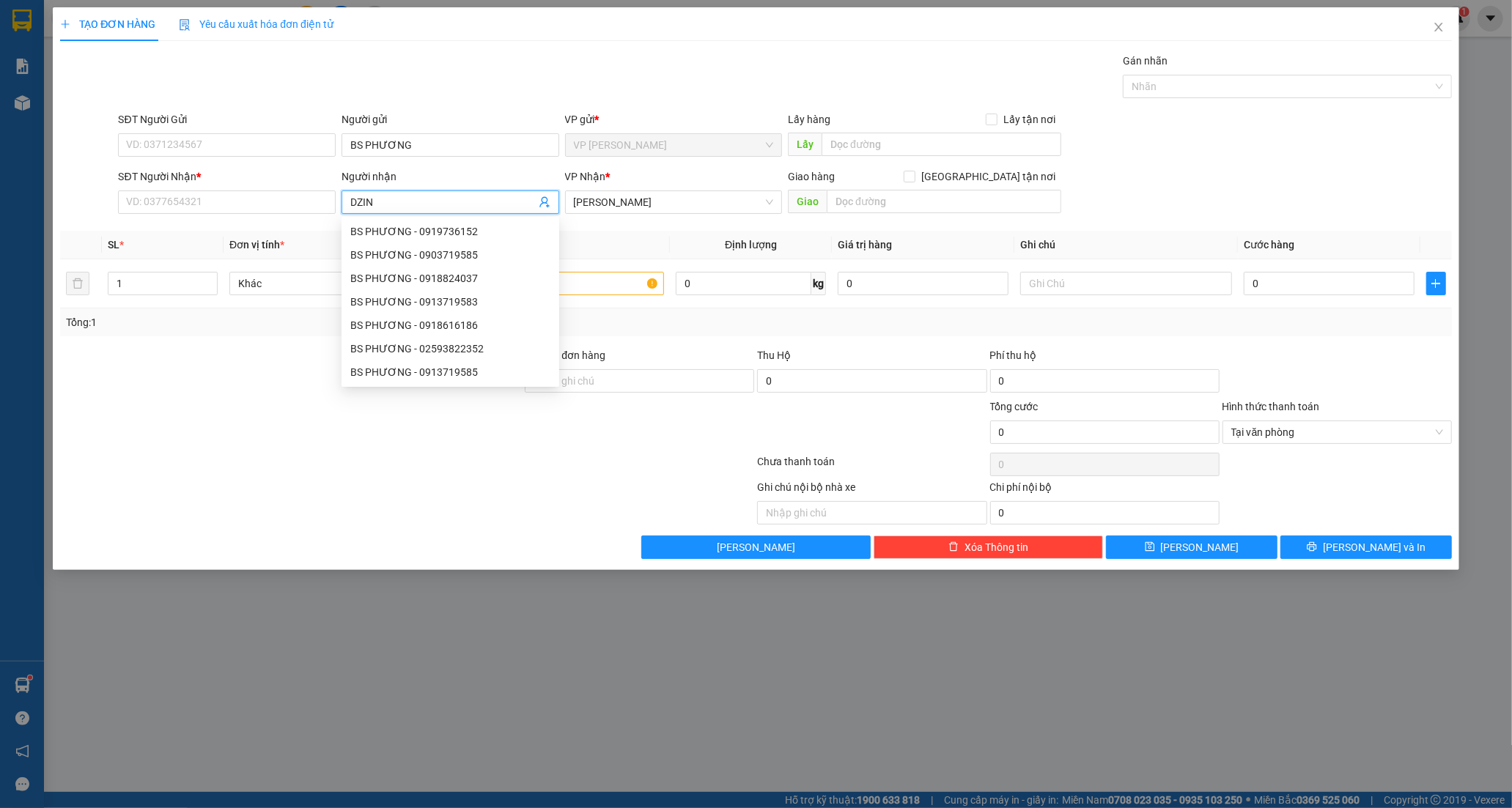
type input "DZINH"
click at [441, 227] on div "LAB DZINH NGYEN - 0842313976" at bounding box center [450, 232] width 200 height 17
type input "0842313976"
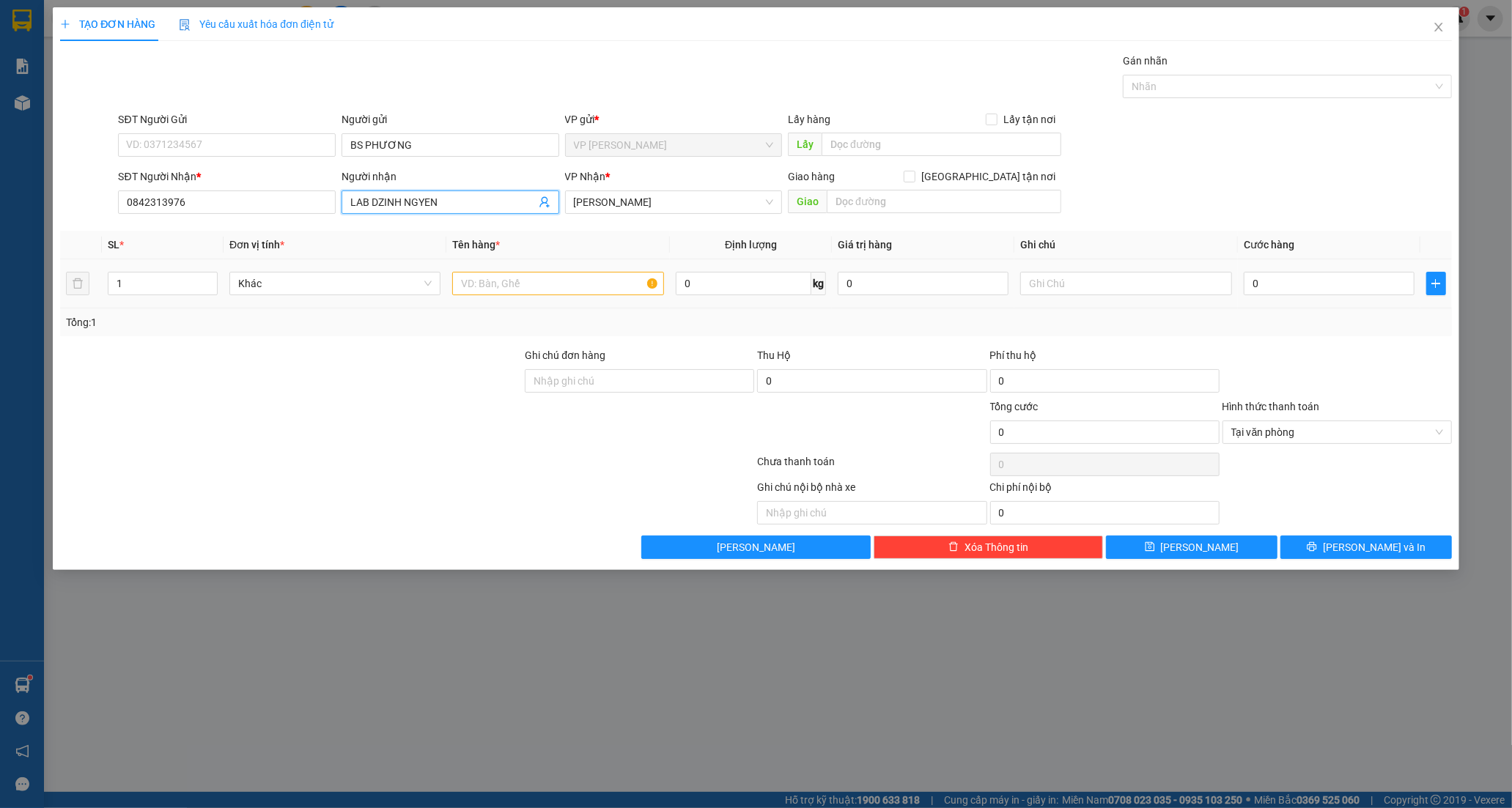
type input "LAB DZINH NGYEN"
click at [558, 291] on input "text" at bounding box center [557, 283] width 211 height 24
type input "HỘP CATON"
click at [1276, 280] on input "0" at bounding box center [1329, 283] width 171 height 24
type input "2"
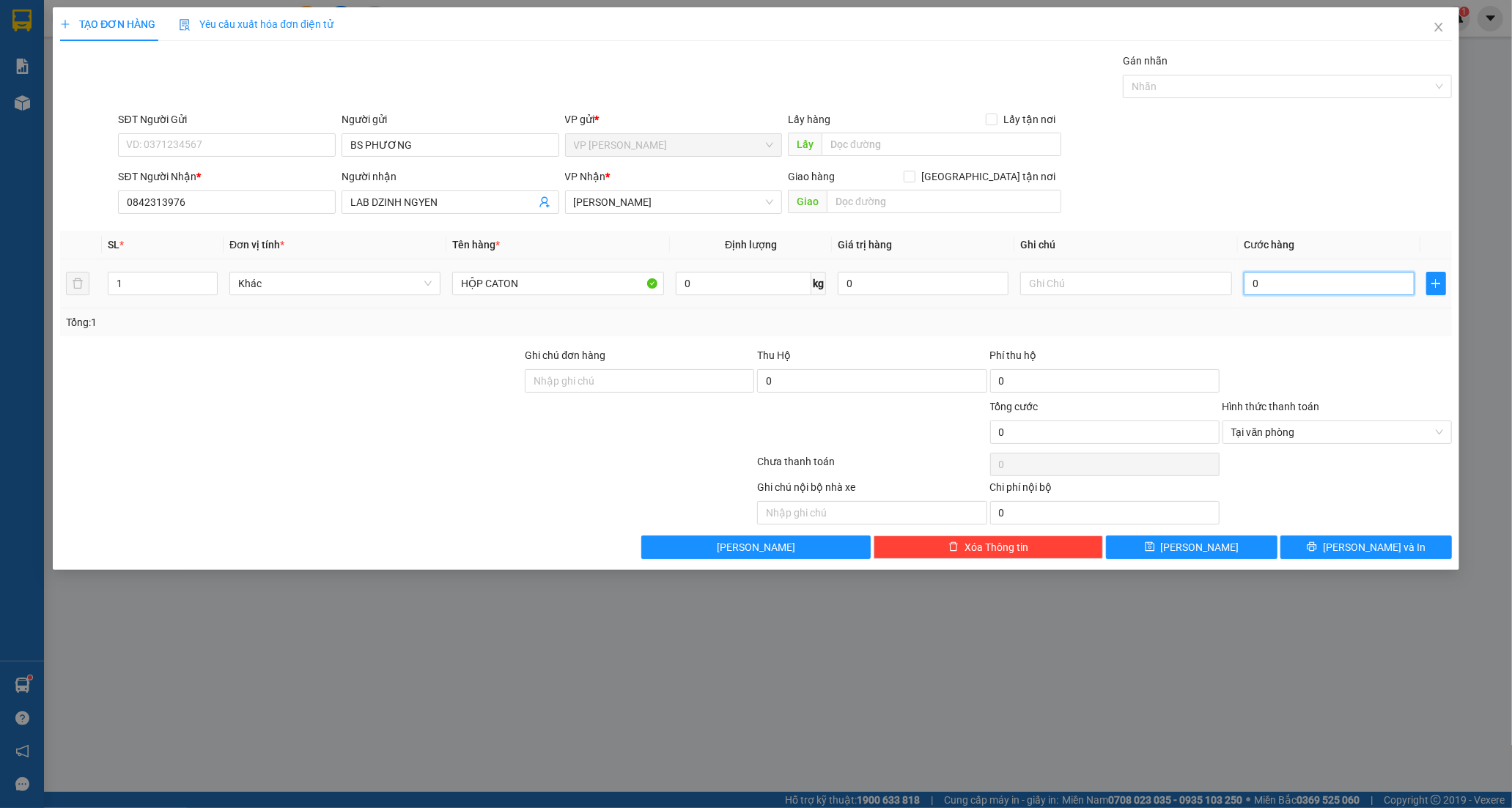
type input "2"
type input "20"
type input "20.000"
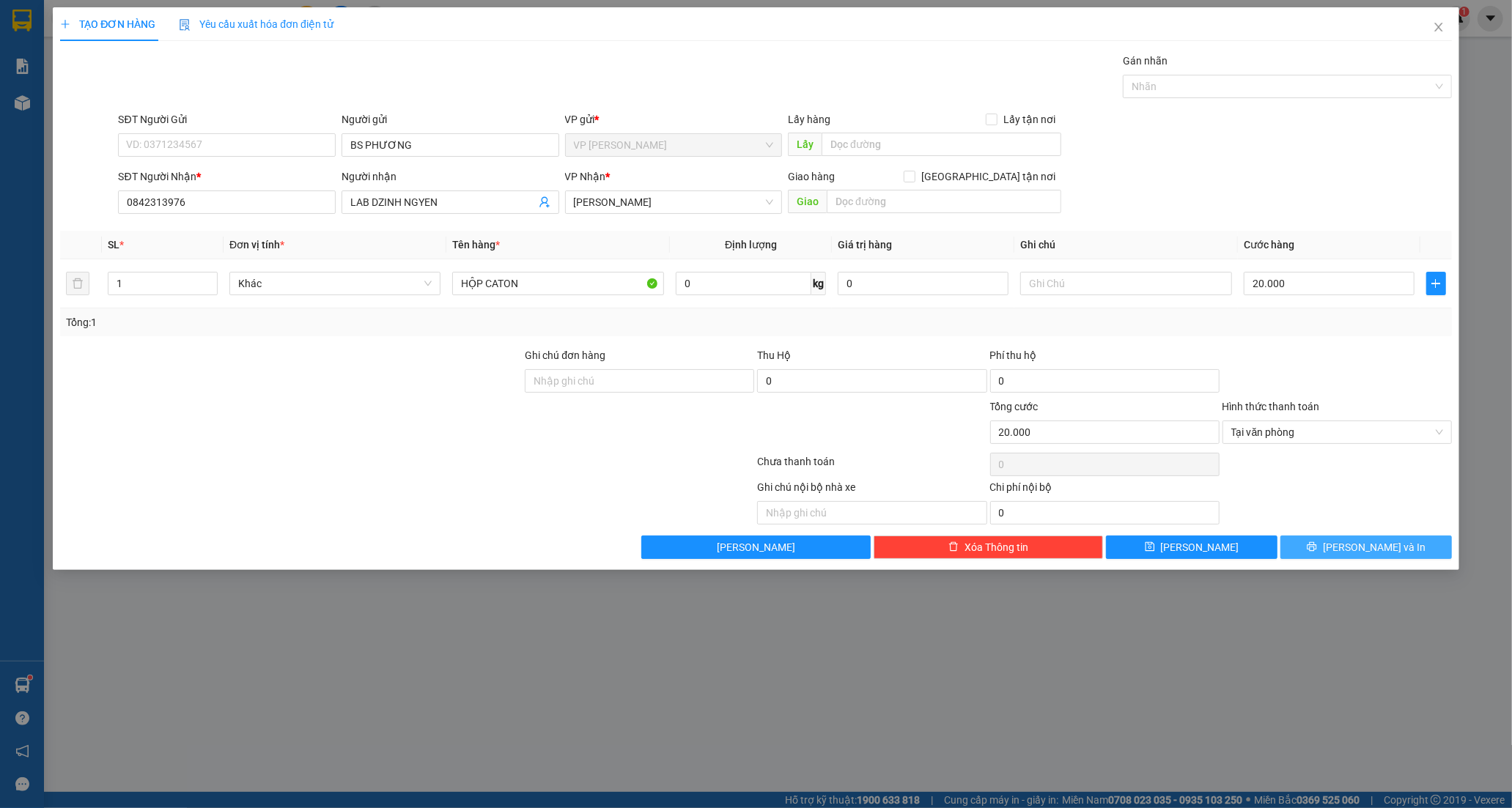
click at [1329, 550] on button "[PERSON_NAME] và In" at bounding box center [1366, 547] width 172 height 24
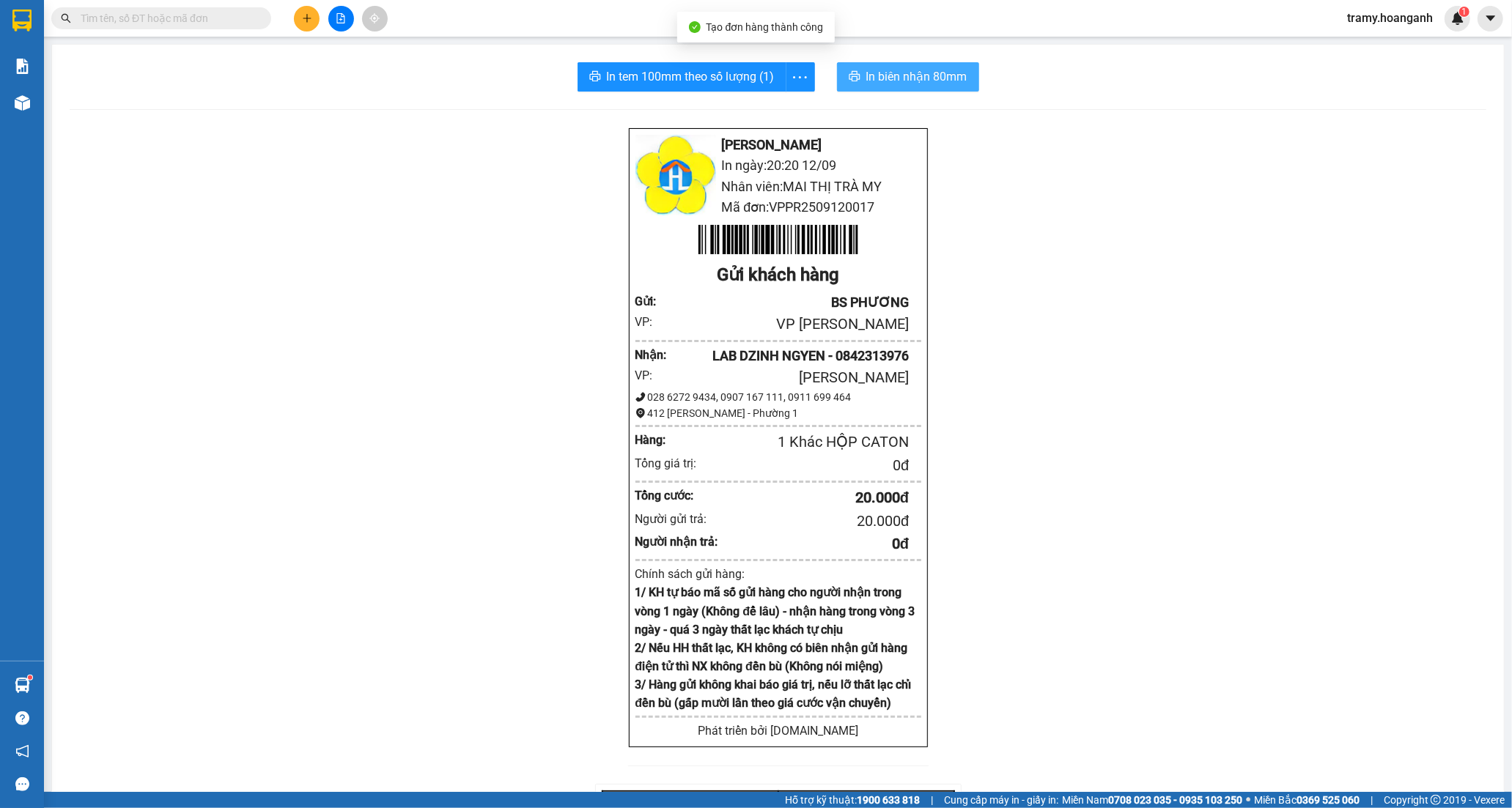
drag, startPoint x: 1021, startPoint y: 53, endPoint x: 971, endPoint y: 73, distance: 53.9
click at [1019, 63] on div "In tem 100mm theo số lượng (1) In biên nhận 80mm Hoàng Anh - Phan Rang In ngày:…" at bounding box center [778, 573] width 1452 height 1058
click at [944, 77] on span "In biên nhận 80mm" at bounding box center [917, 76] width 101 height 18
click at [791, 81] on icon "more" at bounding box center [800, 77] width 18 height 18
click at [772, 111] on div "In tem 100mm" at bounding box center [767, 109] width 66 height 17
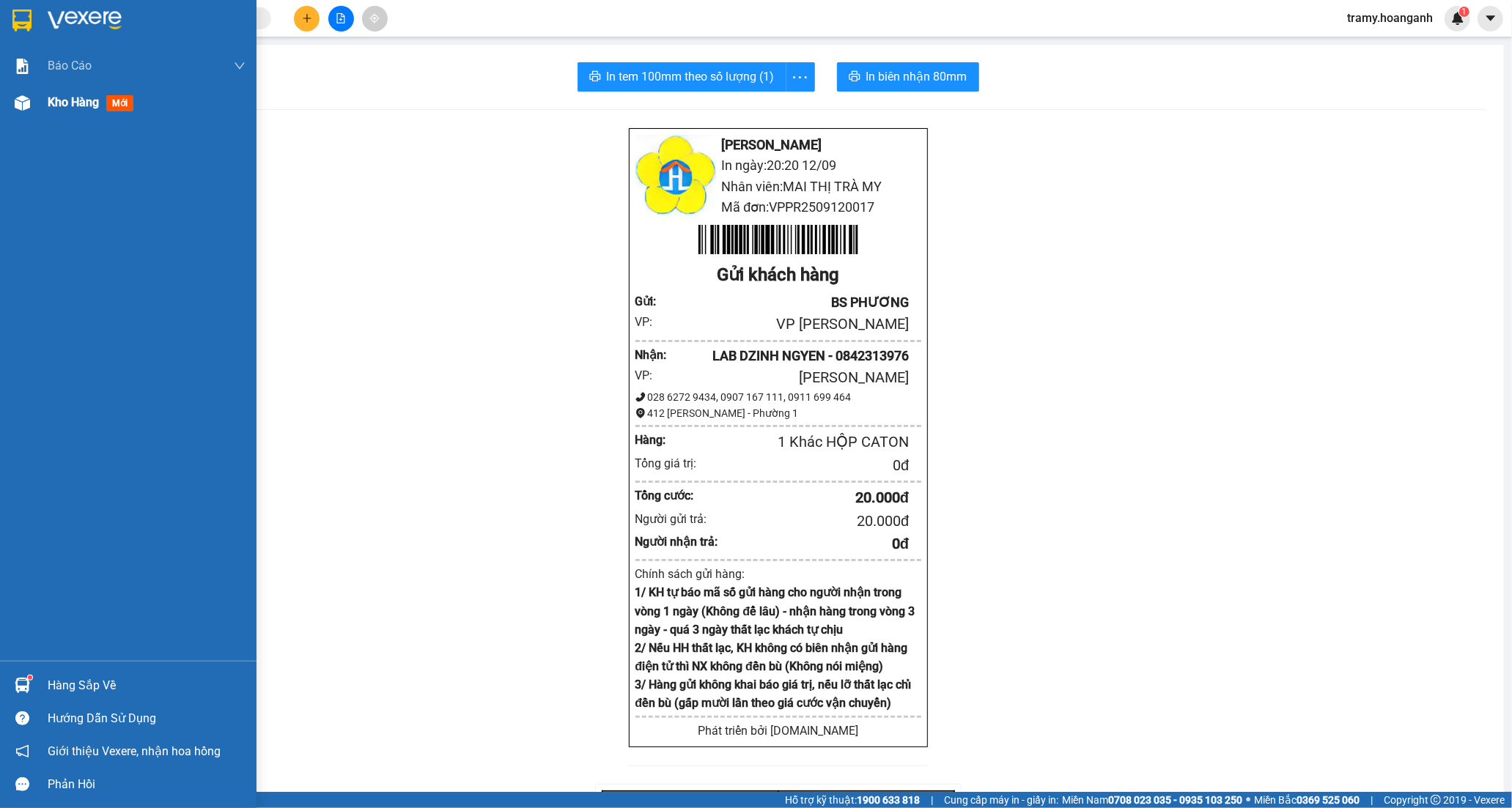
click at [64, 106] on span "Kho hàng" at bounding box center [73, 102] width 51 height 14
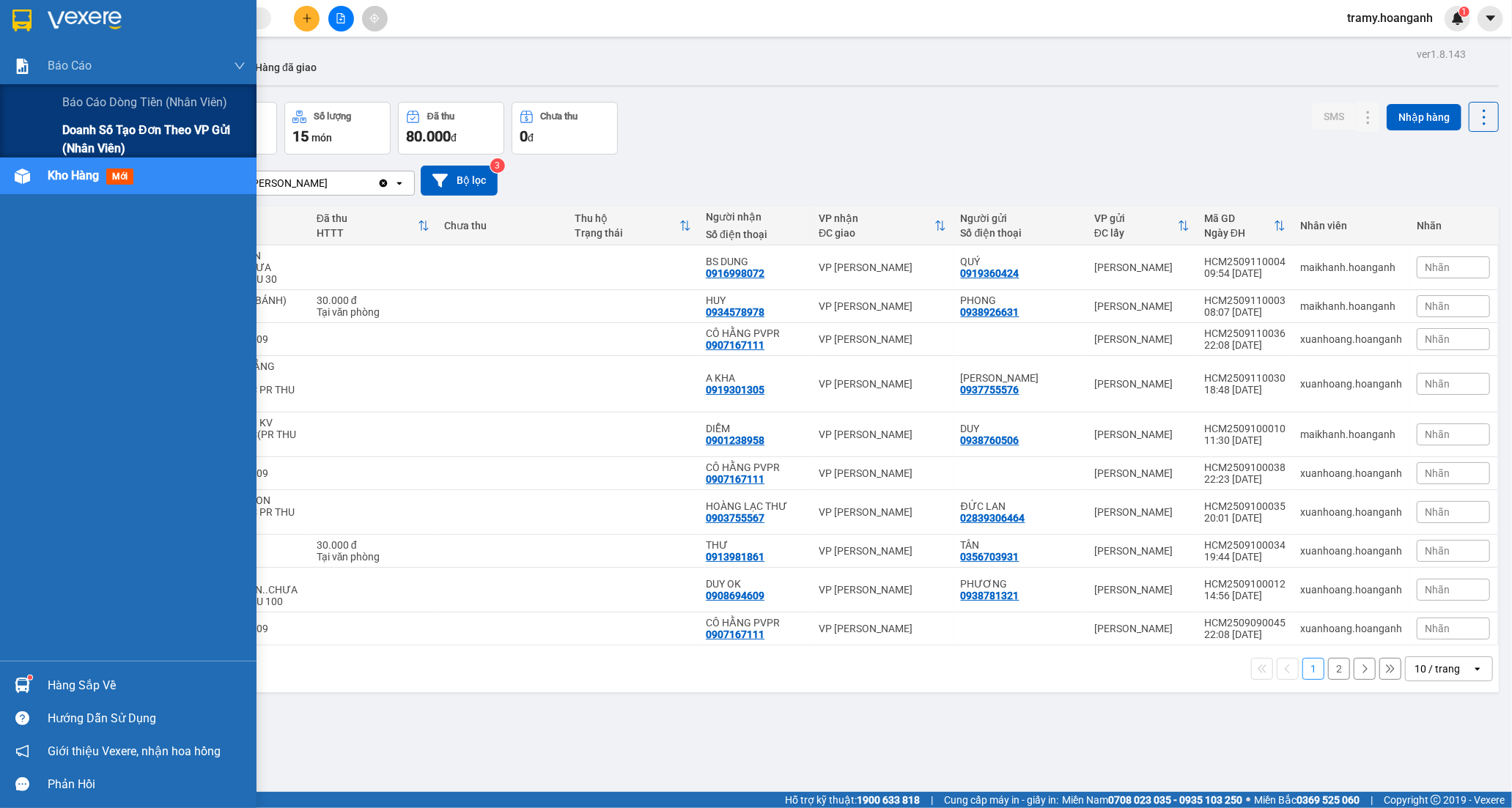
drag, startPoint x: 101, startPoint y: 99, endPoint x: 186, endPoint y: 132, distance: 91.2
click at [105, 103] on span "Báo cáo dòng tiền (nhân viên)" at bounding box center [145, 102] width 165 height 18
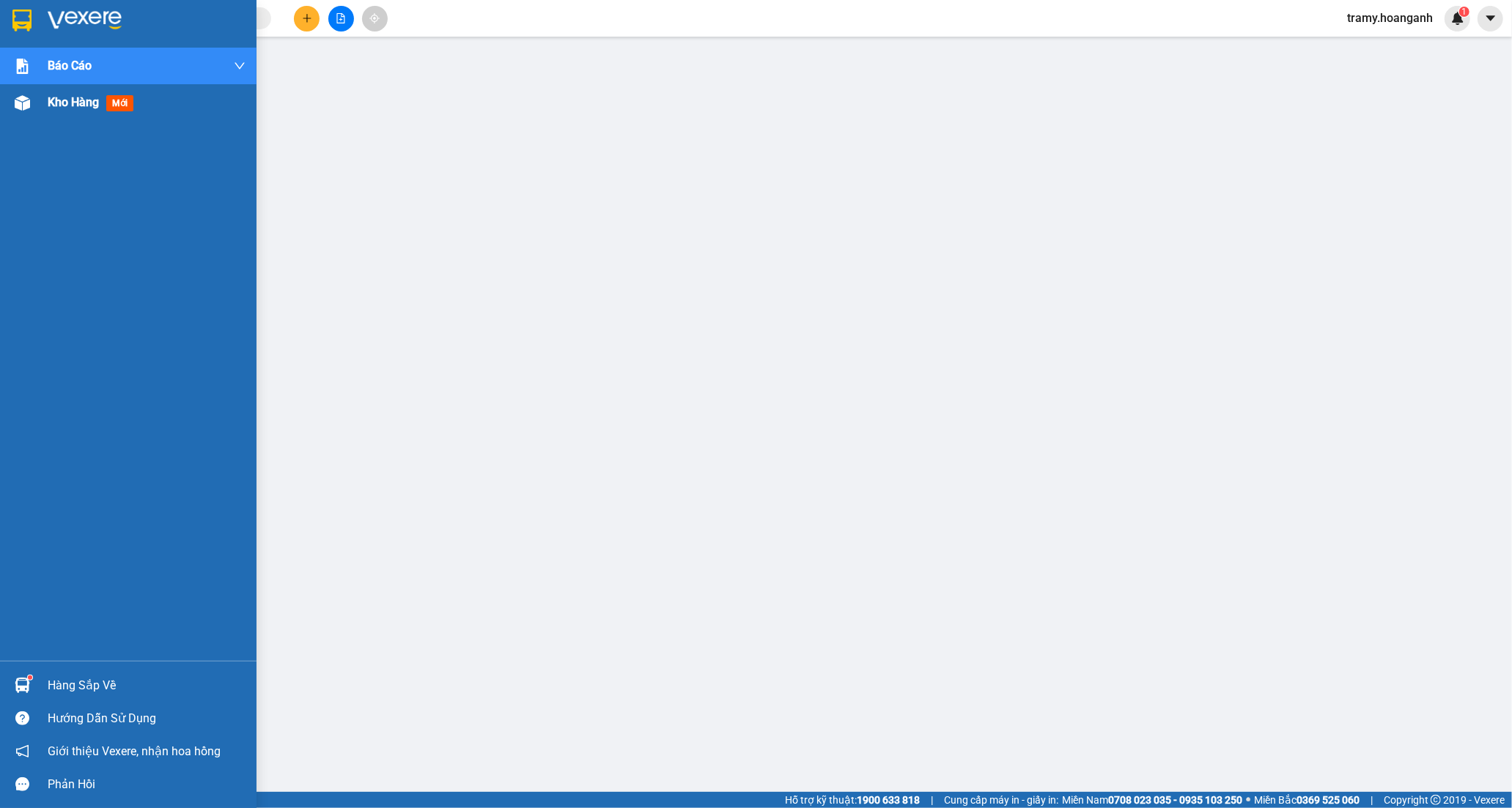
click at [74, 111] on div "Kho hàng mới" at bounding box center [93, 102] width 91 height 18
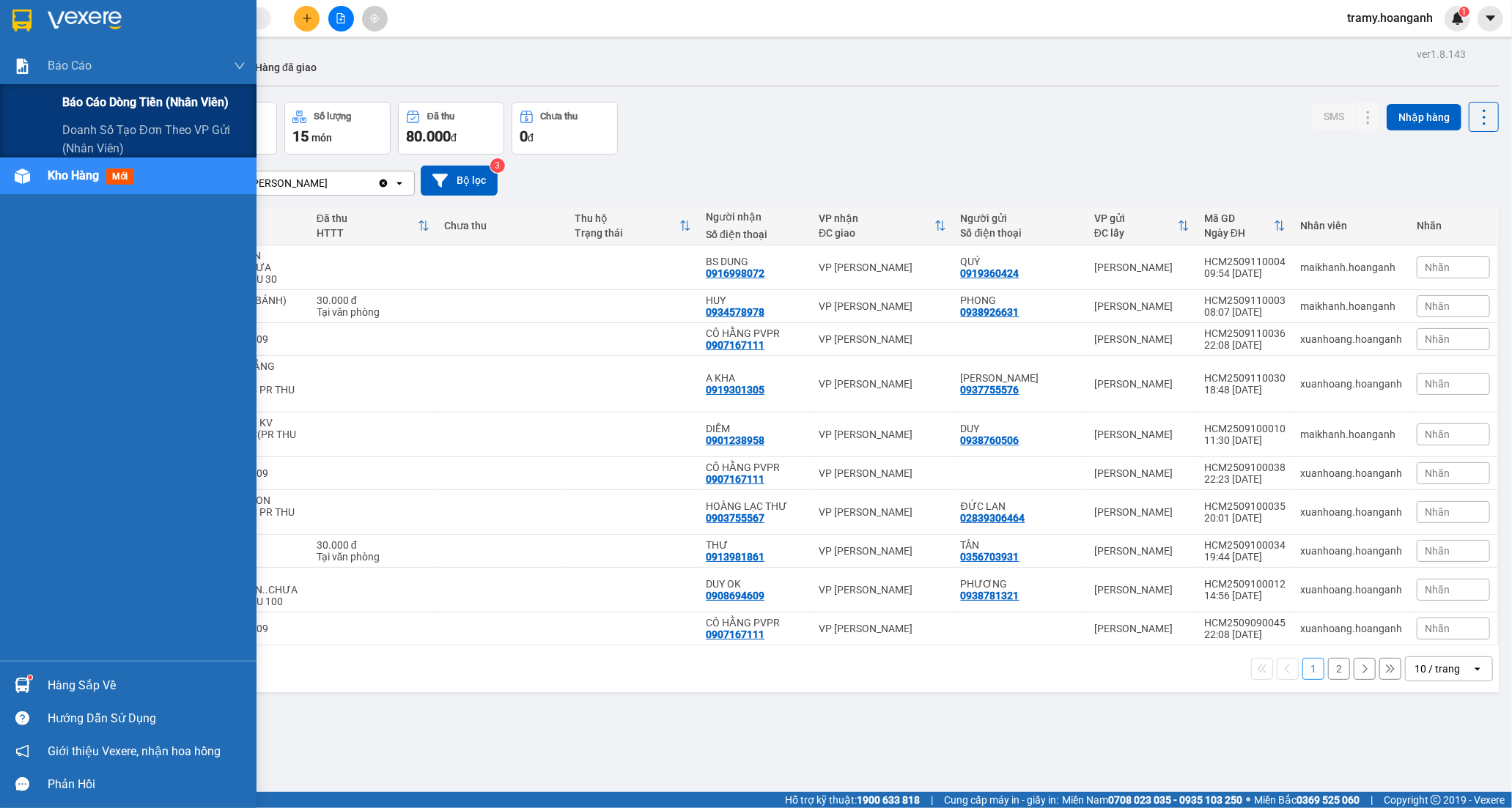
click at [146, 97] on span "Báo cáo dòng tiền (nhân viên)" at bounding box center [145, 102] width 166 height 18
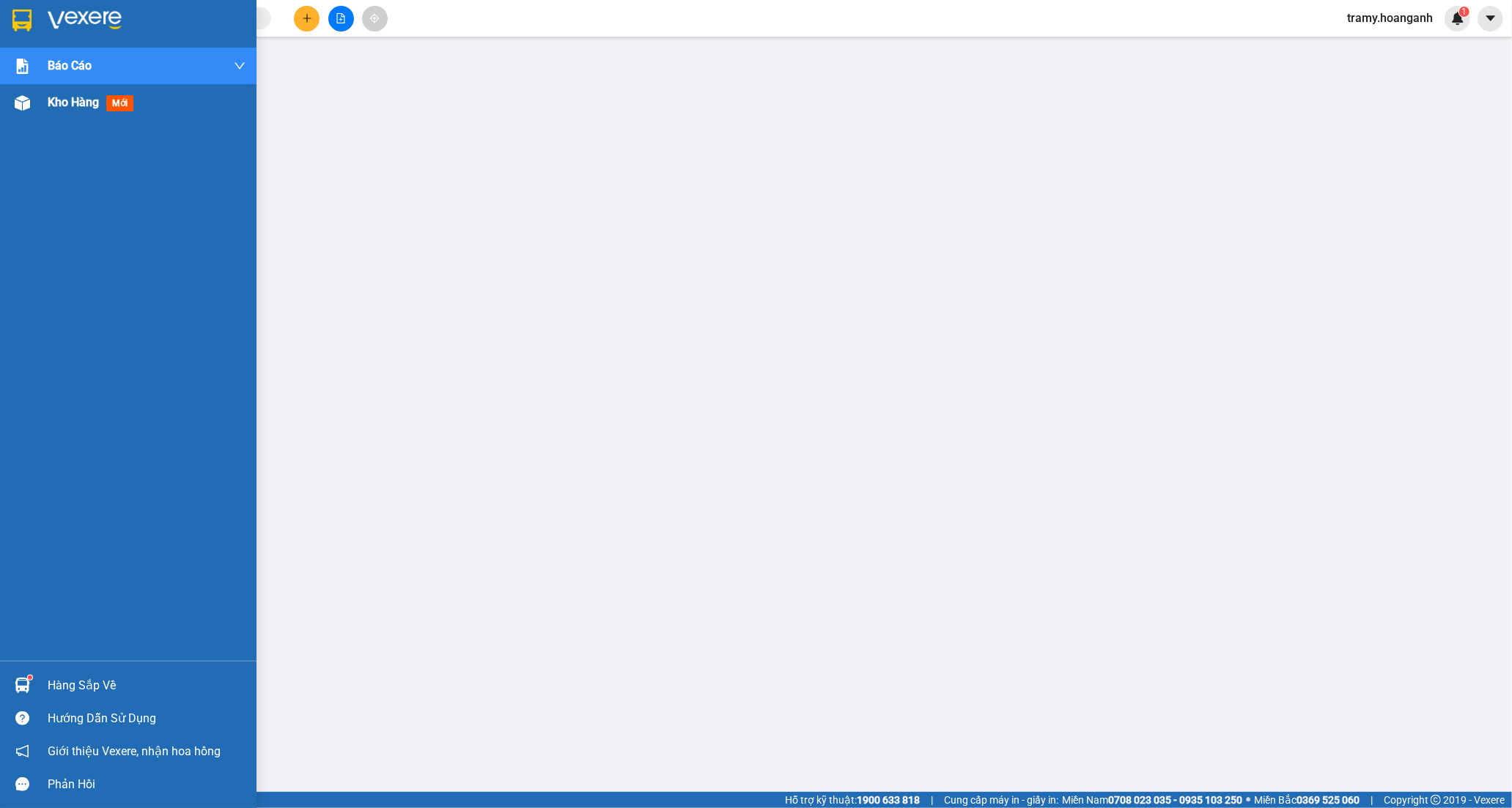
click at [68, 104] on span "Kho hàng" at bounding box center [73, 102] width 51 height 14
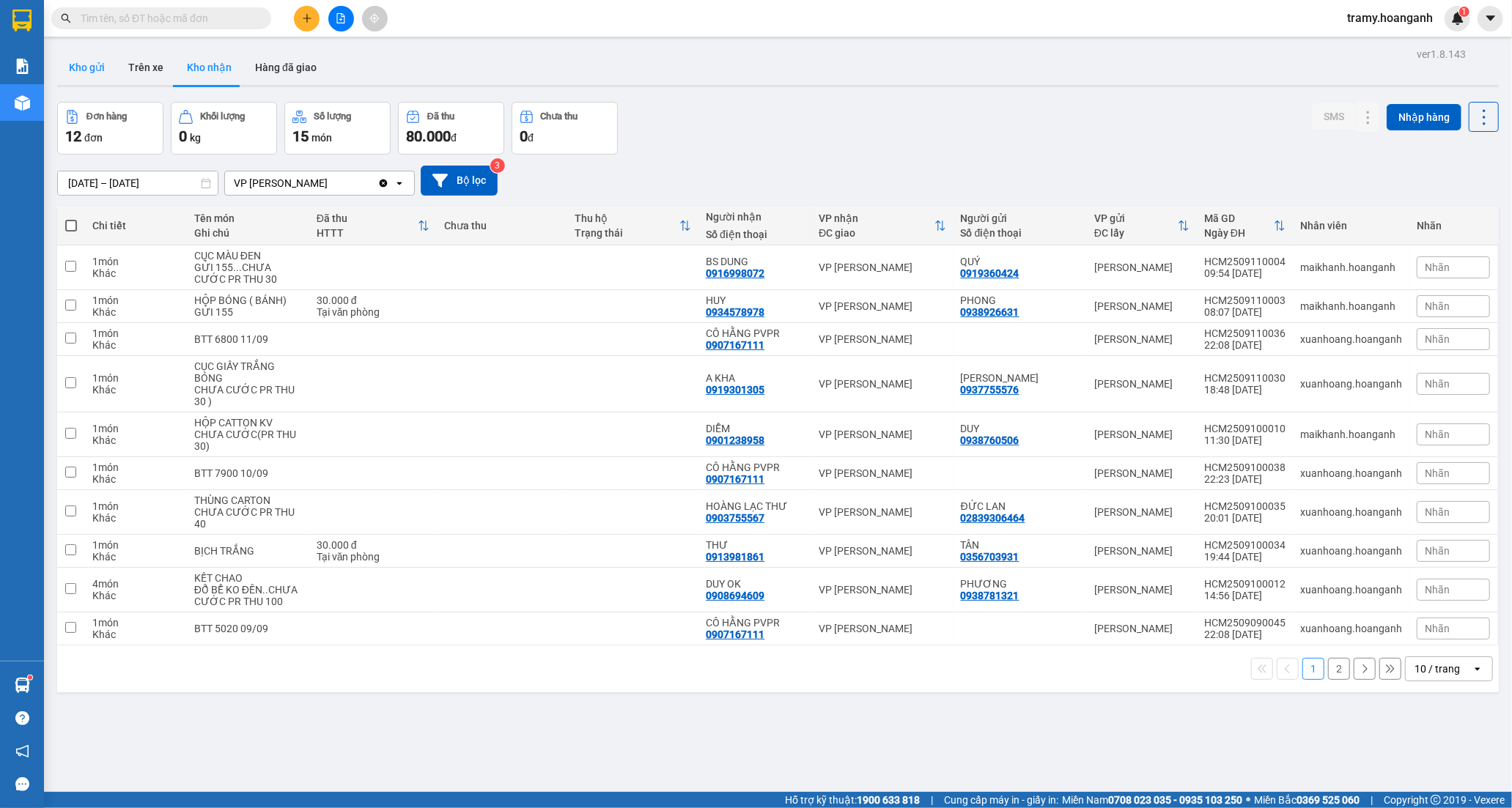
click at [91, 63] on button "Kho gửi" at bounding box center [87, 67] width 59 height 35
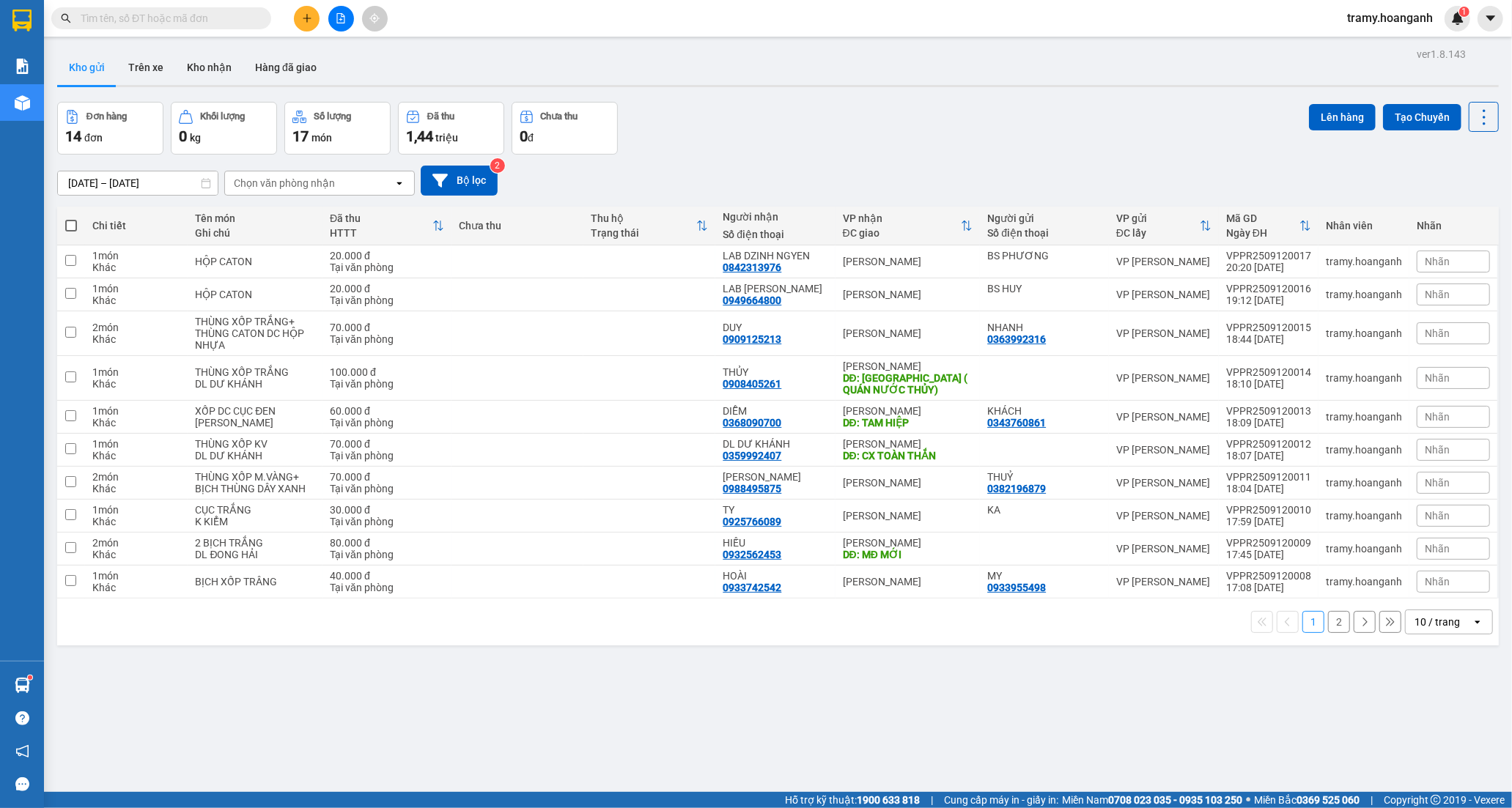
click at [1435, 626] on div "10 / trang" at bounding box center [1439, 622] width 66 height 24
click at [1422, 604] on span "100 / trang" at bounding box center [1431, 603] width 53 height 15
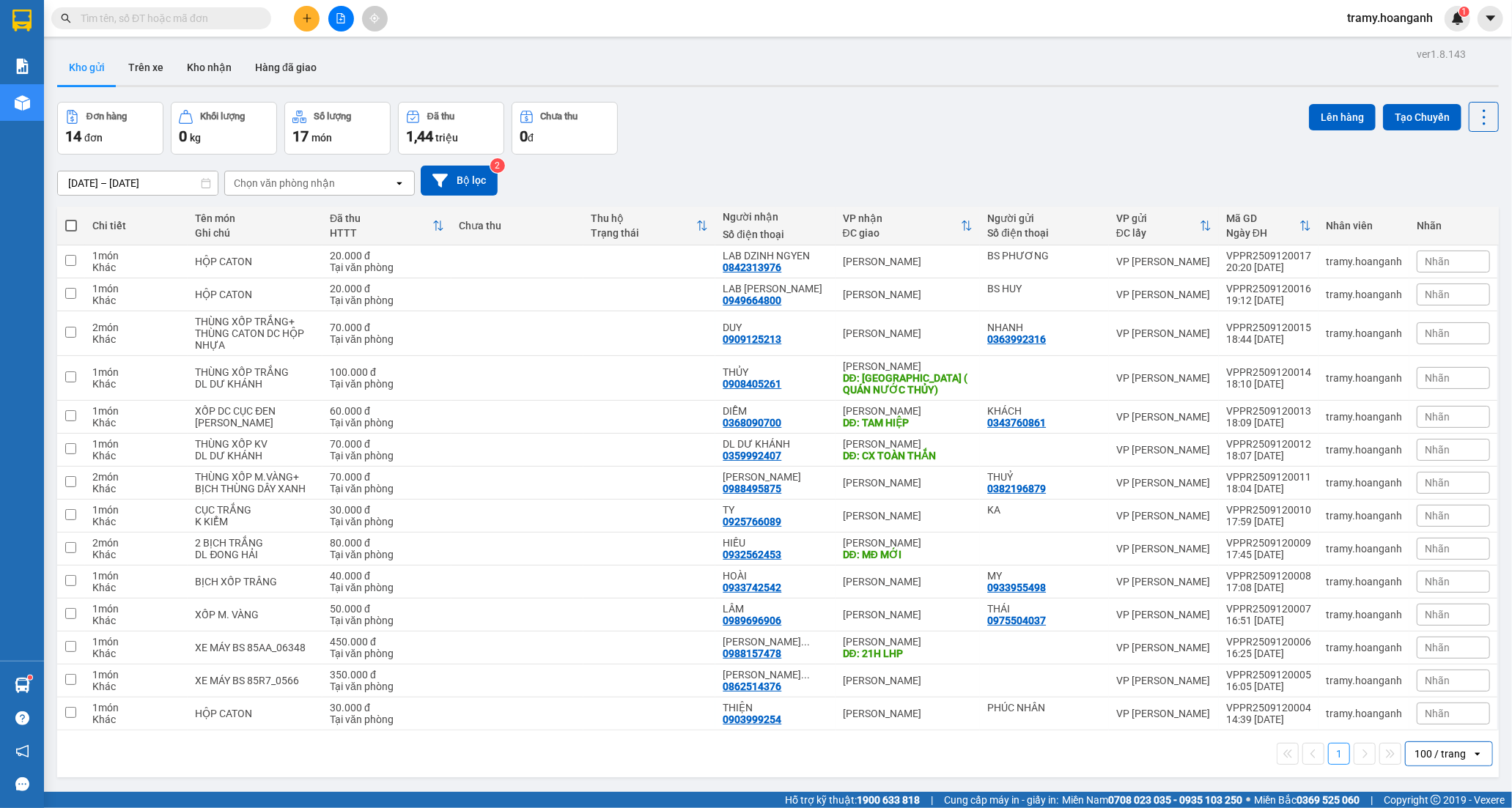
click at [78, 218] on th at bounding box center [71, 226] width 28 height 39
click at [77, 221] on label at bounding box center [71, 226] width 13 height 15
click at [71, 219] on input "checkbox" at bounding box center [71, 219] width 0 height 0
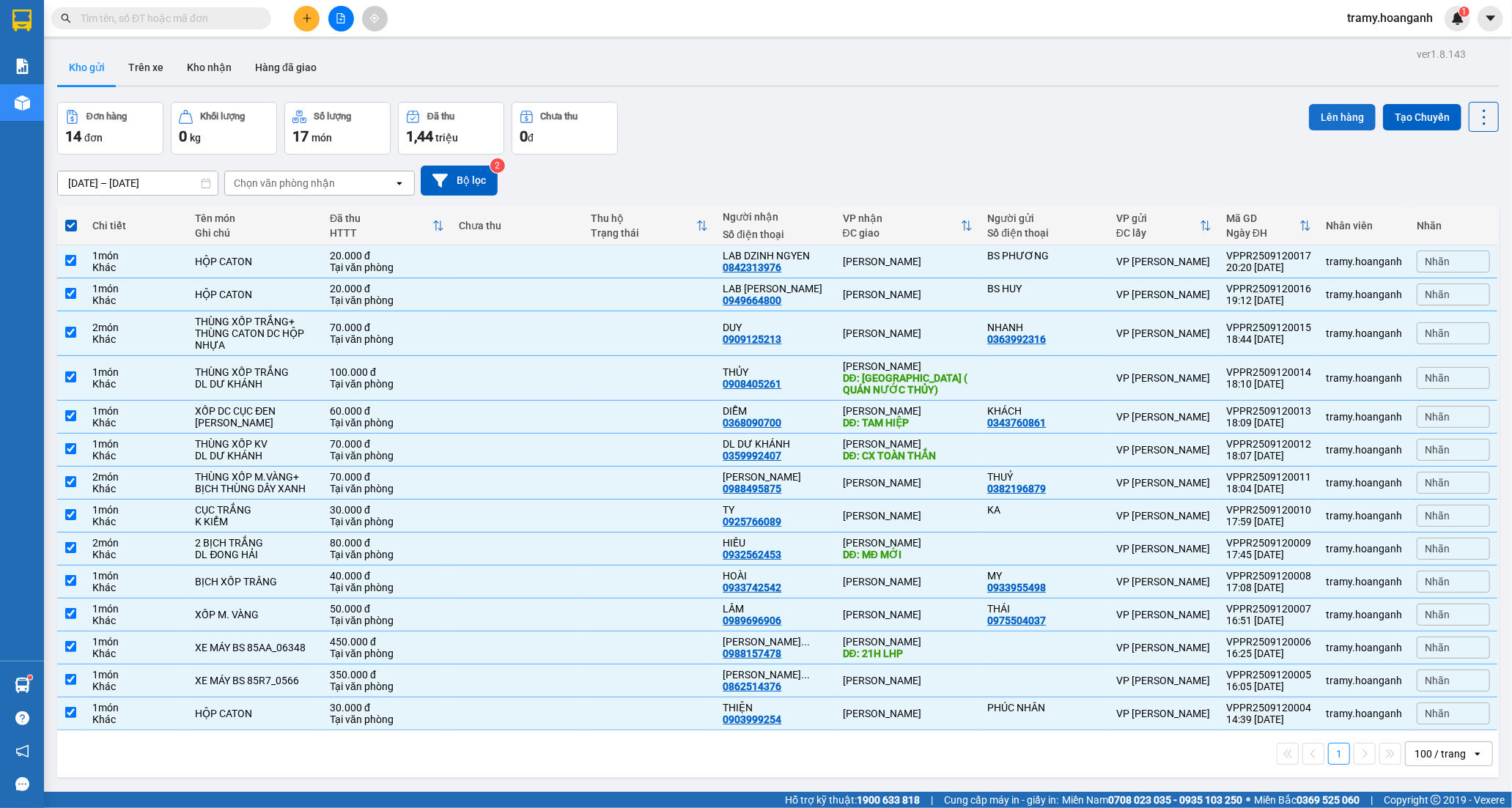
click at [1337, 110] on button "Lên hàng" at bounding box center [1342, 118] width 67 height 26
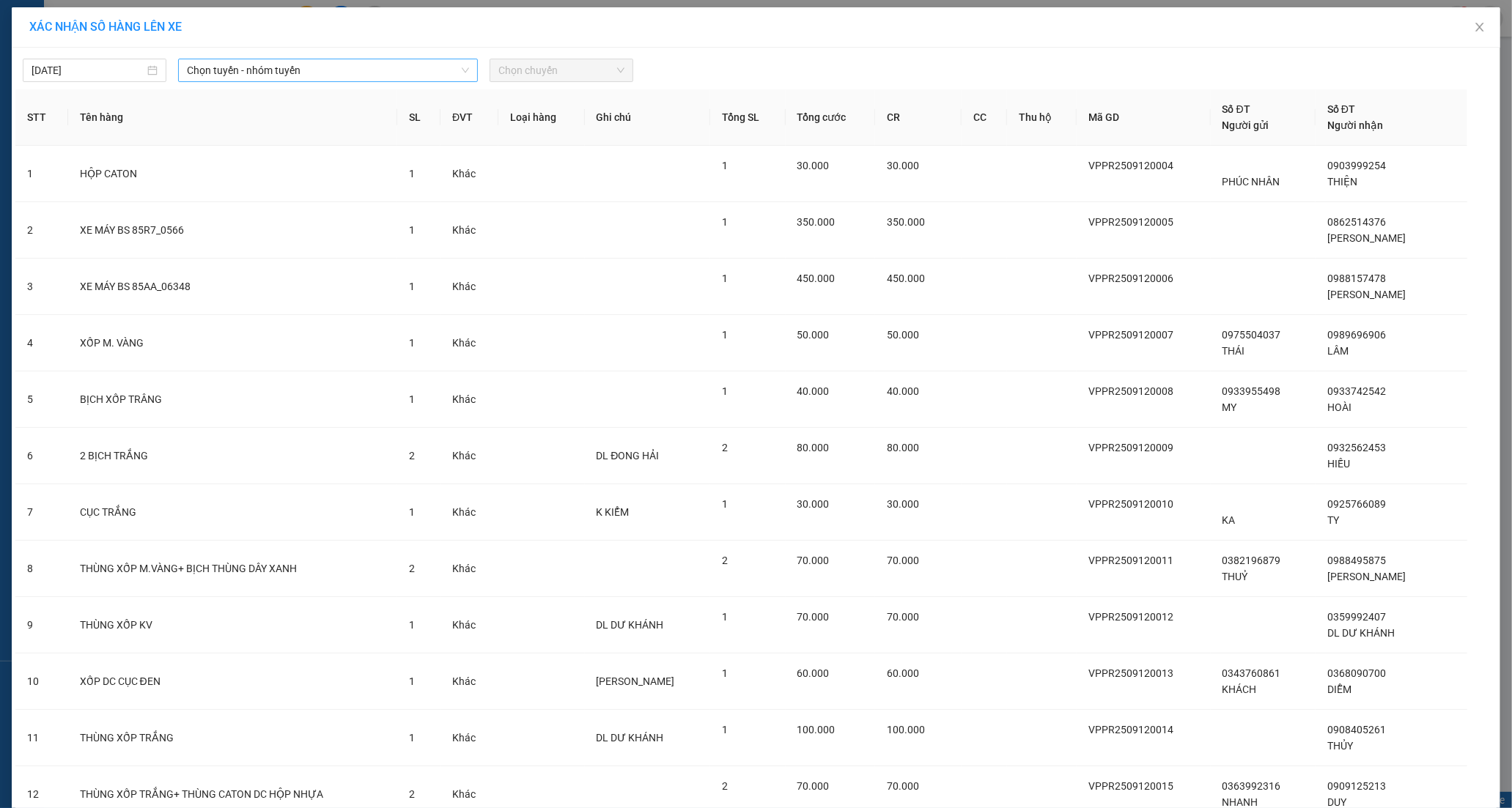
click at [202, 67] on span "Chọn tuyến - nhóm tuyến" at bounding box center [327, 70] width 281 height 22
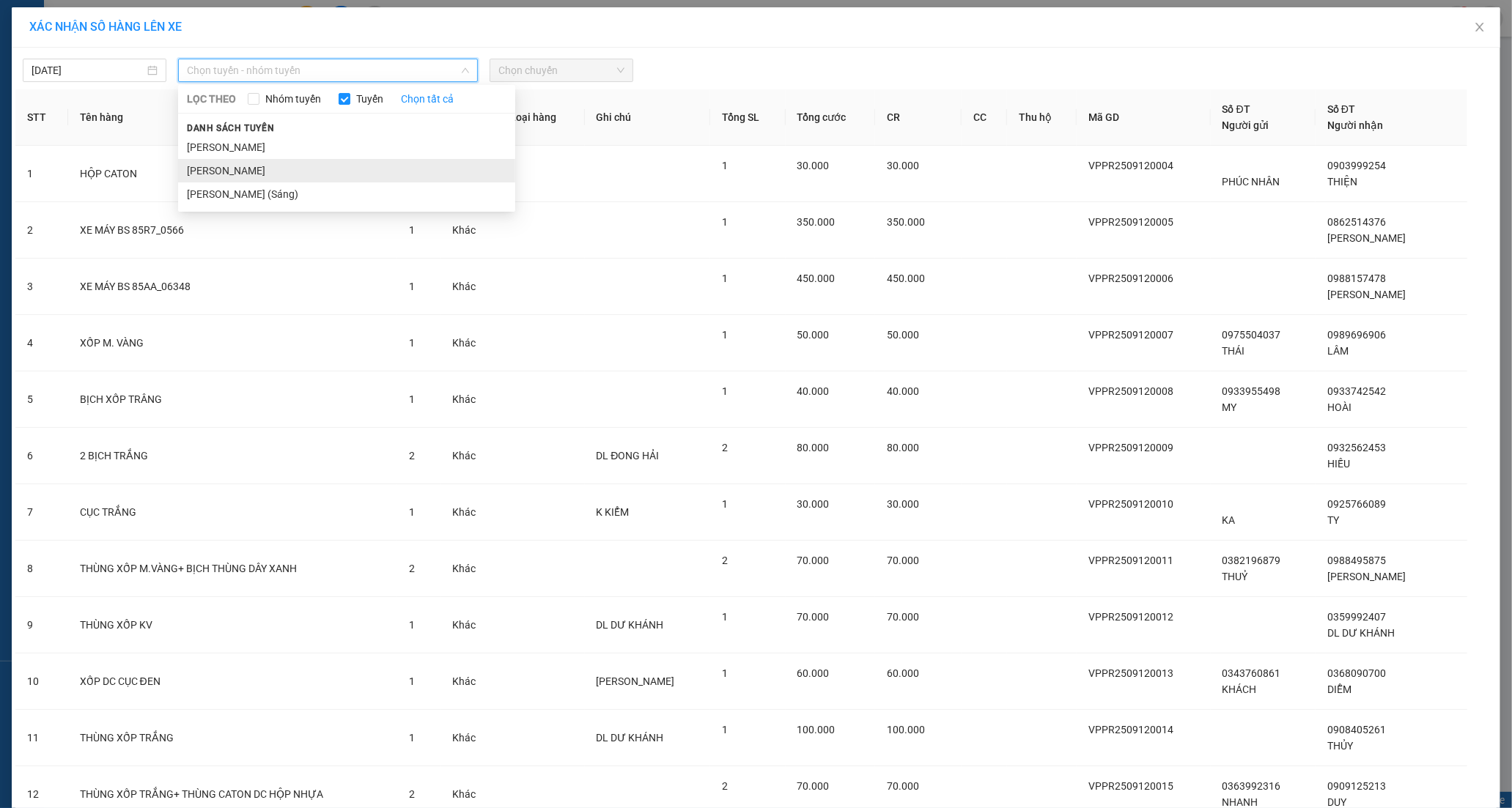
click at [233, 167] on li "[PERSON_NAME]" at bounding box center [347, 171] width 337 height 24
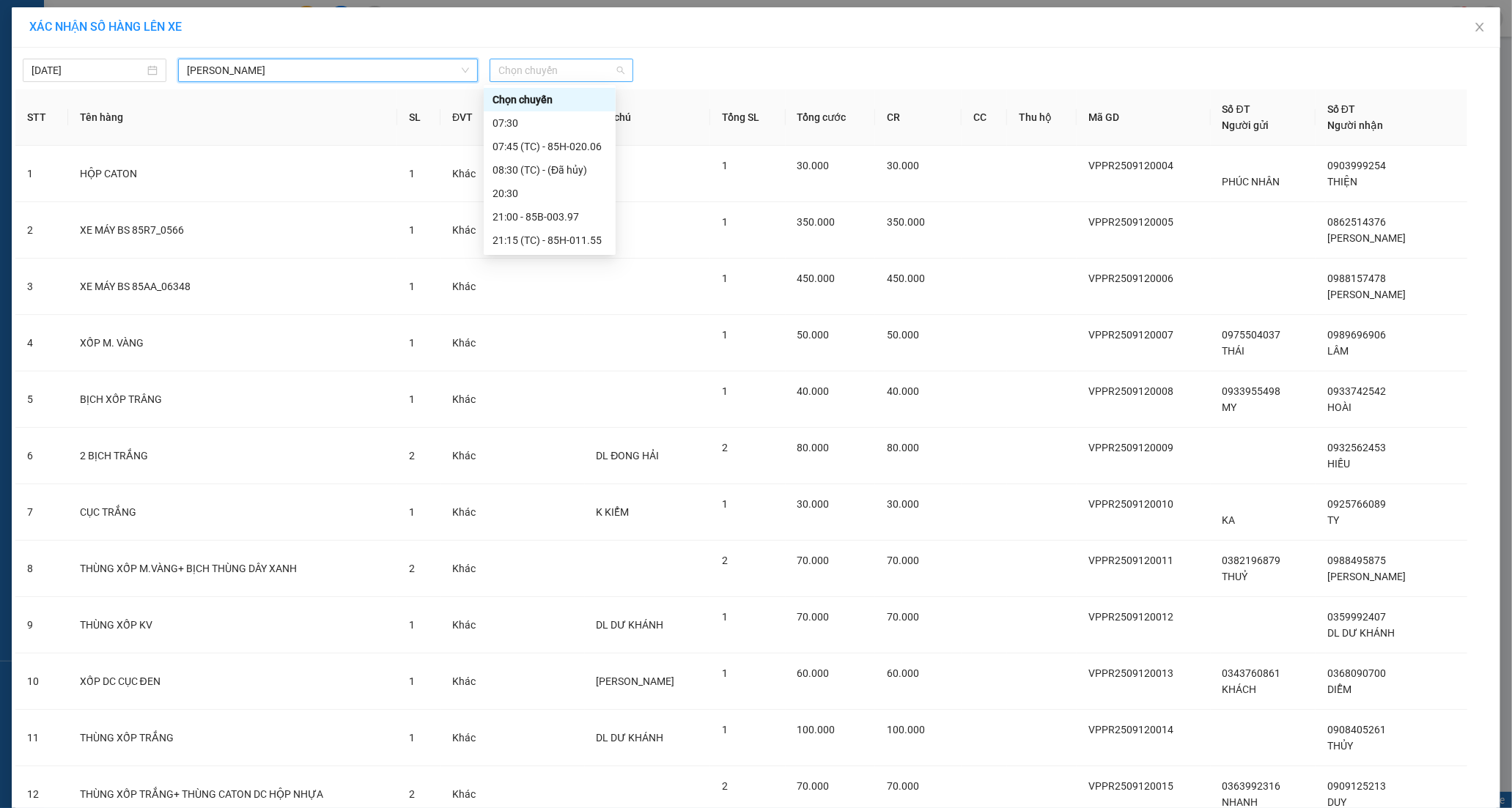
click at [528, 78] on span "Chọn chuyến" at bounding box center [561, 70] width 126 height 22
click at [506, 125] on div "07:30" at bounding box center [550, 123] width 114 height 17
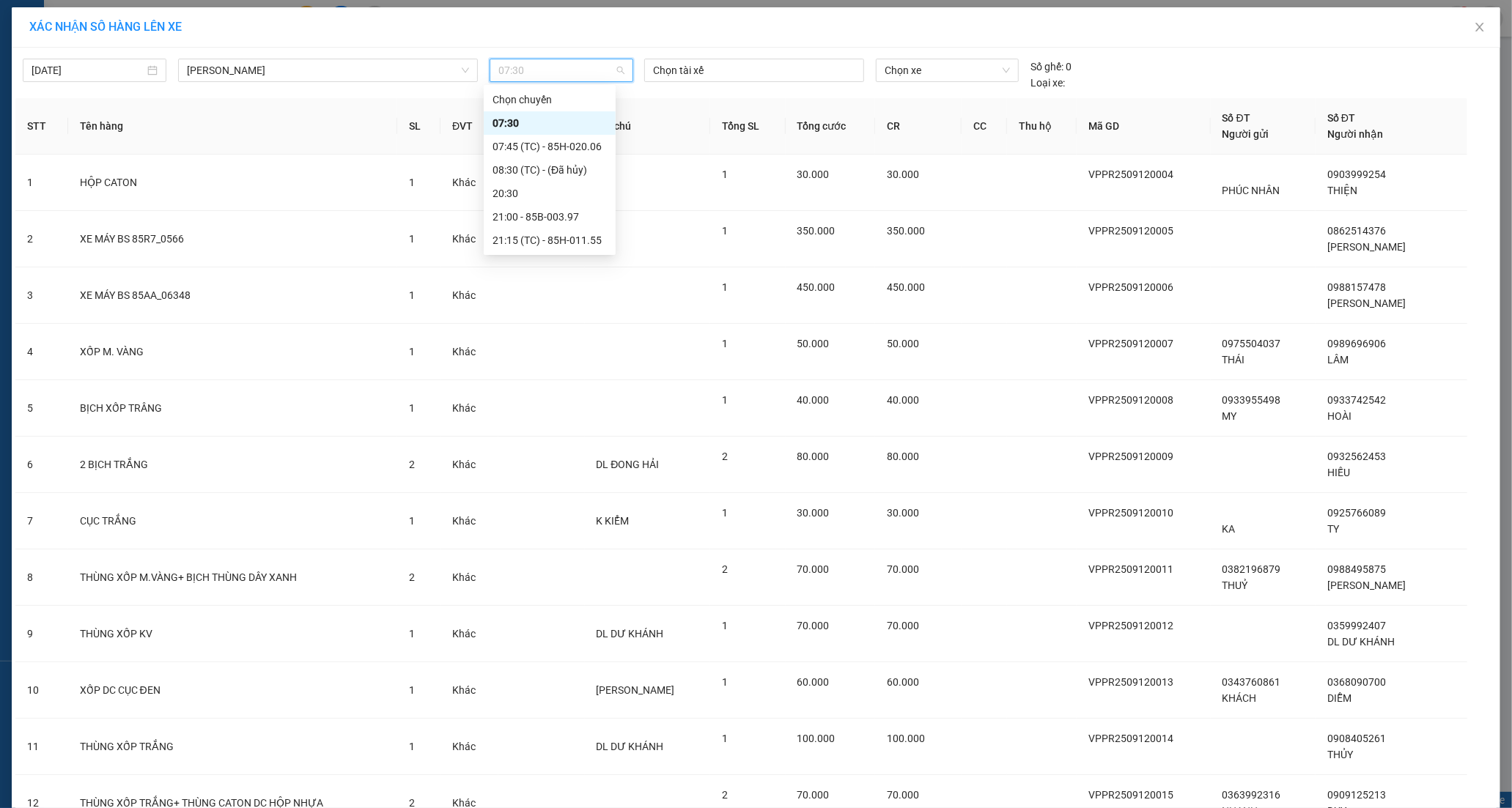
click at [543, 58] on div "07:30" at bounding box center [561, 70] width 144 height 24
click at [550, 245] on div "21:15 (TC) - 85H-011.55" at bounding box center [550, 240] width 114 height 17
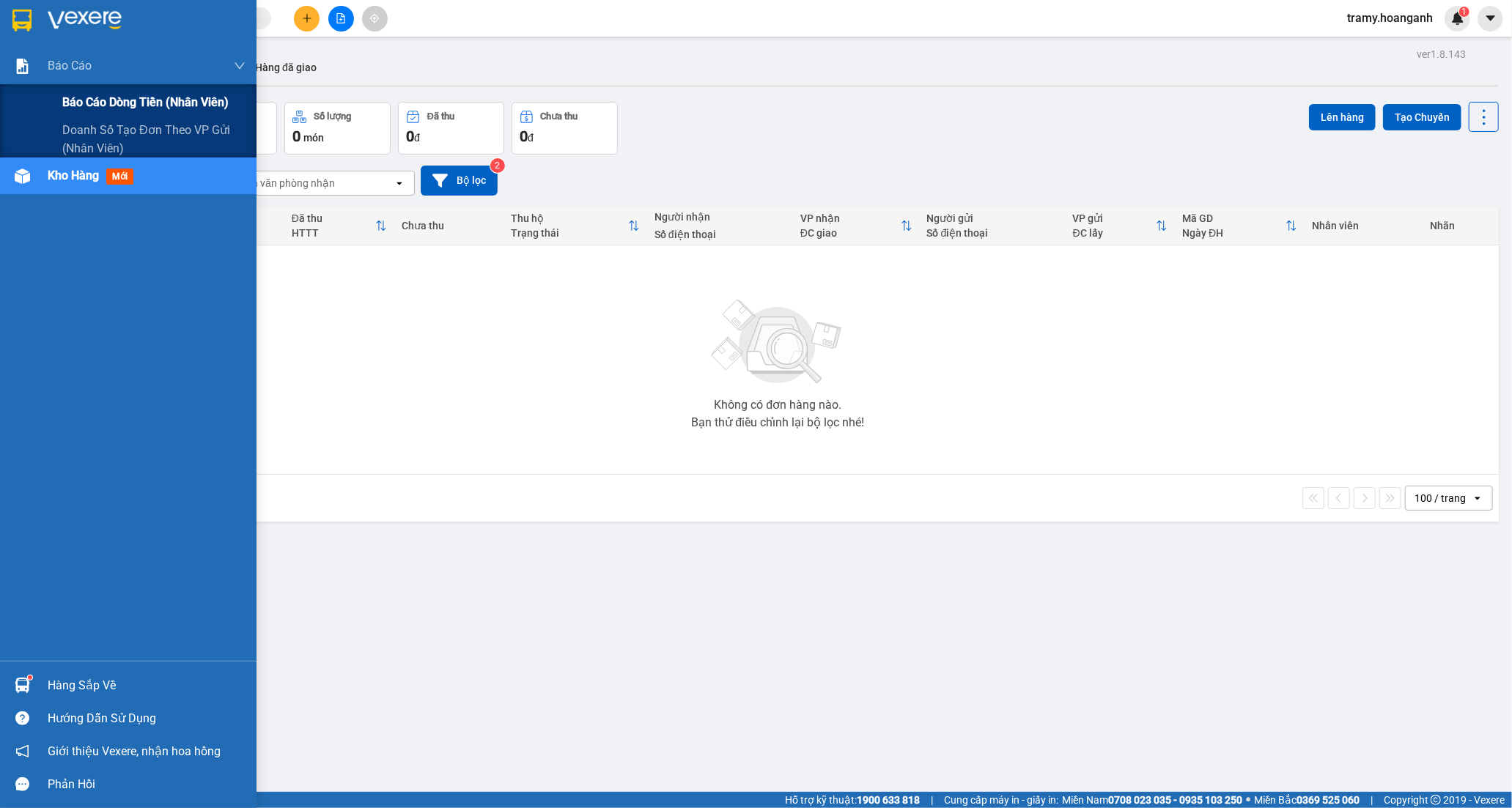
click at [111, 118] on div "Báo cáo dòng tiền (nhân viên)" at bounding box center [154, 103] width 183 height 37
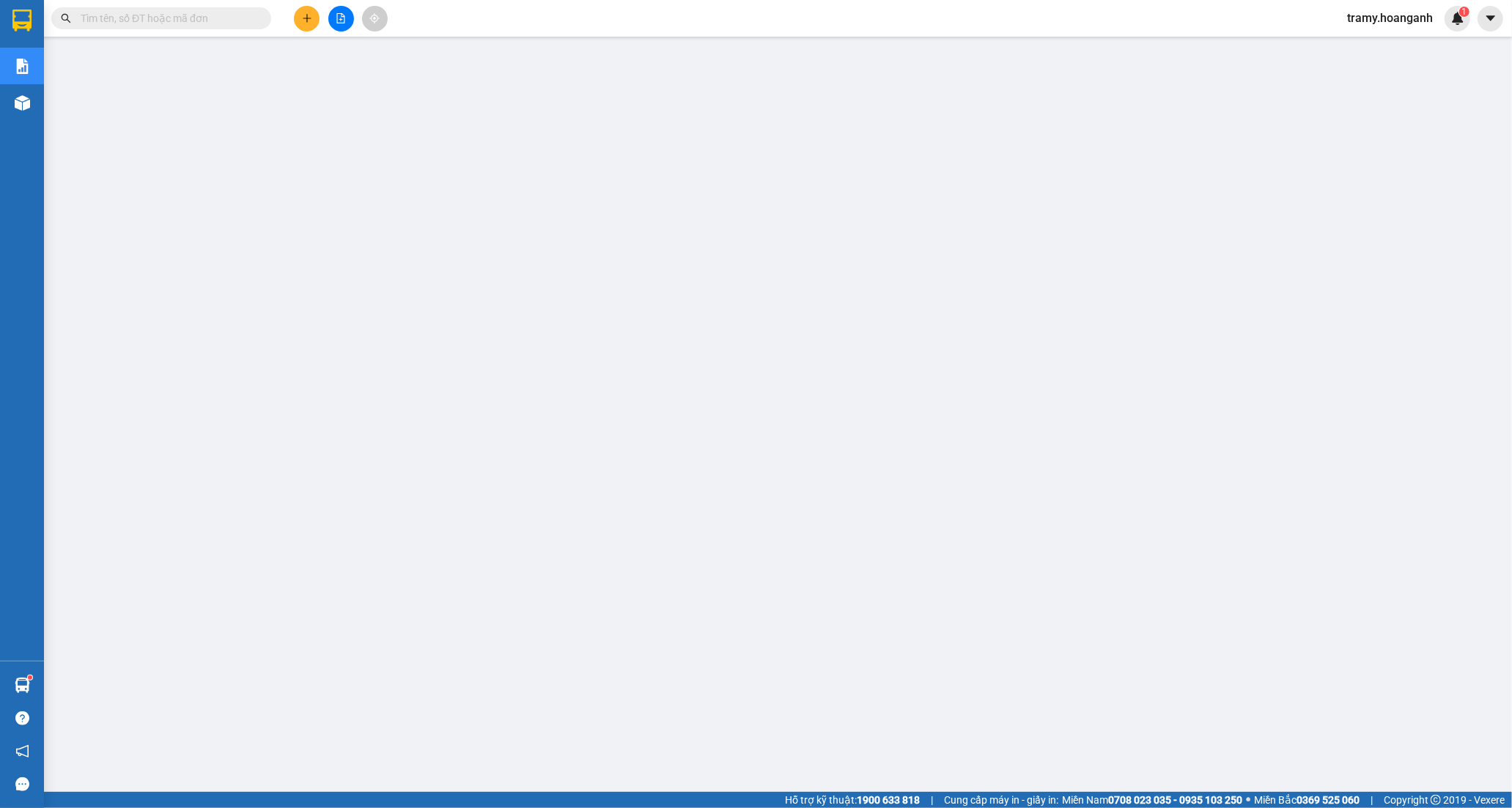
click at [1399, 8] on div "tramy.hoanganh 1" at bounding box center [1403, 18] width 135 height 25
drag, startPoint x: 1383, startPoint y: 17, endPoint x: 1475, endPoint y: 28, distance: 92.7
click at [1386, 17] on span "tramy.hoanganh" at bounding box center [1390, 17] width 109 height 18
click at [1393, 52] on span "Đăng xuất" at bounding box center [1397, 45] width 78 height 17
